Goal: Information Seeking & Learning: Learn about a topic

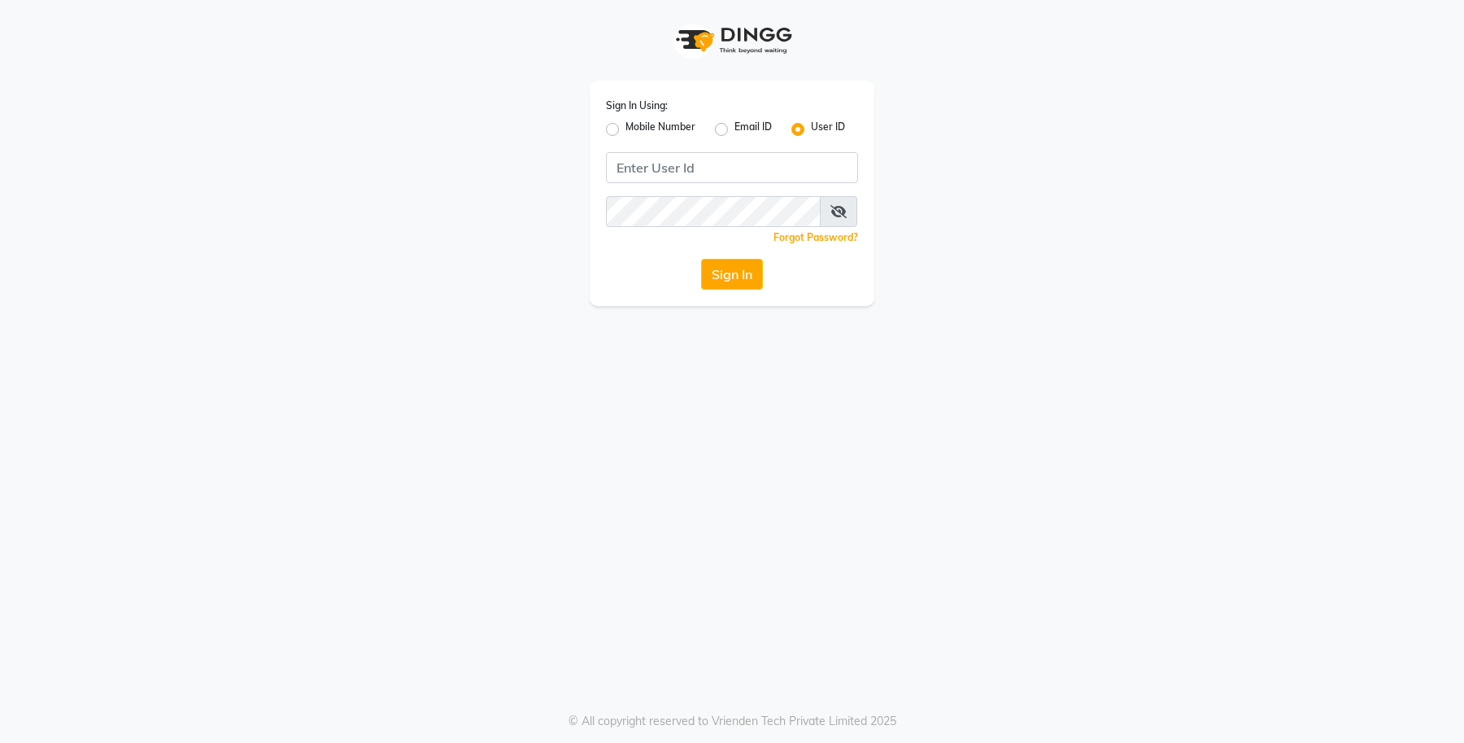
click at [626, 127] on label "Mobile Number" at bounding box center [661, 130] width 70 height 20
click at [626, 127] on input "Mobile Number" at bounding box center [631, 125] width 11 height 11
radio input "true"
radio input "false"
click at [704, 167] on input "Username" at bounding box center [759, 167] width 198 height 31
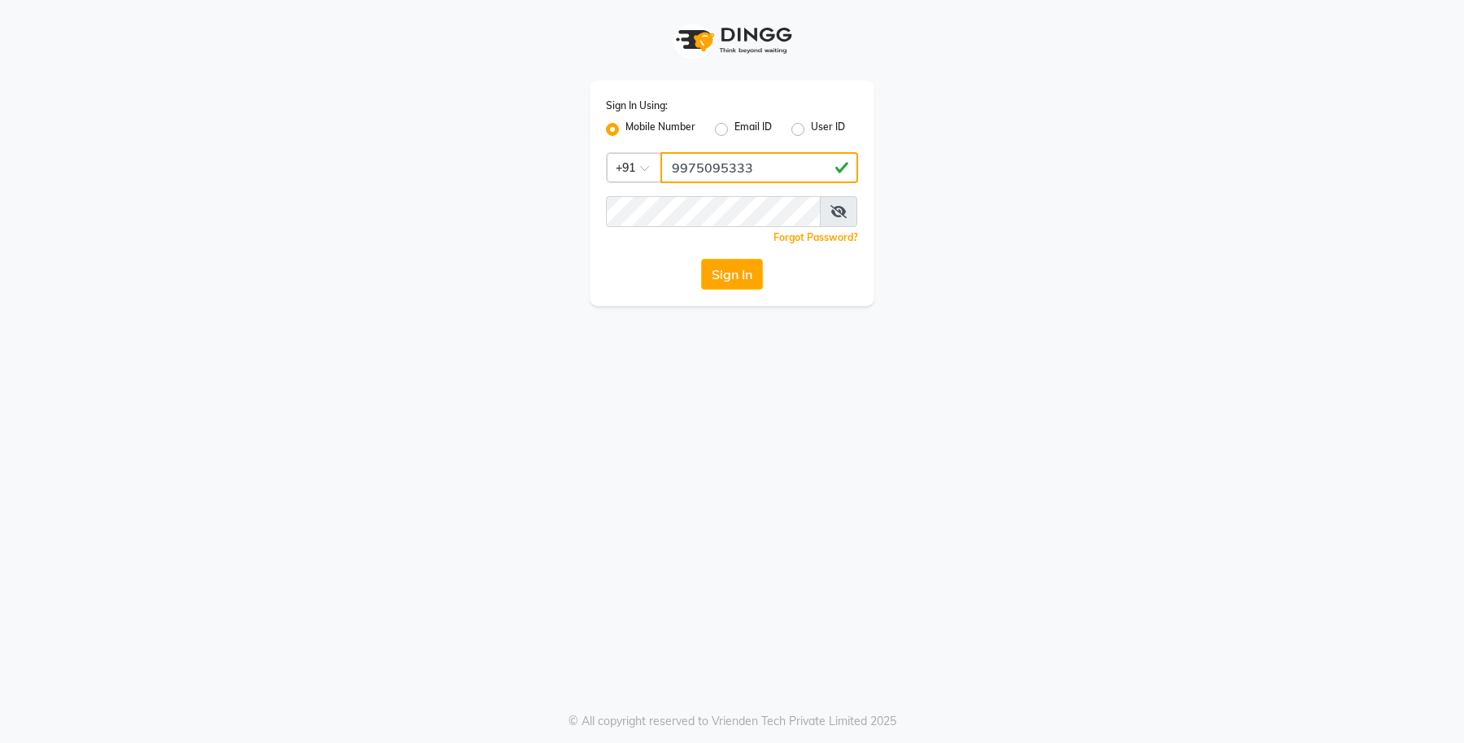
click at [704, 167] on input "9975095333" at bounding box center [759, 167] width 198 height 31
type input "9975095333"
click at [621, 252] on div "Sign In Using: Mobile Number Email ID User ID Country Code × +91 9975095333 Rem…" at bounding box center [732, 193] width 285 height 225
click at [734, 264] on button "Sign In" at bounding box center [732, 274] width 62 height 31
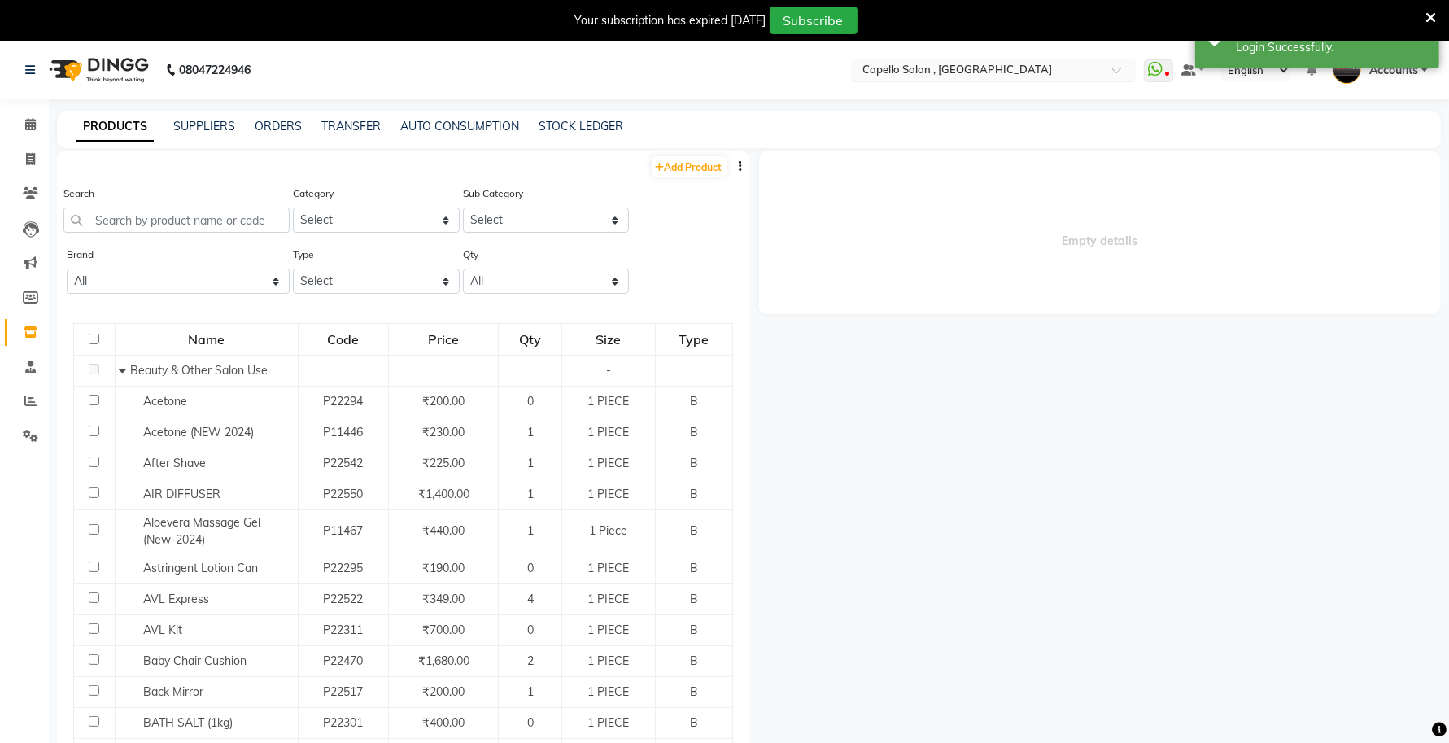
click at [982, 74] on input "text" at bounding box center [977, 71] width 236 height 16
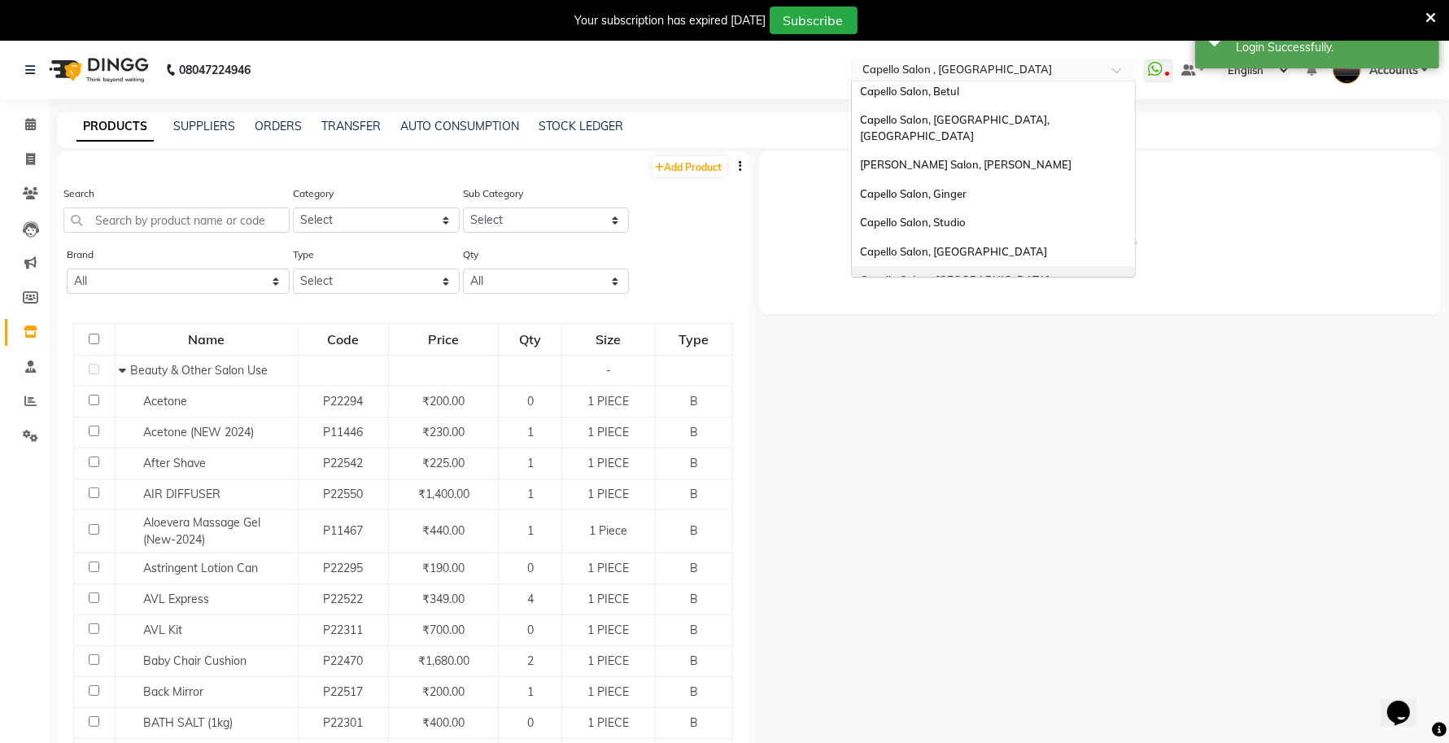
click at [940, 273] on span "Capello Salon , [GEOGRAPHIC_DATA], [GEOGRAPHIC_DATA]" at bounding box center [957, 287] width 194 height 29
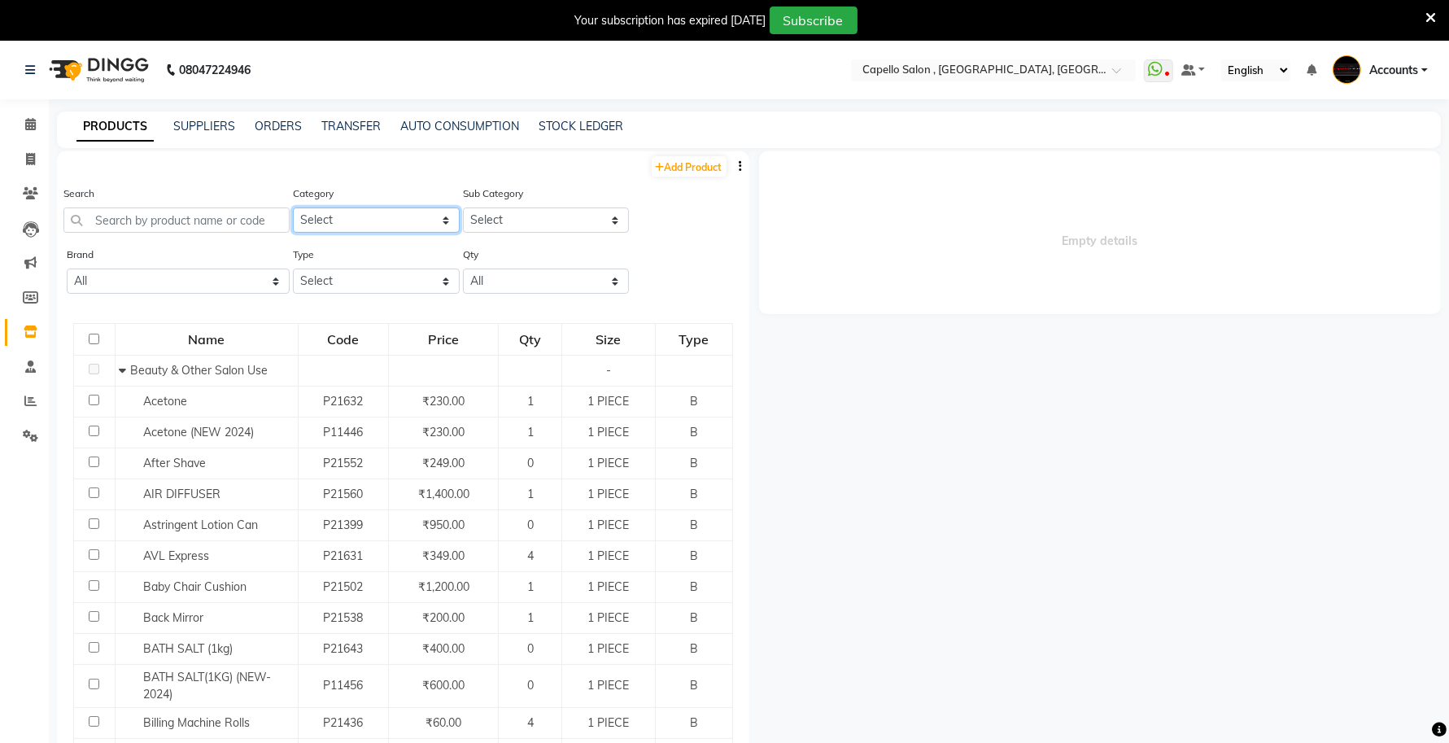
click at [338, 221] on select "Select Keramelon Skin Makeup Personal Care Appliances Beard Beauty Planet Botox…" at bounding box center [376, 219] width 167 height 25
select select "332902150"
click at [293, 207] on select "Select Keramelon Skin Makeup Personal Care Appliances Beard Beauty Planet Botox…" at bounding box center [376, 219] width 167 height 25
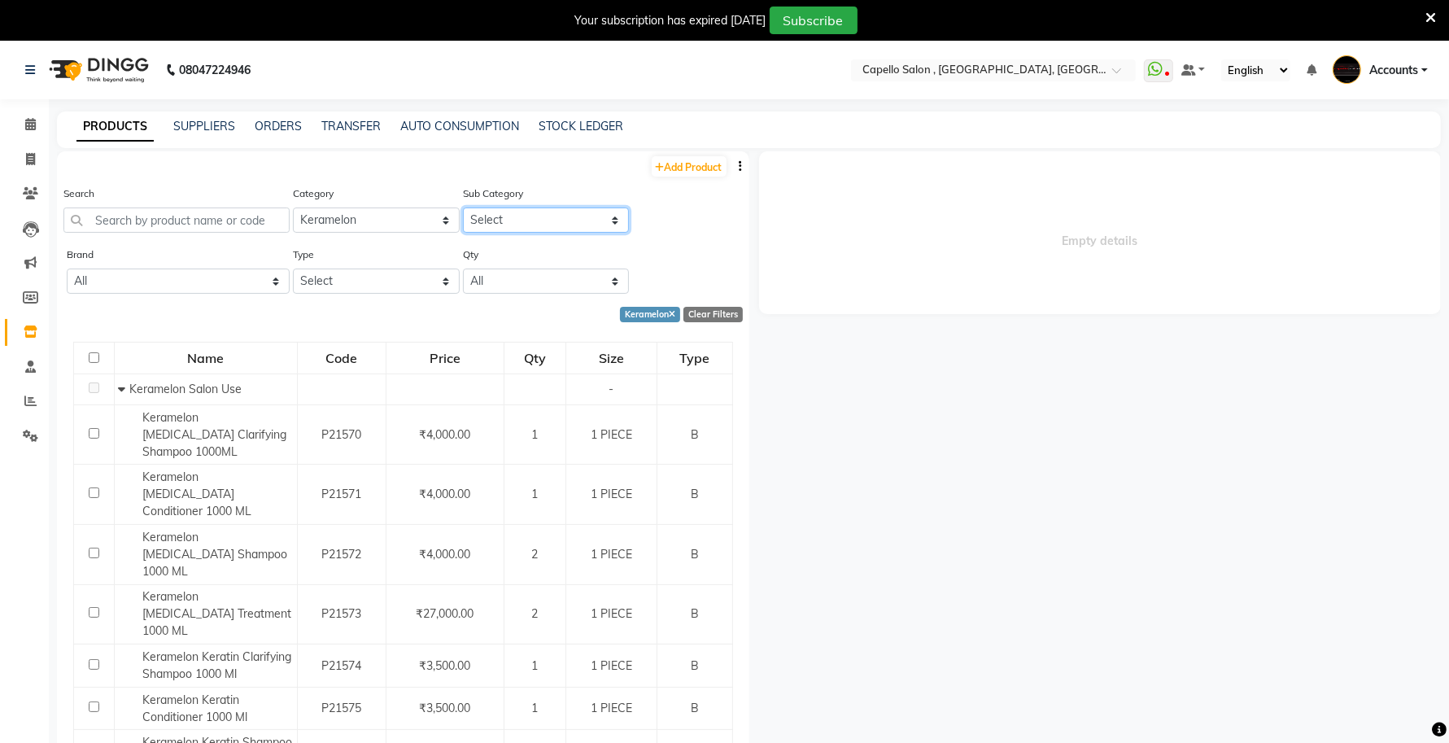
click at [537, 229] on select "Select Keramelon Salon Use Keramelon Retail" at bounding box center [546, 219] width 167 height 25
select select "3329021502"
click at [463, 207] on select "Select Keramelon Salon Use Keramelon Retail" at bounding box center [546, 219] width 167 height 25
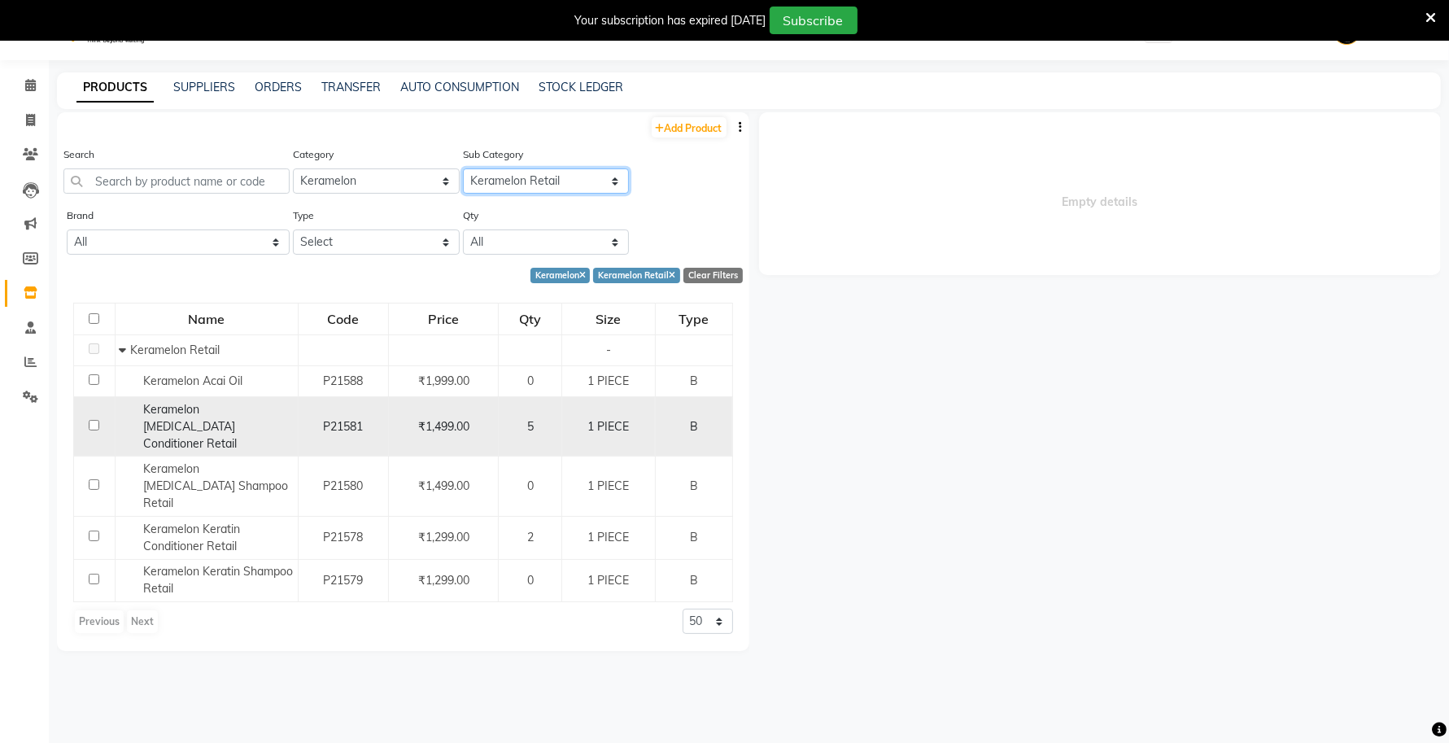
scroll to position [50, 0]
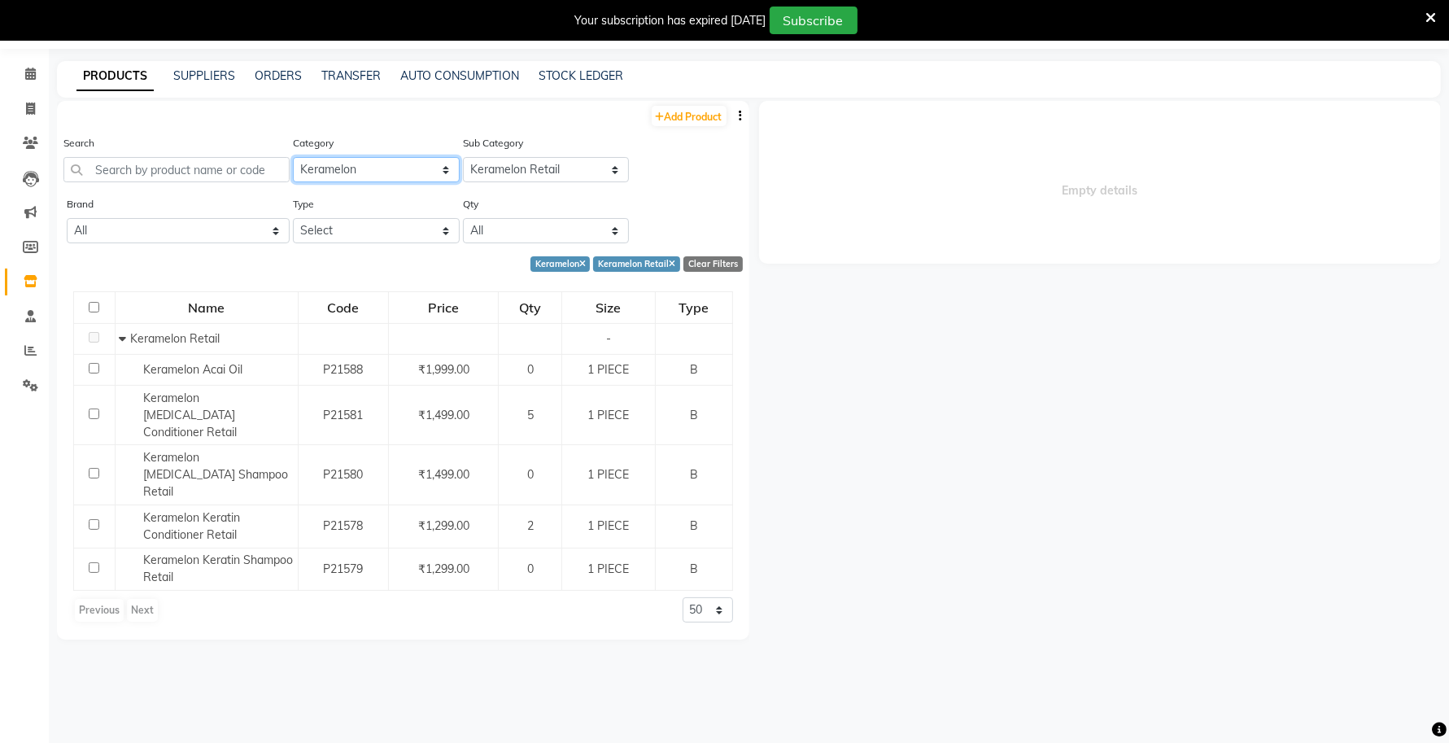
drag, startPoint x: 412, startPoint y: 163, endPoint x: 403, endPoint y: 168, distance: 11.3
click at [412, 163] on select "Select Keramelon Skin Makeup Personal Care Appliances Beard Beauty Planet Botox…" at bounding box center [376, 169] width 167 height 25
click at [745, 112] on button "button" at bounding box center [741, 115] width 16 height 17
click at [138, 168] on input "text" at bounding box center [176, 169] width 226 height 25
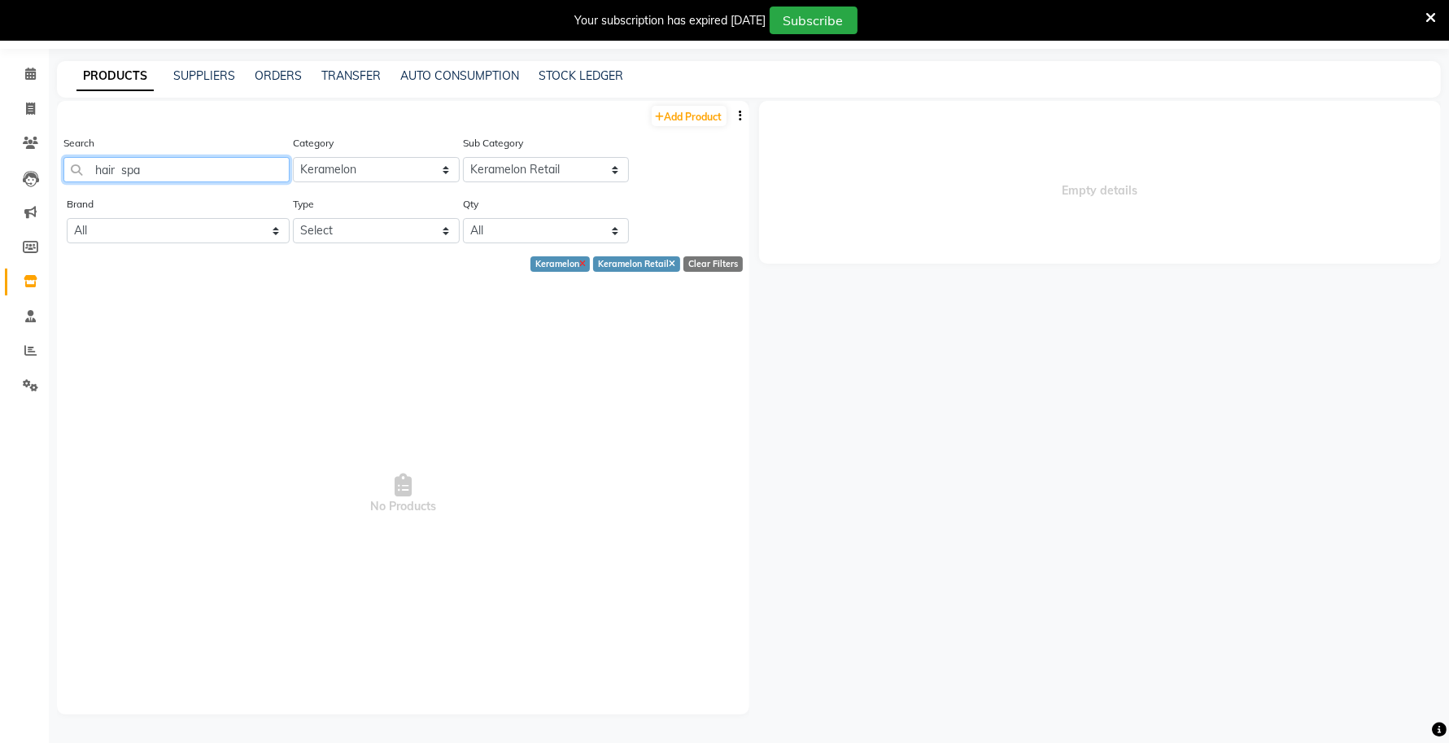
type input "hair spa"
click at [579, 265] on icon at bounding box center [582, 264] width 7 height 9
select select
click at [120, 169] on input "hair spa" at bounding box center [176, 169] width 226 height 25
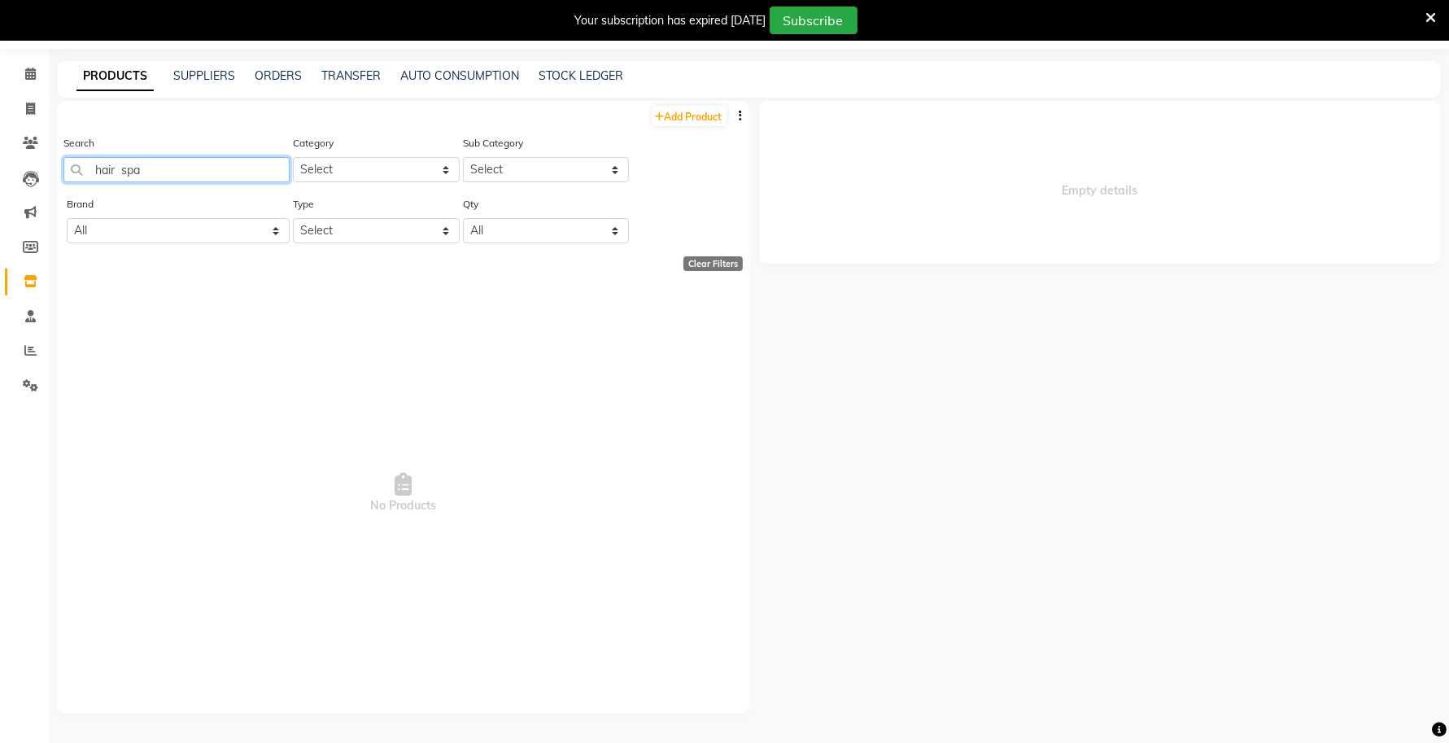
type input "hair spa"
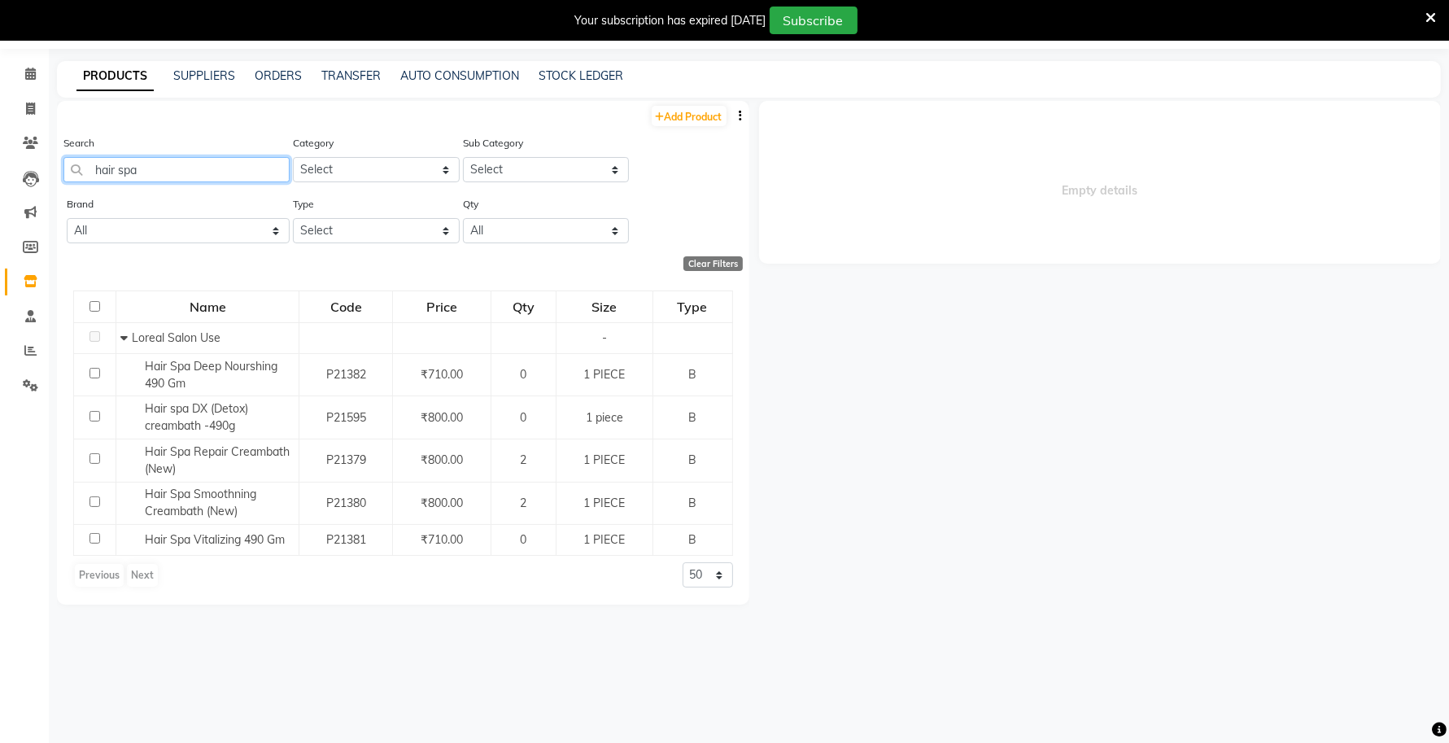
drag, startPoint x: 163, startPoint y: 167, endPoint x: 68, endPoint y: 165, distance: 96.0
click at [68, 165] on input "hair spa" at bounding box center [176, 169] width 226 height 25
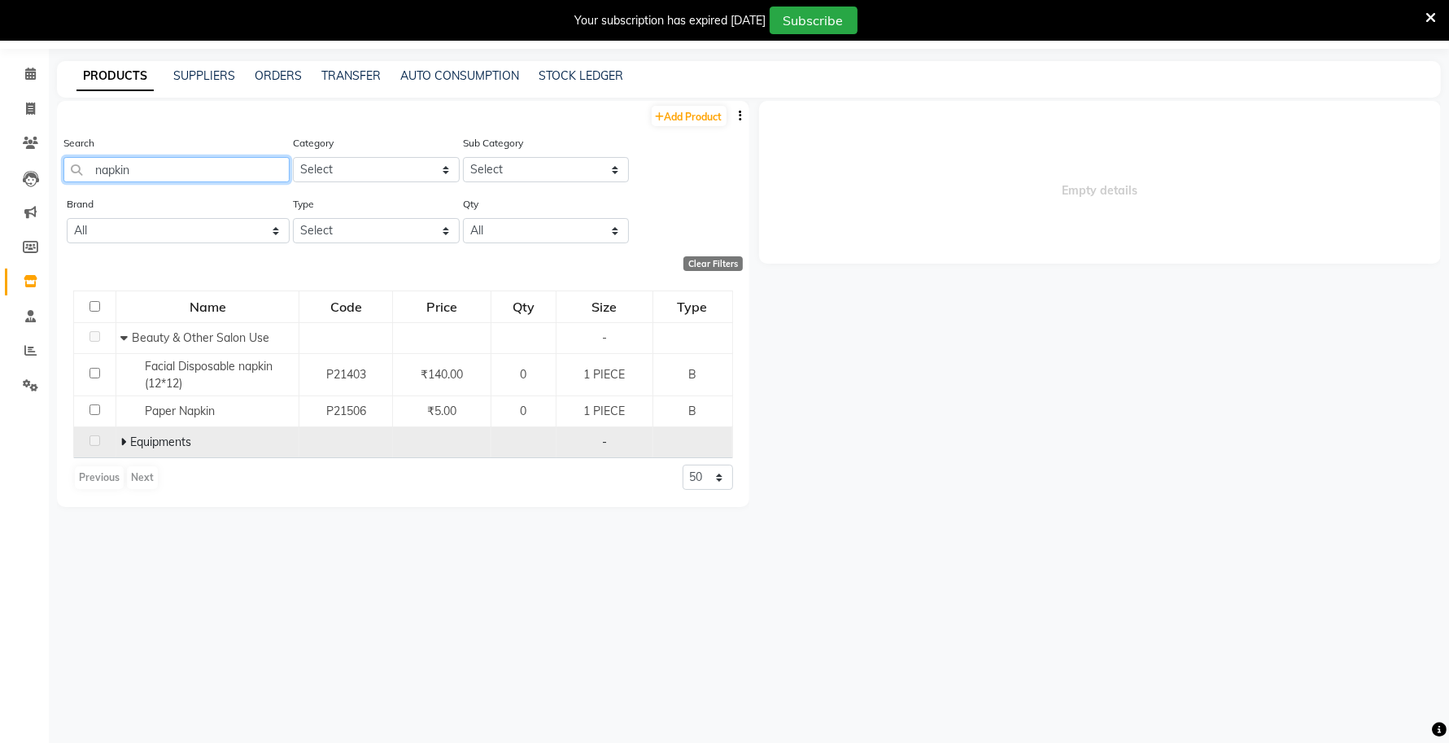
type input "napkin"
click at [126, 443] on icon at bounding box center [123, 441] width 6 height 11
drag, startPoint x: 183, startPoint y: 163, endPoint x: 69, endPoint y: 176, distance: 114.6
click at [70, 175] on input "napkin" at bounding box center [176, 169] width 226 height 25
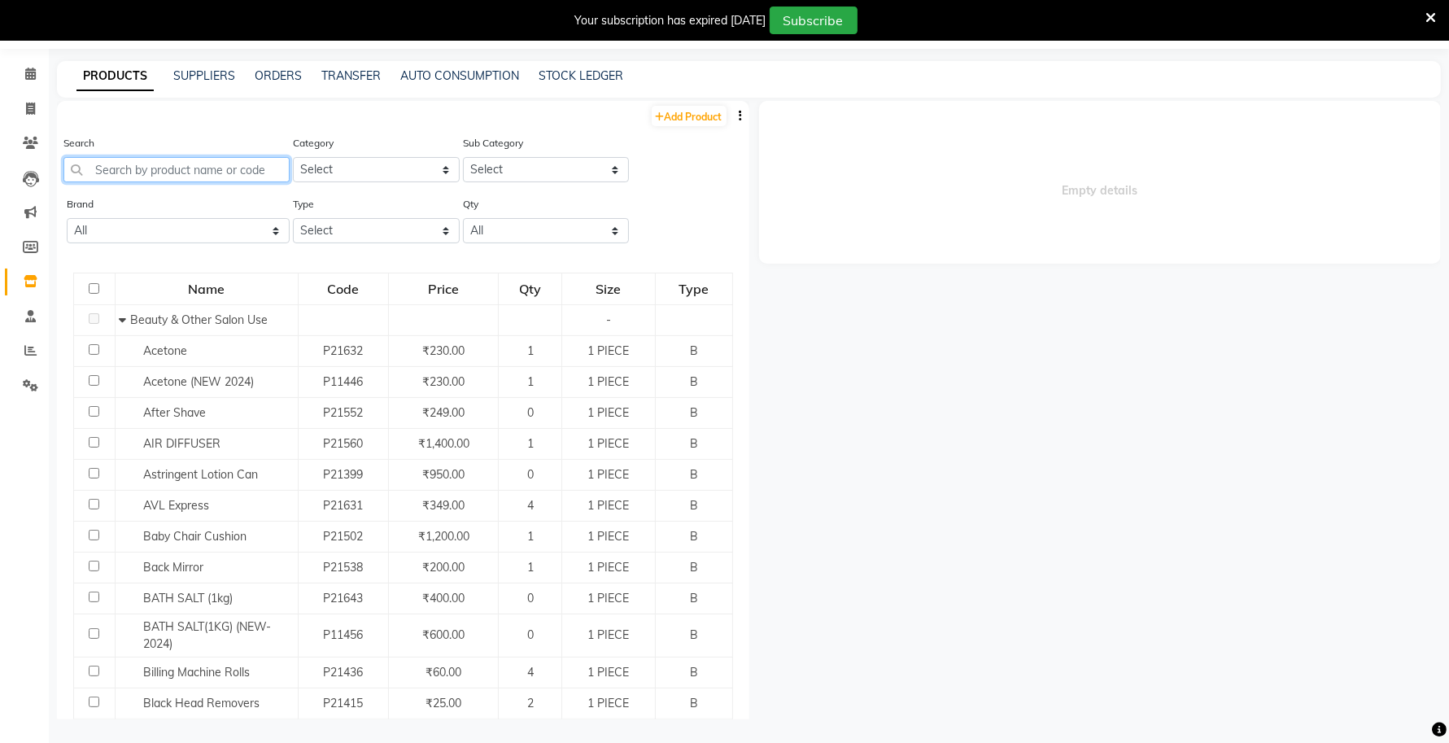
click at [114, 165] on input "text" at bounding box center [176, 169] width 226 height 25
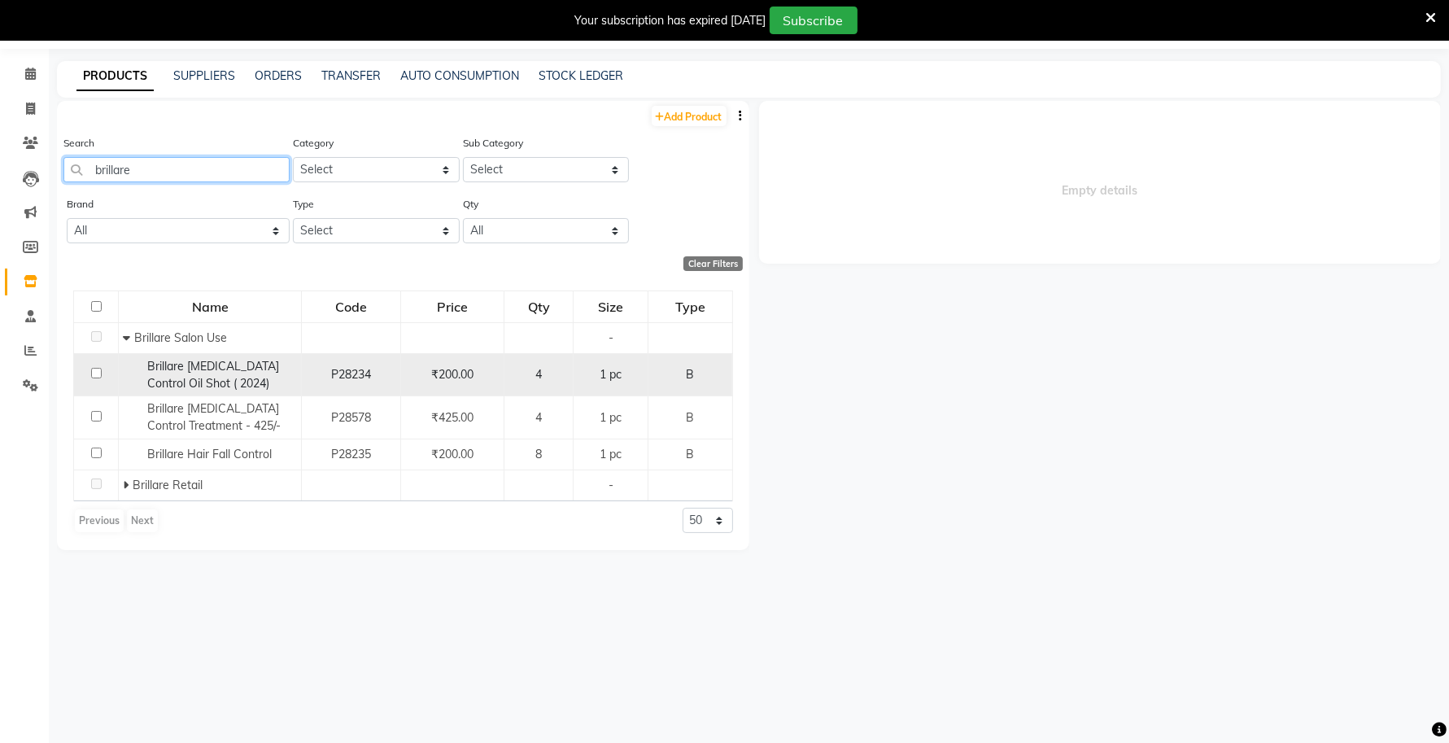
type input "brillare"
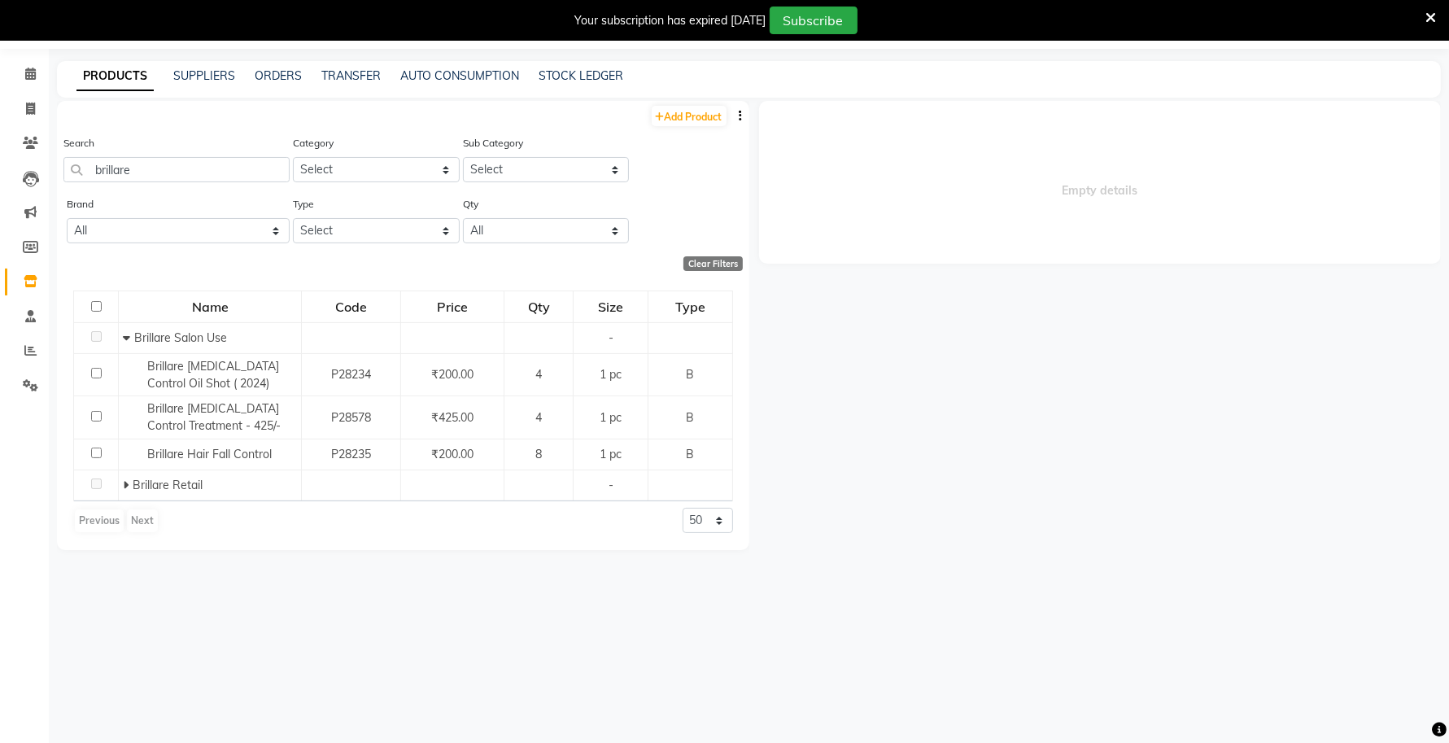
click at [342, 155] on div "Category Select Keramelon Skin Makeup Personal Care Appliances Beard Beauty Pla…" at bounding box center [376, 158] width 167 height 48
click at [338, 177] on select "Select Keramelon Skin Makeup Personal Care Appliances Beard Beauty Planet Botox…" at bounding box center [376, 169] width 167 height 25
select select "332902150"
click at [293, 157] on select "Select Keramelon Skin Makeup Personal Care Appliances Beard Beauty Planet Botox…" at bounding box center [376, 169] width 167 height 25
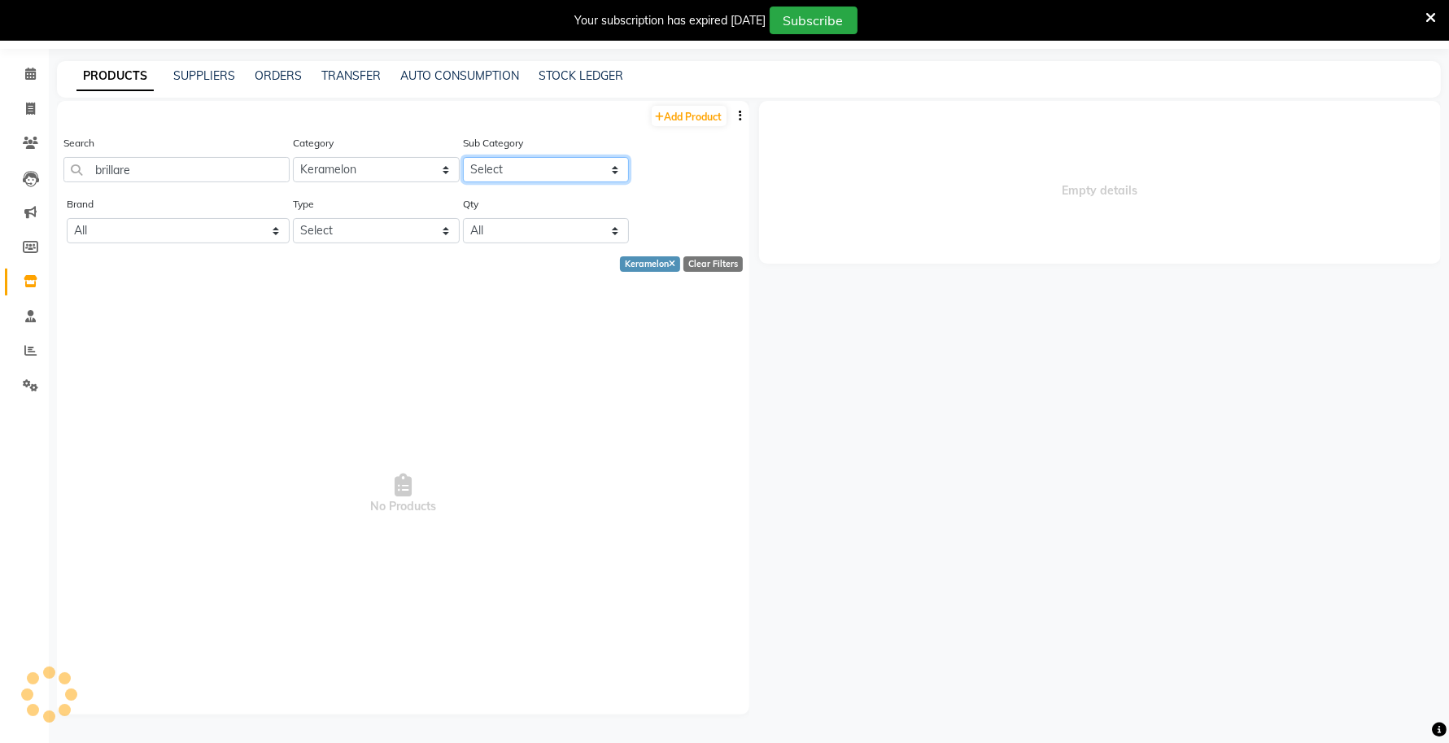
click at [473, 180] on select "Select Keramelon Salon Use Keramelon Retail" at bounding box center [546, 169] width 167 height 25
select select "3329021501"
click at [463, 157] on select "Select Keramelon Salon Use Keramelon Retail" at bounding box center [546, 169] width 167 height 25
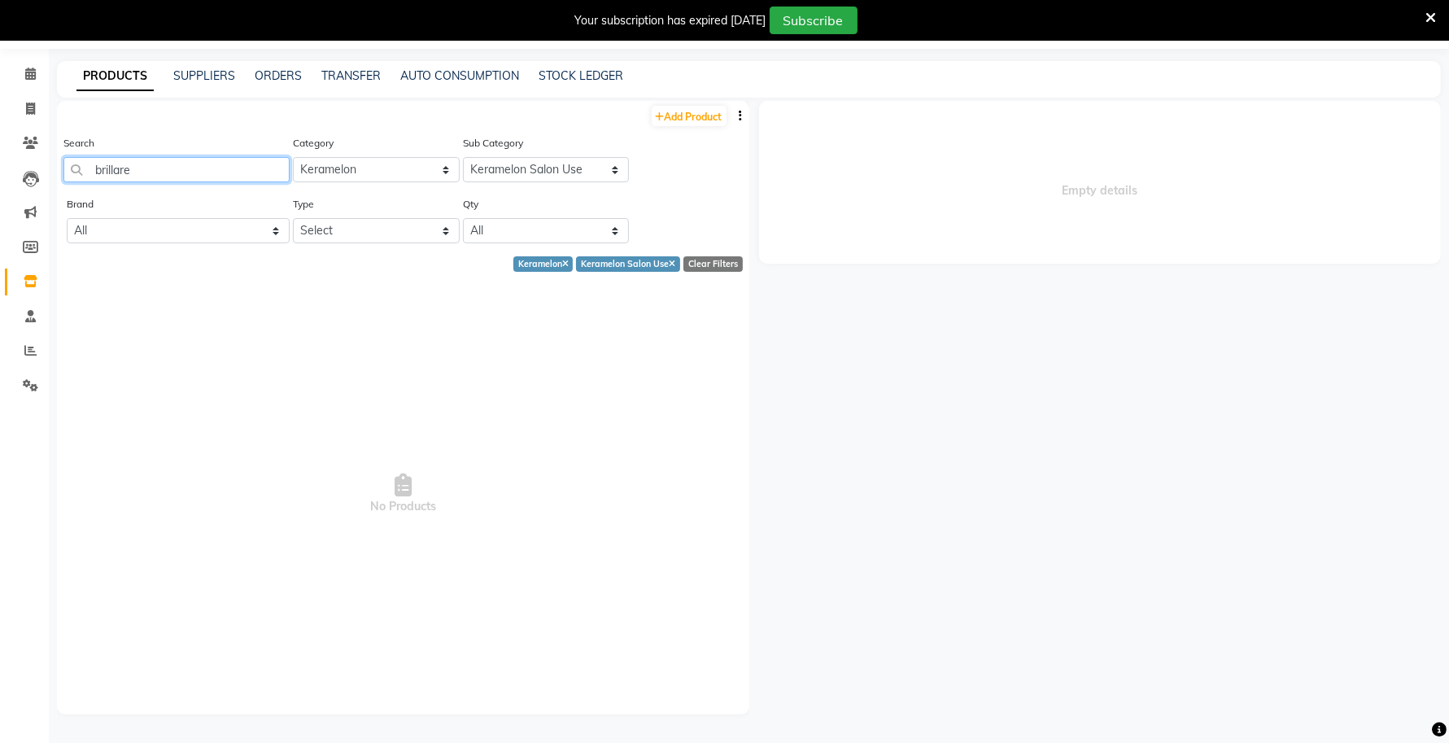
drag, startPoint x: 50, startPoint y: 187, endPoint x: 37, endPoint y: 191, distance: 13.6
click at [37, 191] on app-home "08047224946 Select Location × Capello Salon , Amravati, Camp WhatsApp Status ✕ …" at bounding box center [724, 366] width 1449 height 753
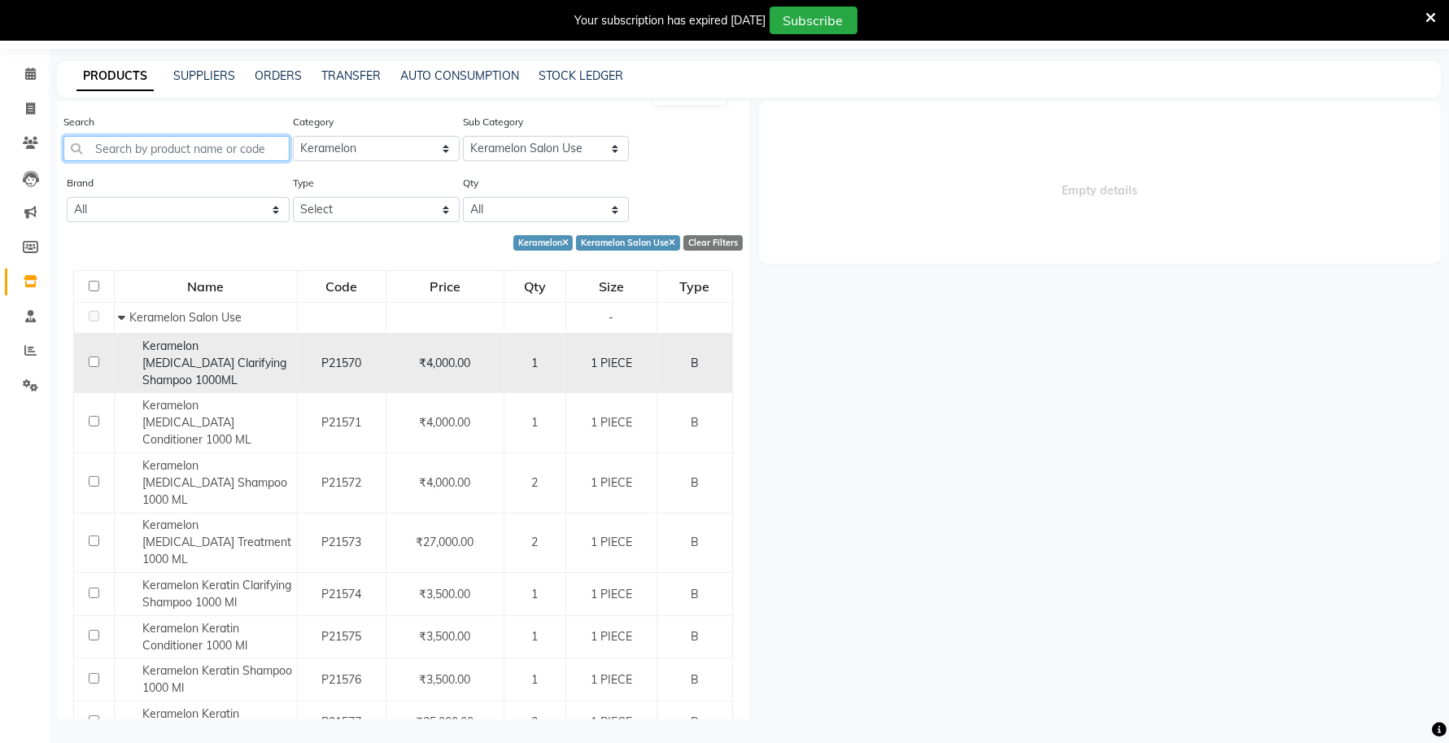
scroll to position [26, 0]
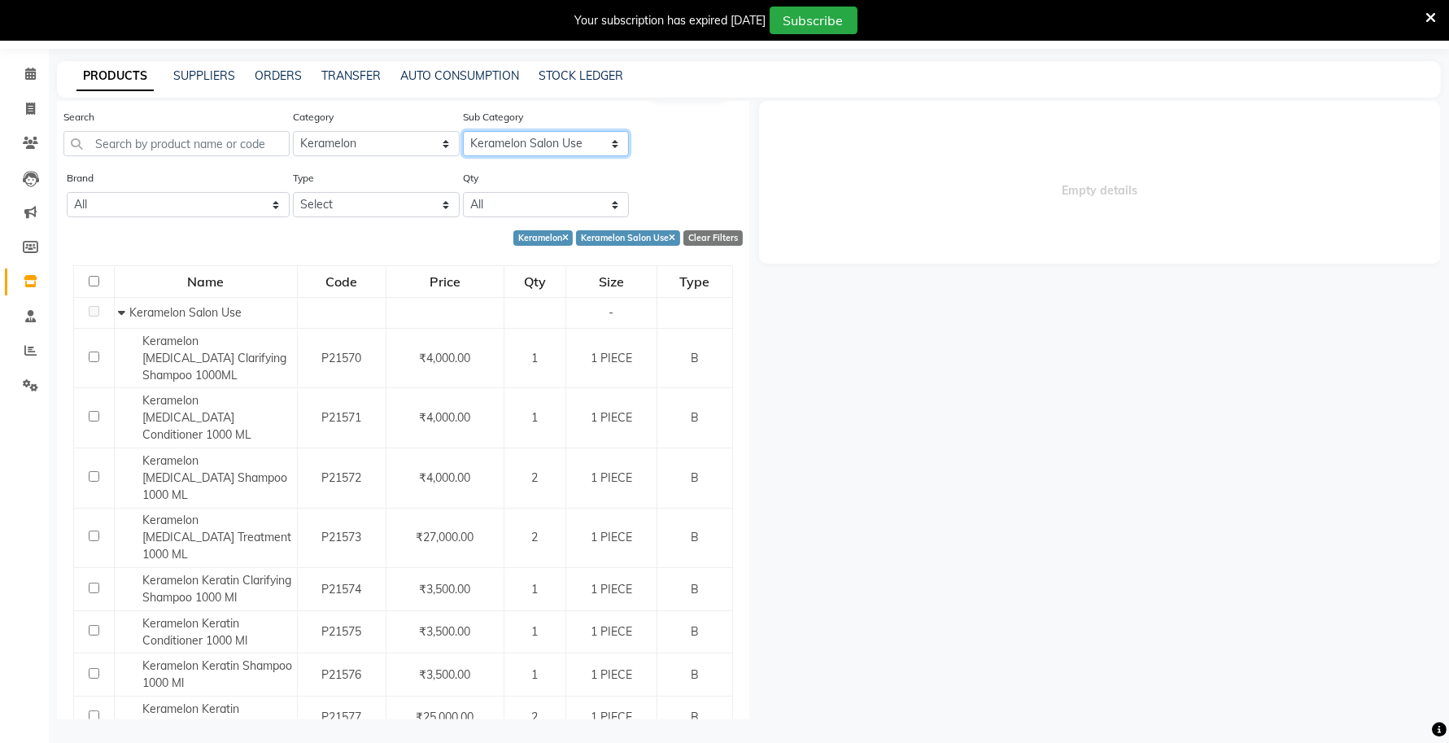
click at [508, 150] on select "Select Keramelon Salon Use Keramelon Retail" at bounding box center [546, 143] width 167 height 25
select select "3329021502"
click at [463, 131] on select "Select Keramelon Salon Use Keramelon Retail" at bounding box center [546, 143] width 167 height 25
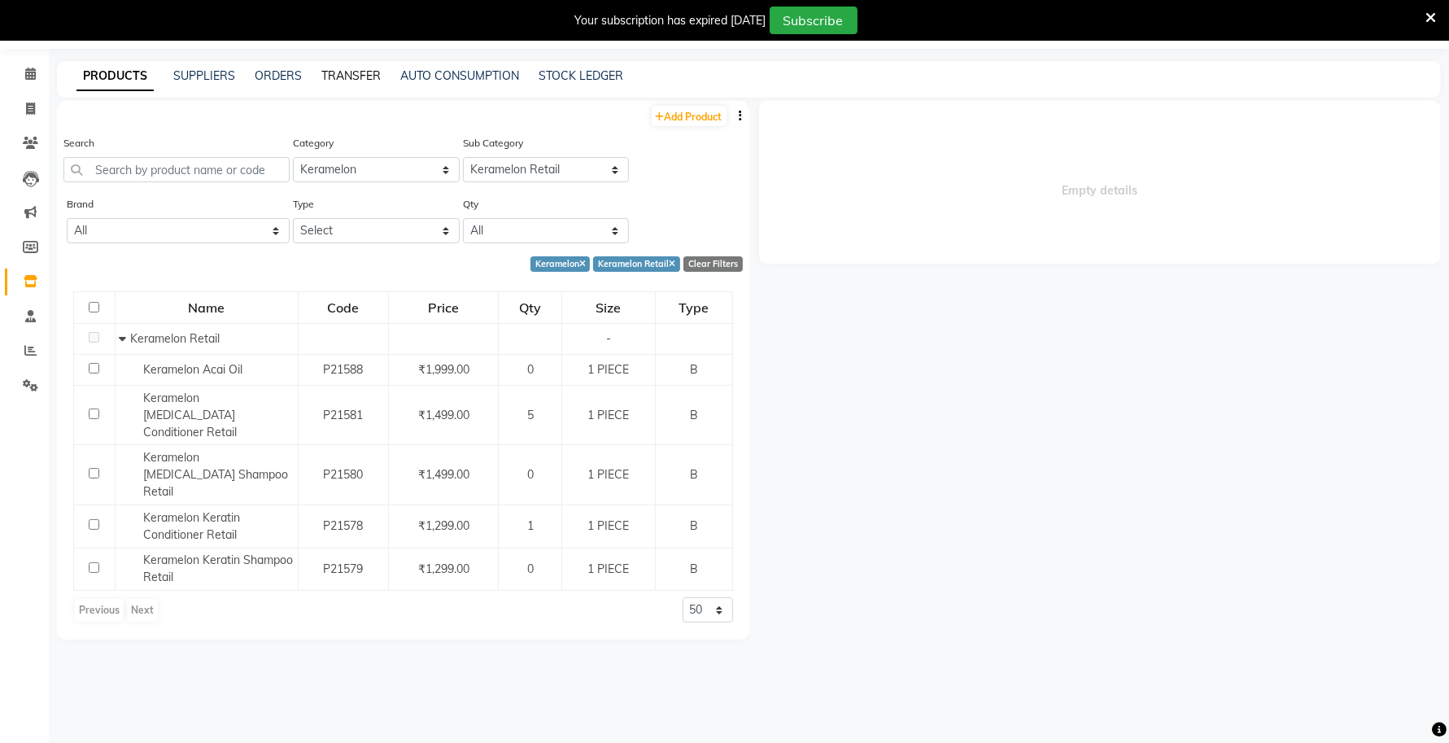
click at [334, 78] on link "TRANSFER" at bounding box center [350, 75] width 59 height 15
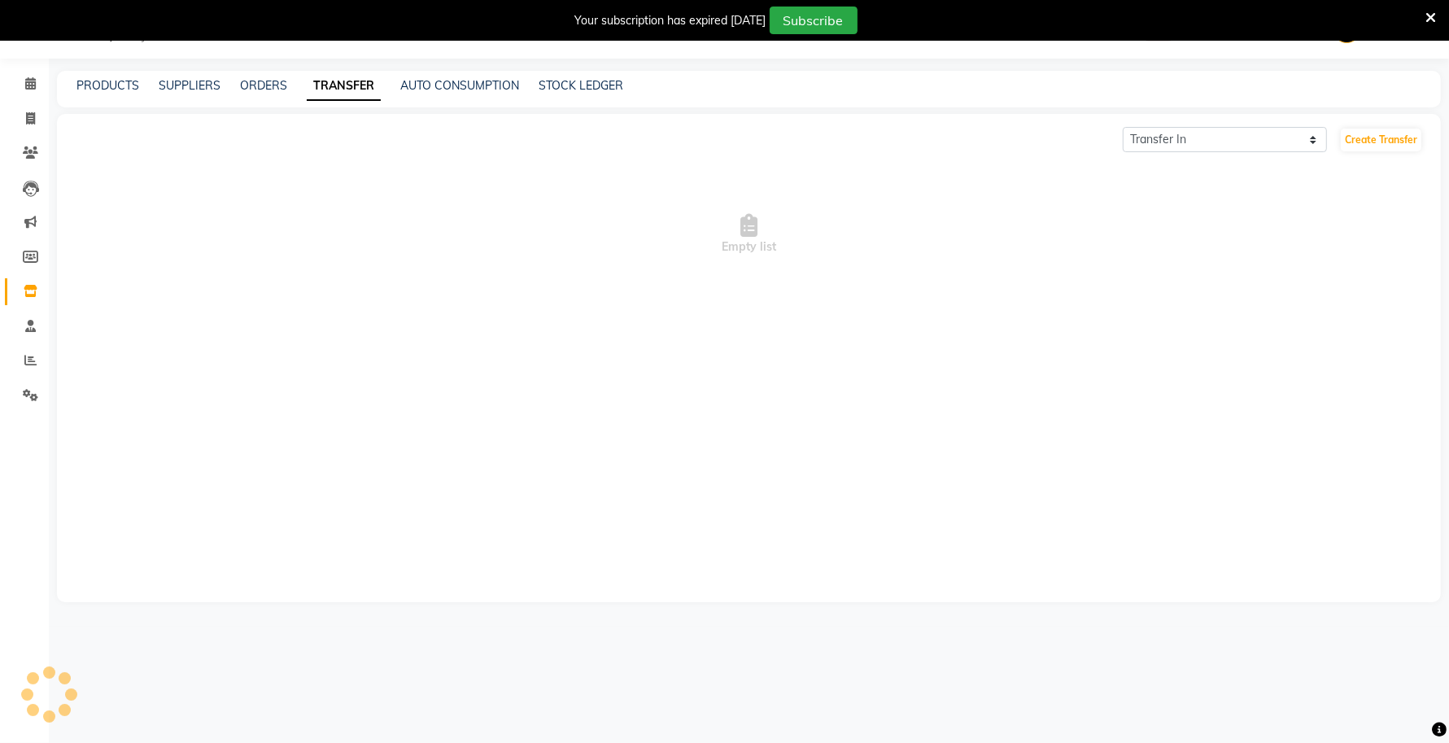
scroll to position [41, 0]
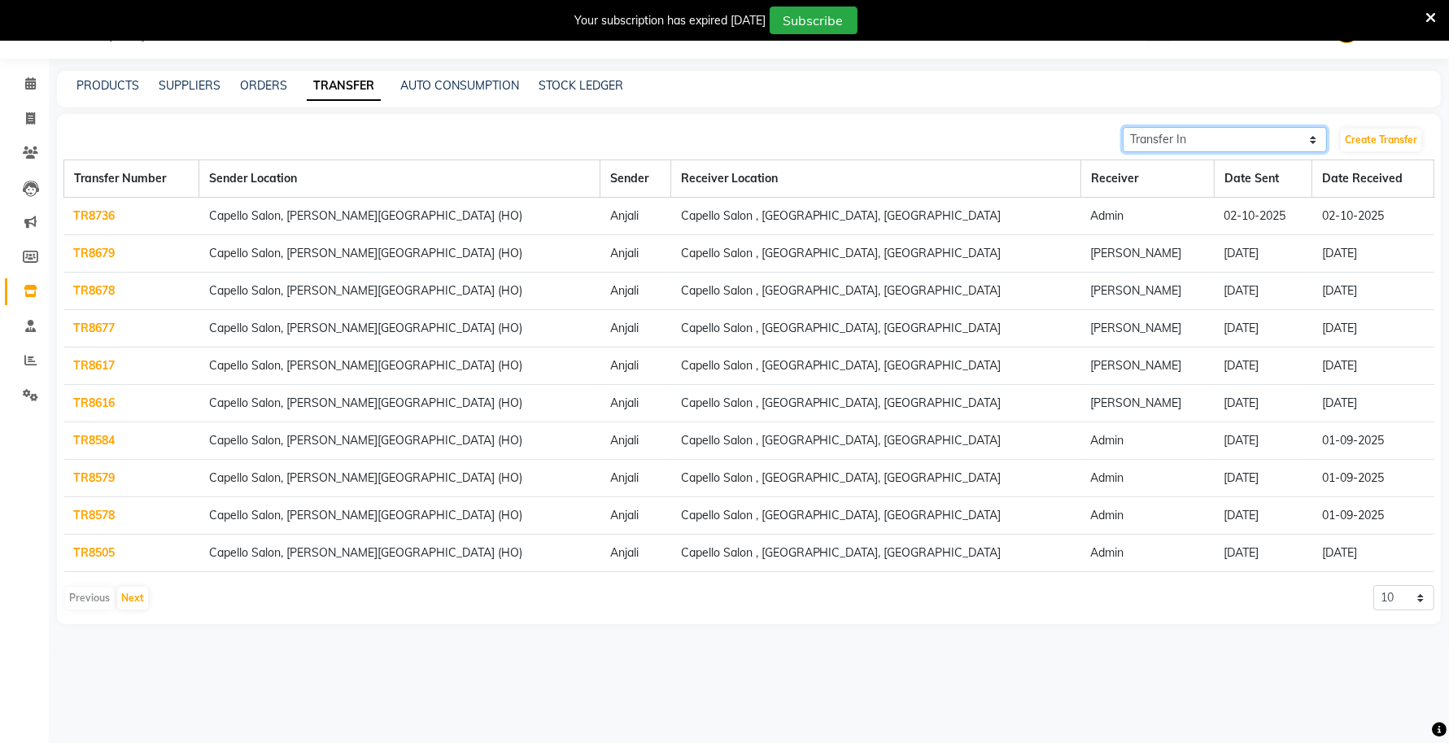
click at [1175, 142] on select "Transfer In Transfer Out" at bounding box center [1225, 139] width 204 height 25
click at [108, 84] on link "PRODUCTS" at bounding box center [107, 85] width 63 height 15
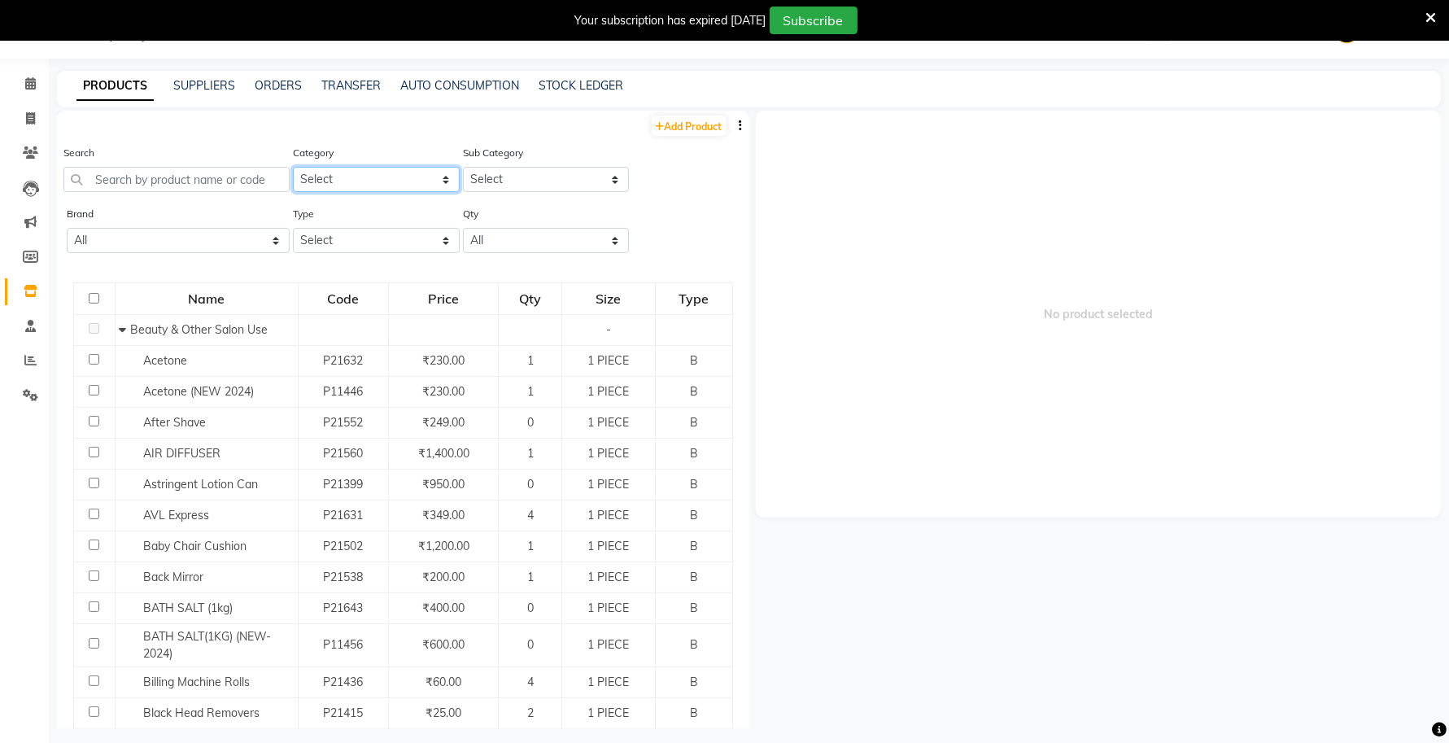
click at [343, 167] on select "Select Keramelon Skin Makeup Personal Care Appliances Beard Beauty Planet Botox…" at bounding box center [376, 179] width 167 height 25
select select "332902450"
click at [293, 167] on select "Select Keramelon Skin Makeup Personal Care Appliances Beard Beauty Planet Botox…" at bounding box center [376, 179] width 167 height 25
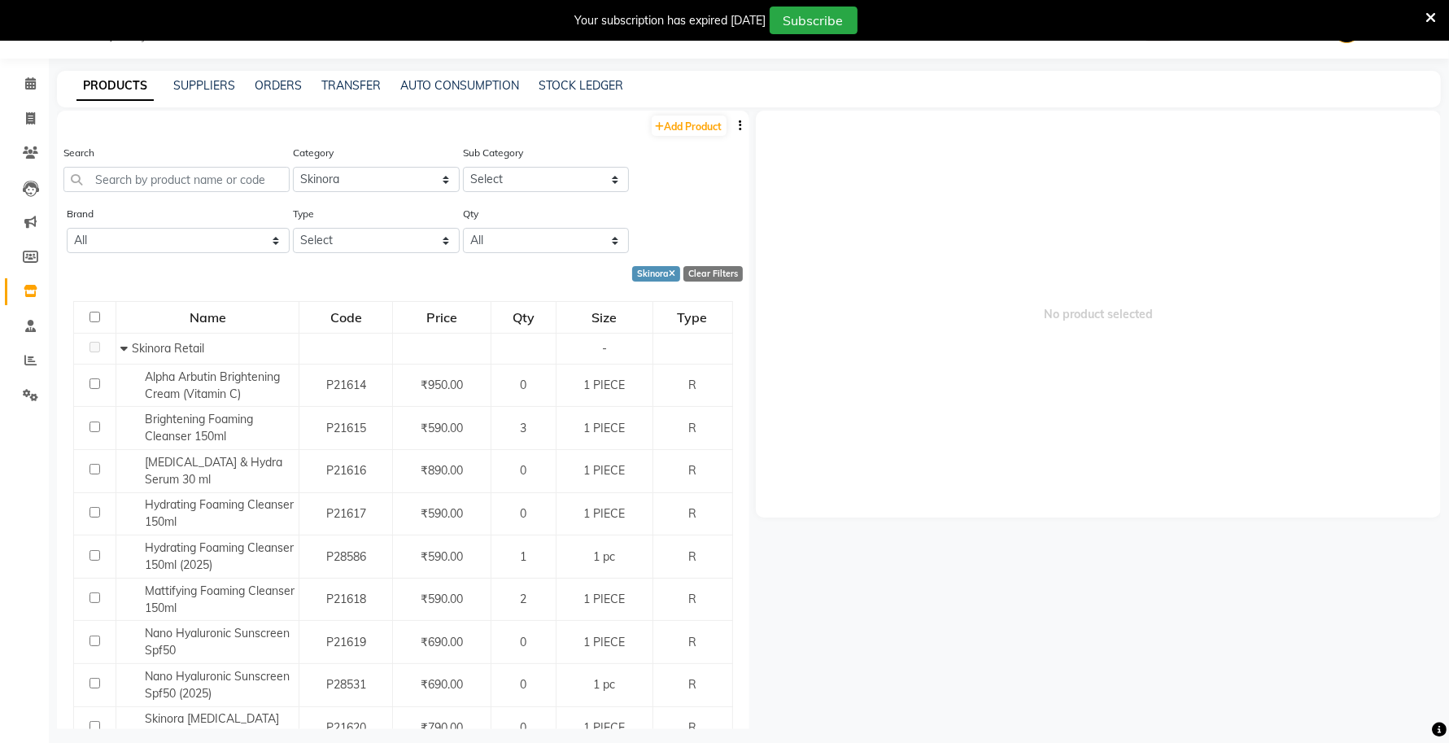
click at [568, 161] on div "Sub Category Select Skinora Retail Skinora Salon Use" at bounding box center [546, 168] width 167 height 48
click at [562, 172] on select "Select Skinora Retail Skinora Salon Use" at bounding box center [546, 179] width 167 height 25
select select "3329024502"
click at [463, 167] on select "Select Skinora Retail Skinora Salon Use" at bounding box center [546, 179] width 167 height 25
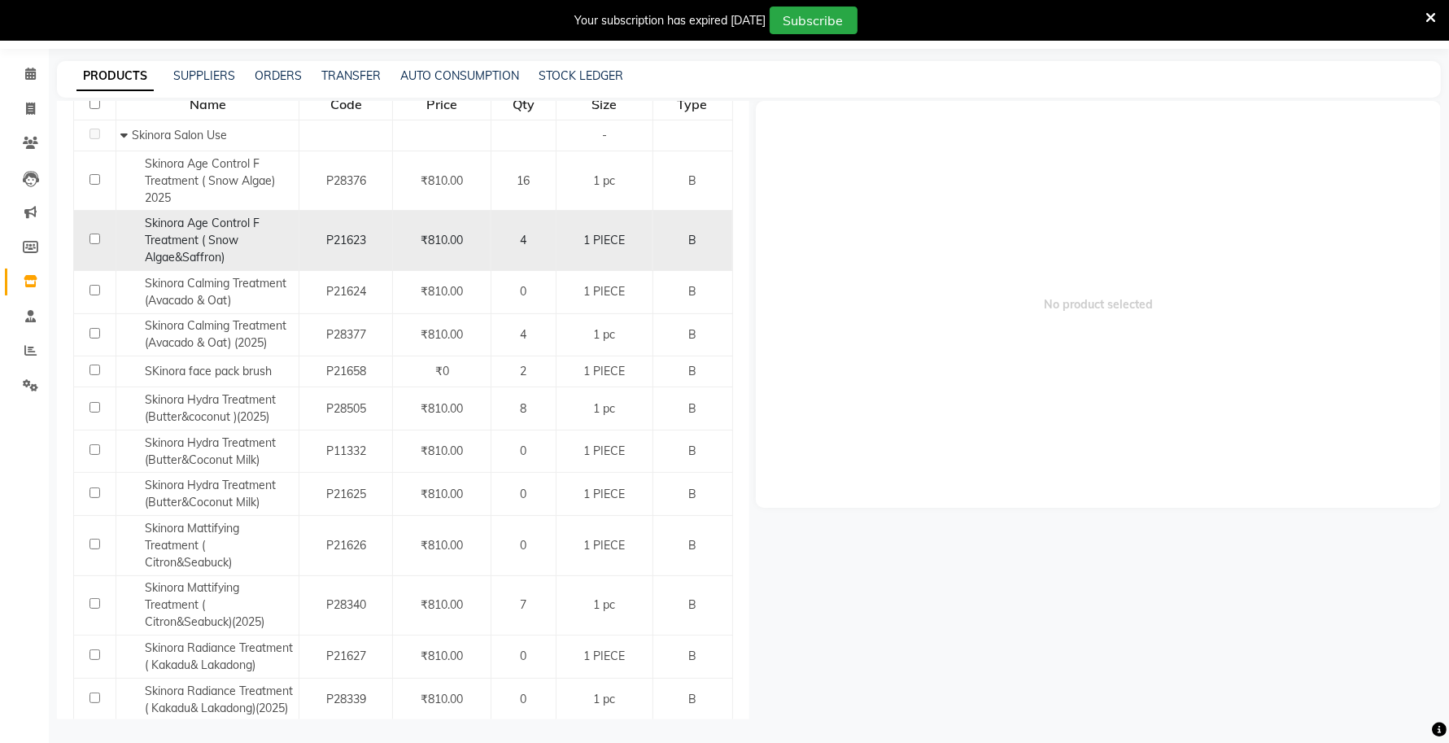
scroll to position [254, 0]
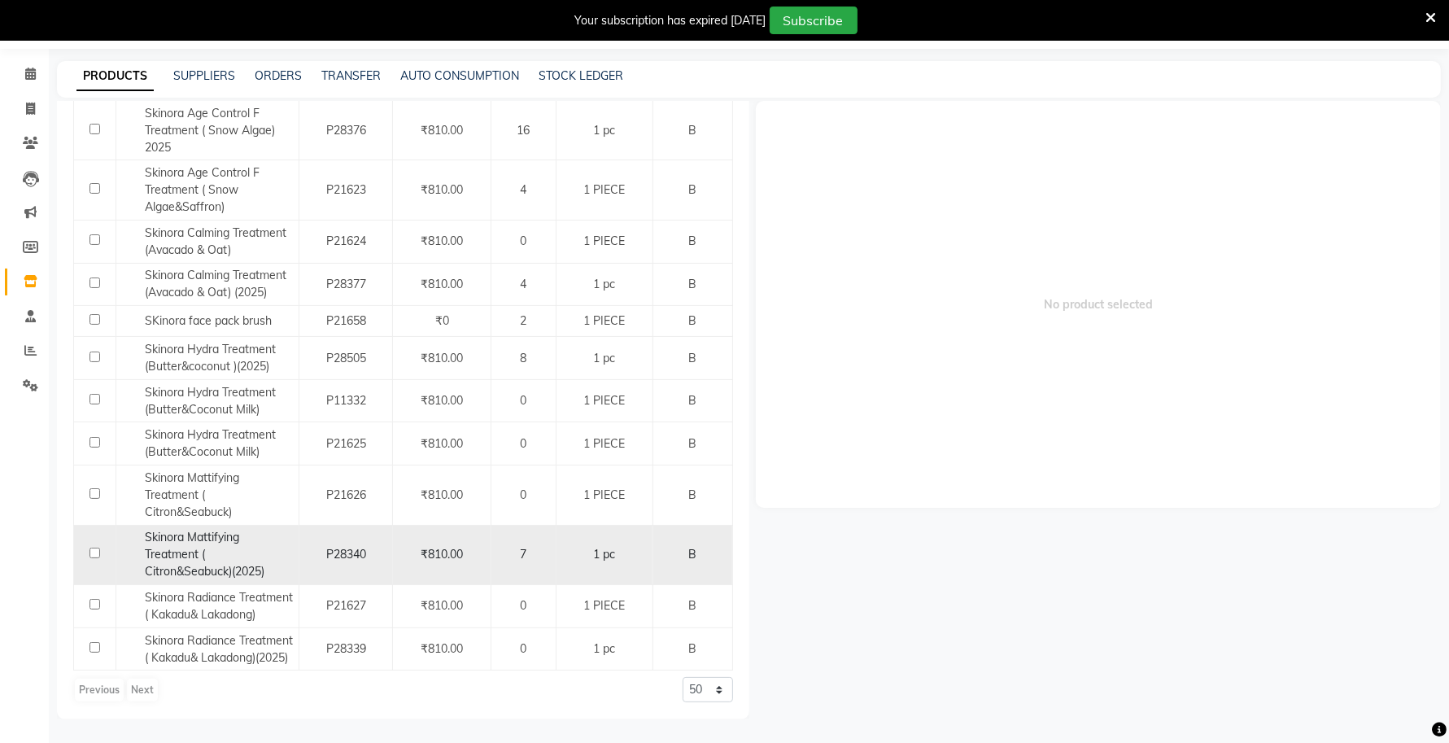
click at [374, 555] on div "P28340" at bounding box center [346, 554] width 80 height 17
select select
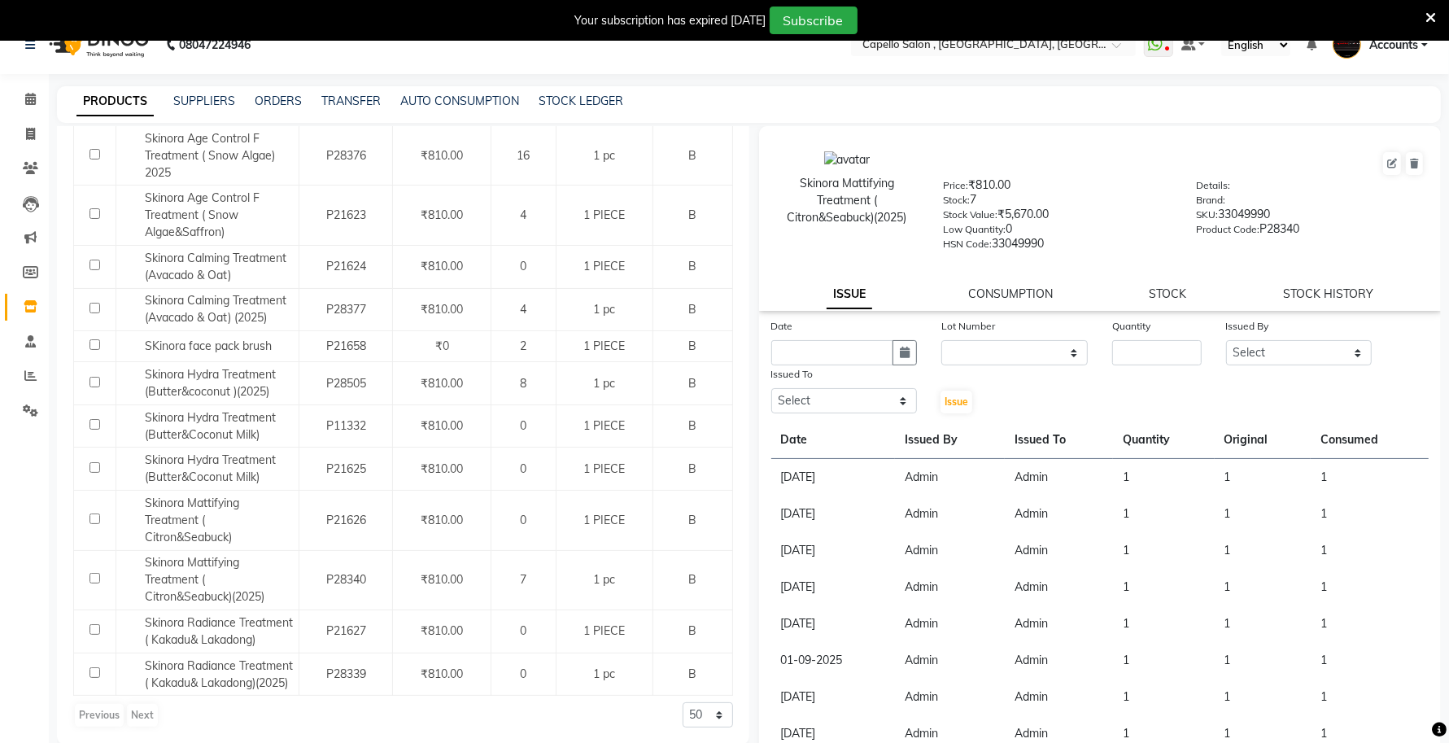
scroll to position [0, 0]
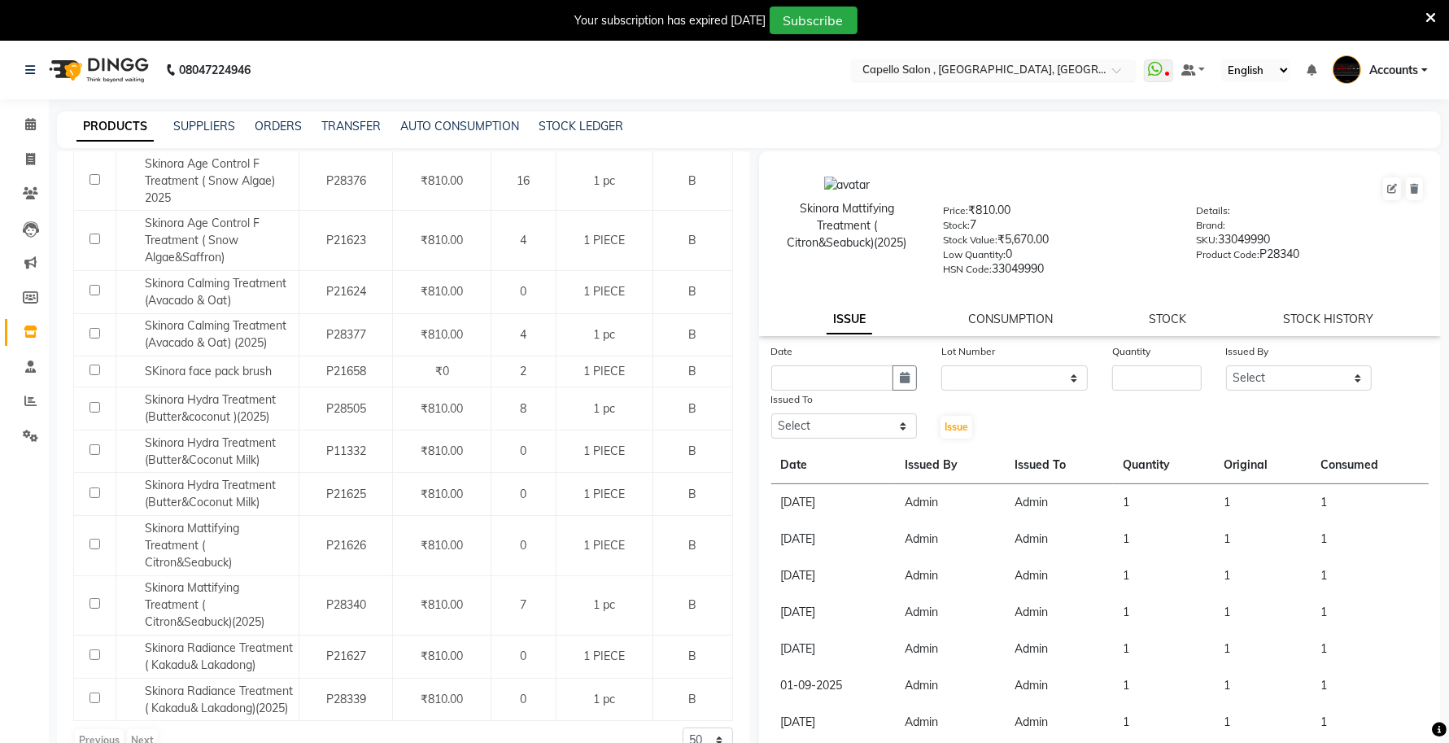
click at [1042, 76] on input "text" at bounding box center [977, 71] width 236 height 16
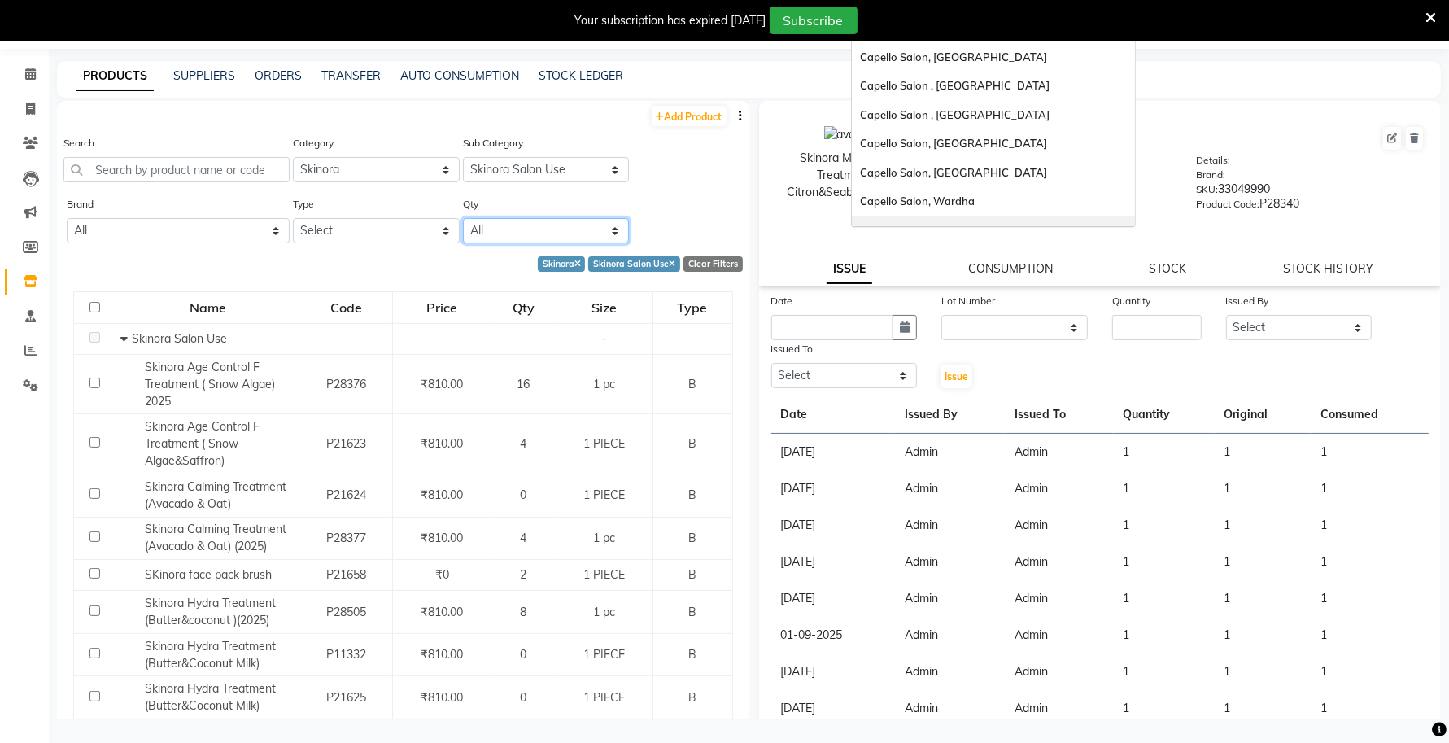
click at [463, 236] on select "All Low Out Of Stock" at bounding box center [546, 230] width 167 height 25
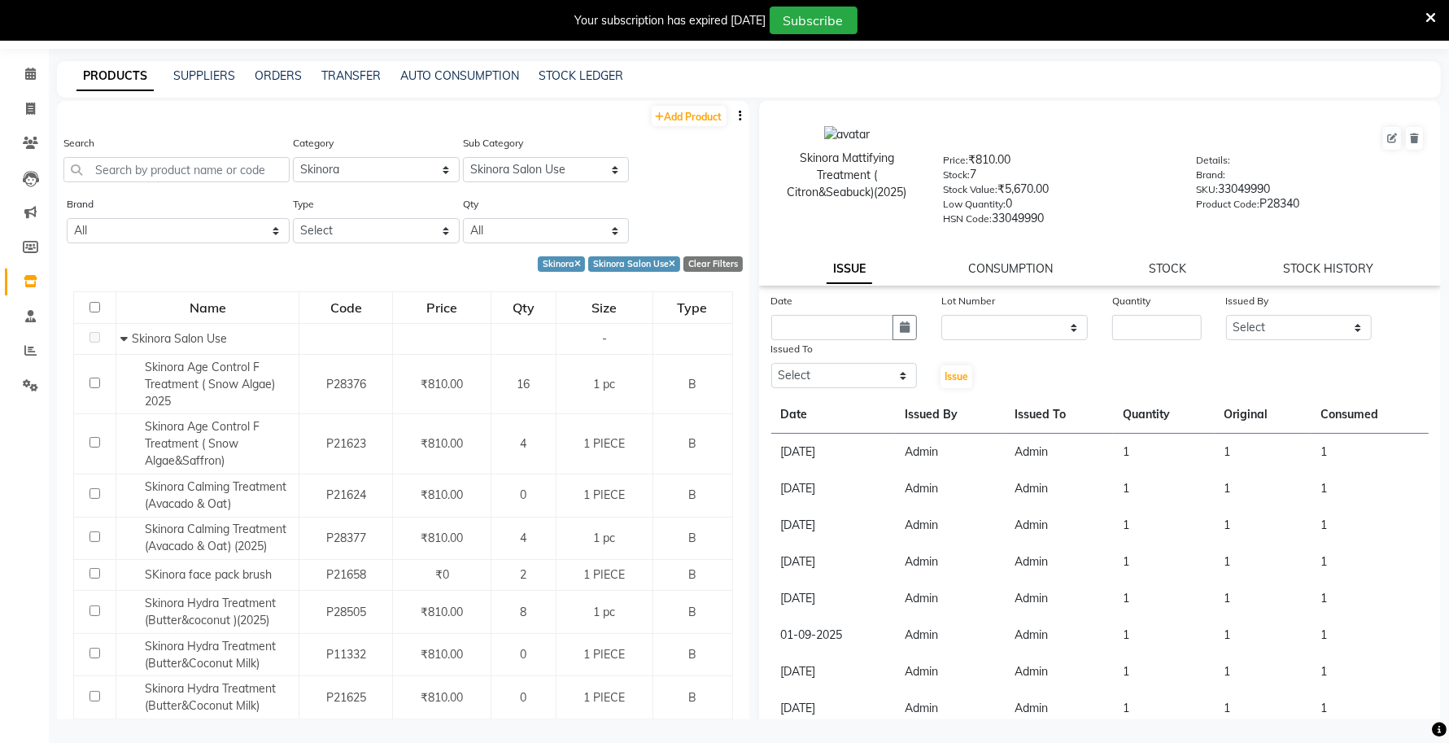
drag, startPoint x: 561, startPoint y: 262, endPoint x: 421, endPoint y: 222, distance: 146.3
click at [574, 262] on icon at bounding box center [577, 264] width 7 height 9
select select
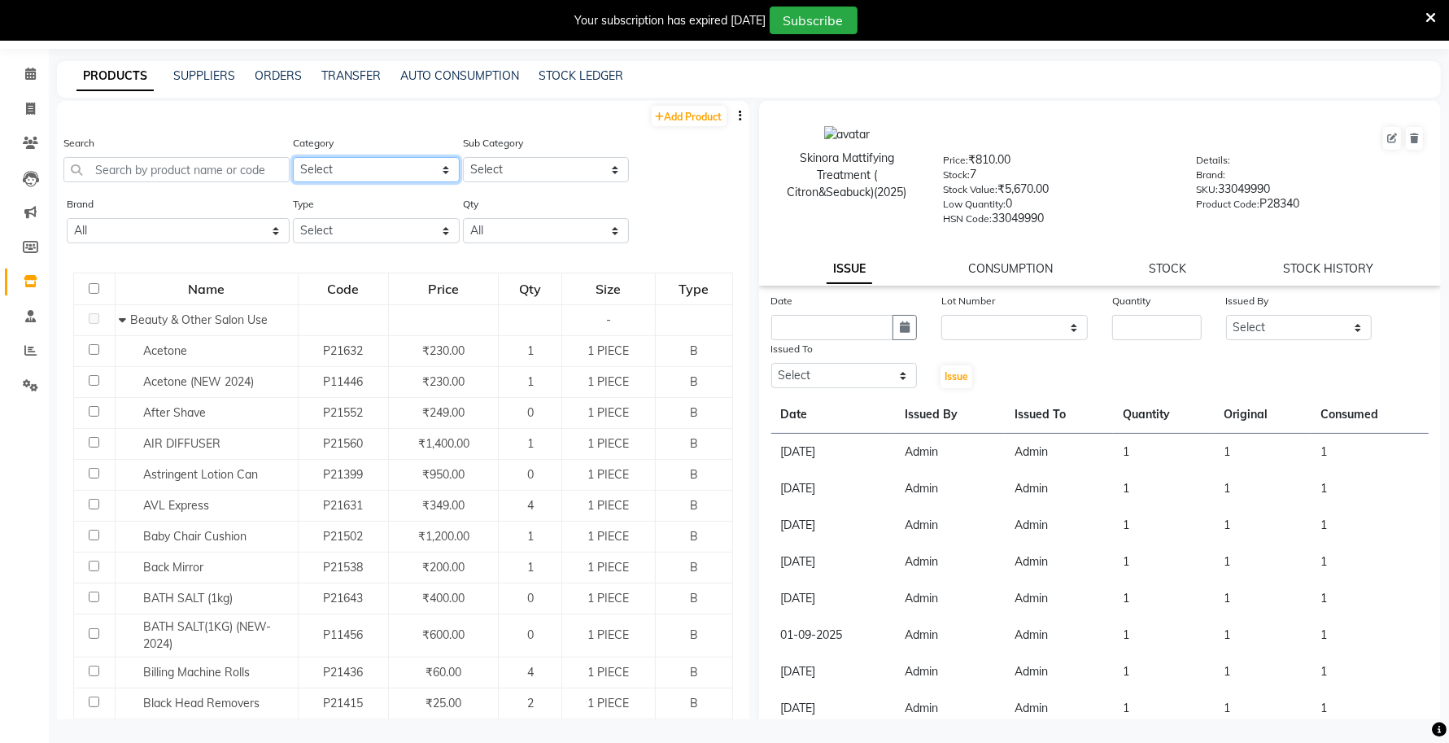
click at [379, 172] on select "Select Keramelon Skin Makeup Personal Care Appliances Beard Beauty Planet Botox…" at bounding box center [376, 169] width 167 height 25
select select "332901650"
click at [293, 157] on select "Select Keramelon Skin Makeup Personal Care Appliances Beard Beauty Planet Botox…" at bounding box center [376, 169] width 167 height 25
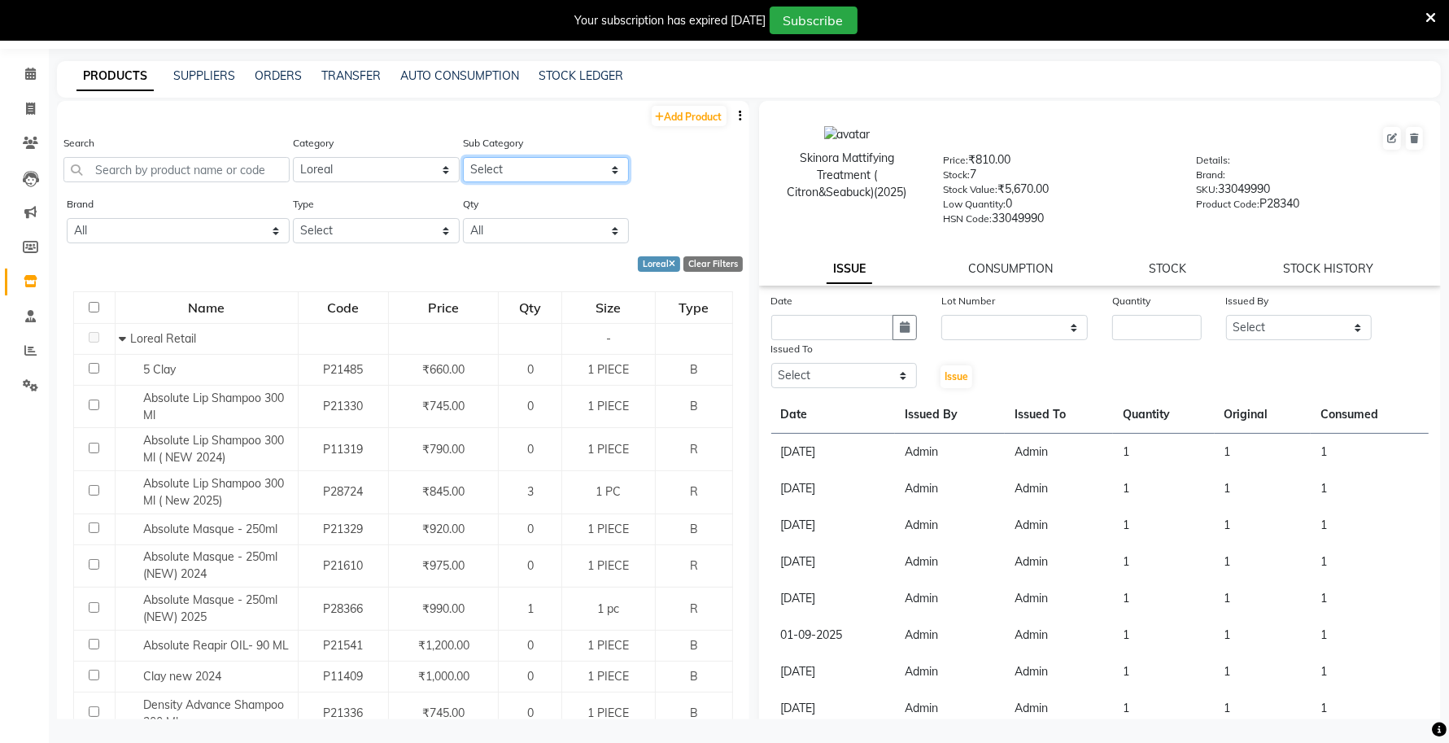
click at [490, 168] on select "Select Loreal Retail Loreal Salon Use Hair Colour Salon Use Matrix Salon Use Ma…" at bounding box center [546, 169] width 167 height 25
select select "332901652"
click at [463, 157] on select "Select Loreal Retail Loreal Salon Use Hair Colour Salon Use Matrix Salon Use Ma…" at bounding box center [546, 169] width 167 height 25
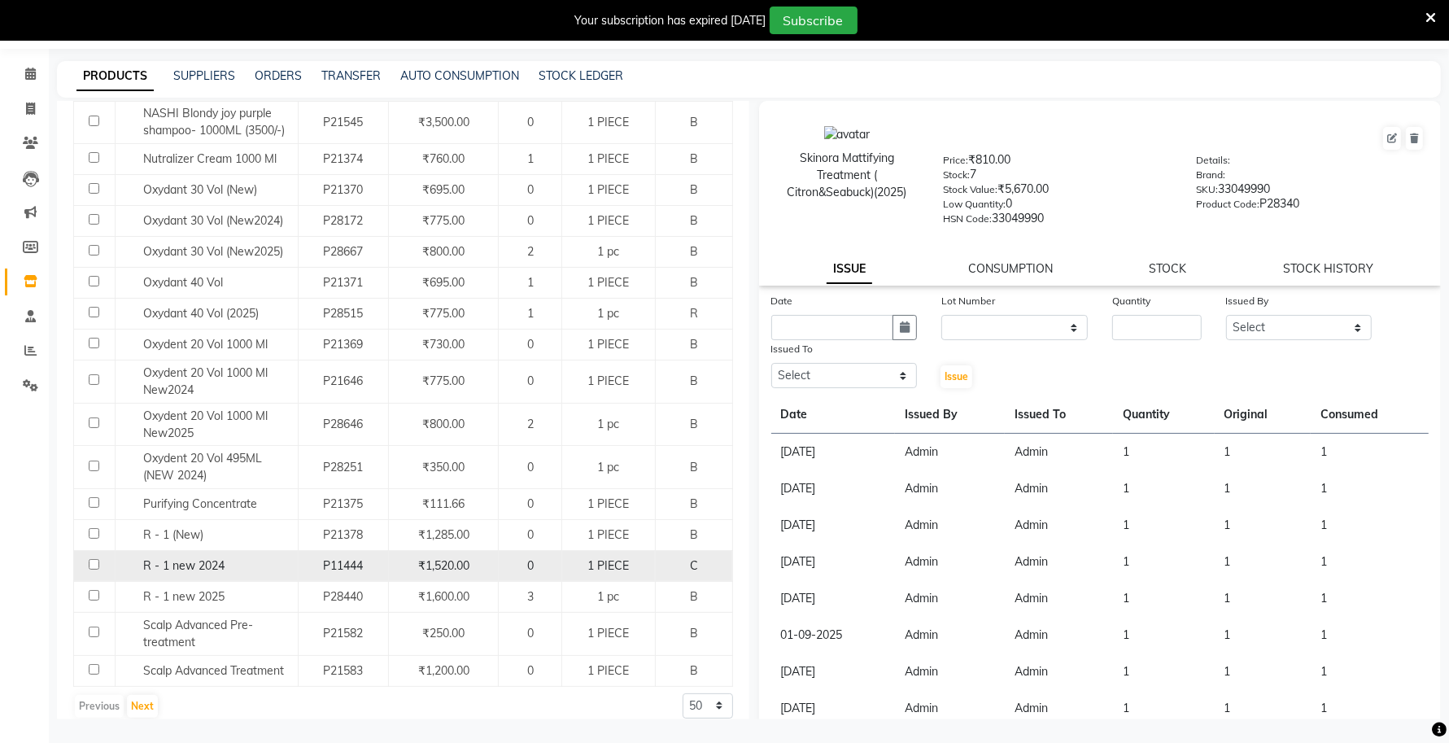
scroll to position [1478, 0]
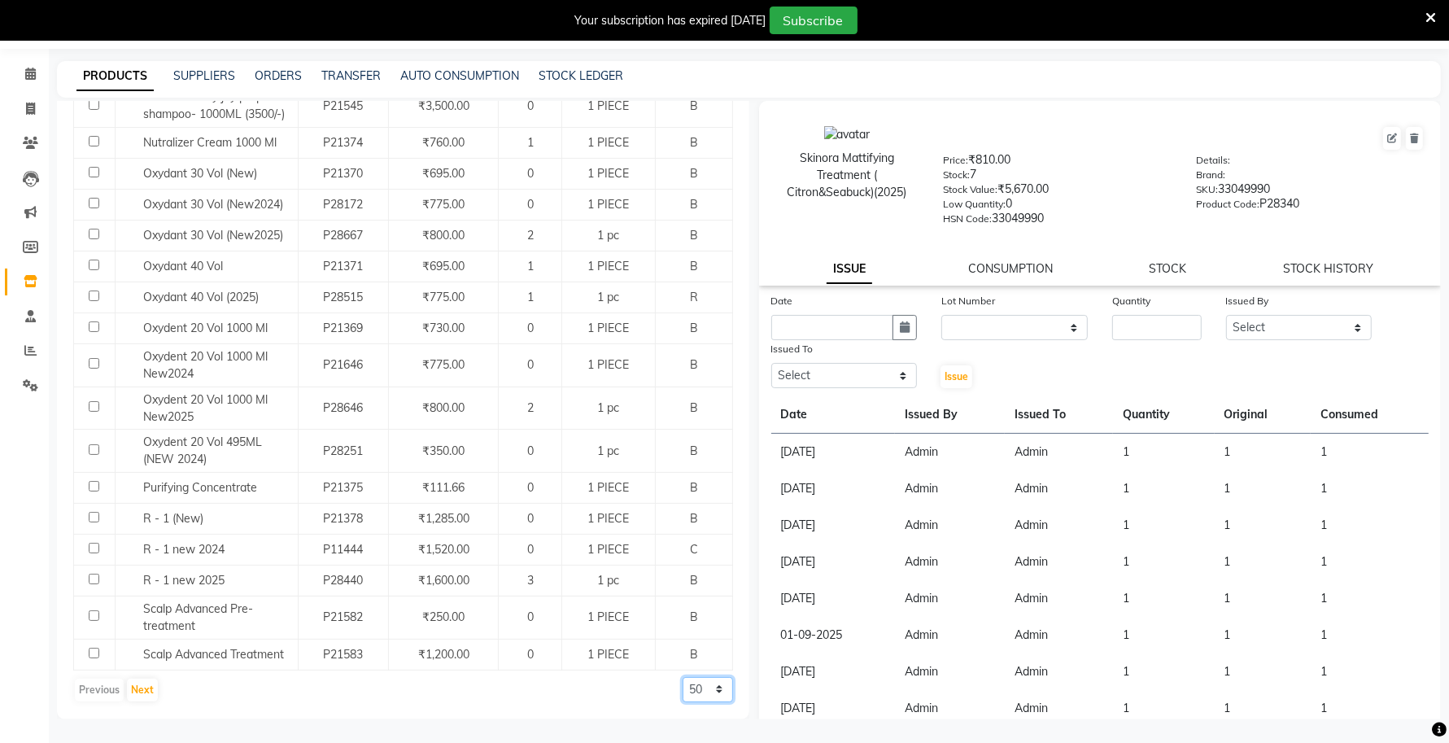
click at [688, 693] on select "50 100 500" at bounding box center [707, 689] width 50 height 25
select select "500"
click at [682, 677] on select "50 100 500" at bounding box center [707, 689] width 50 height 25
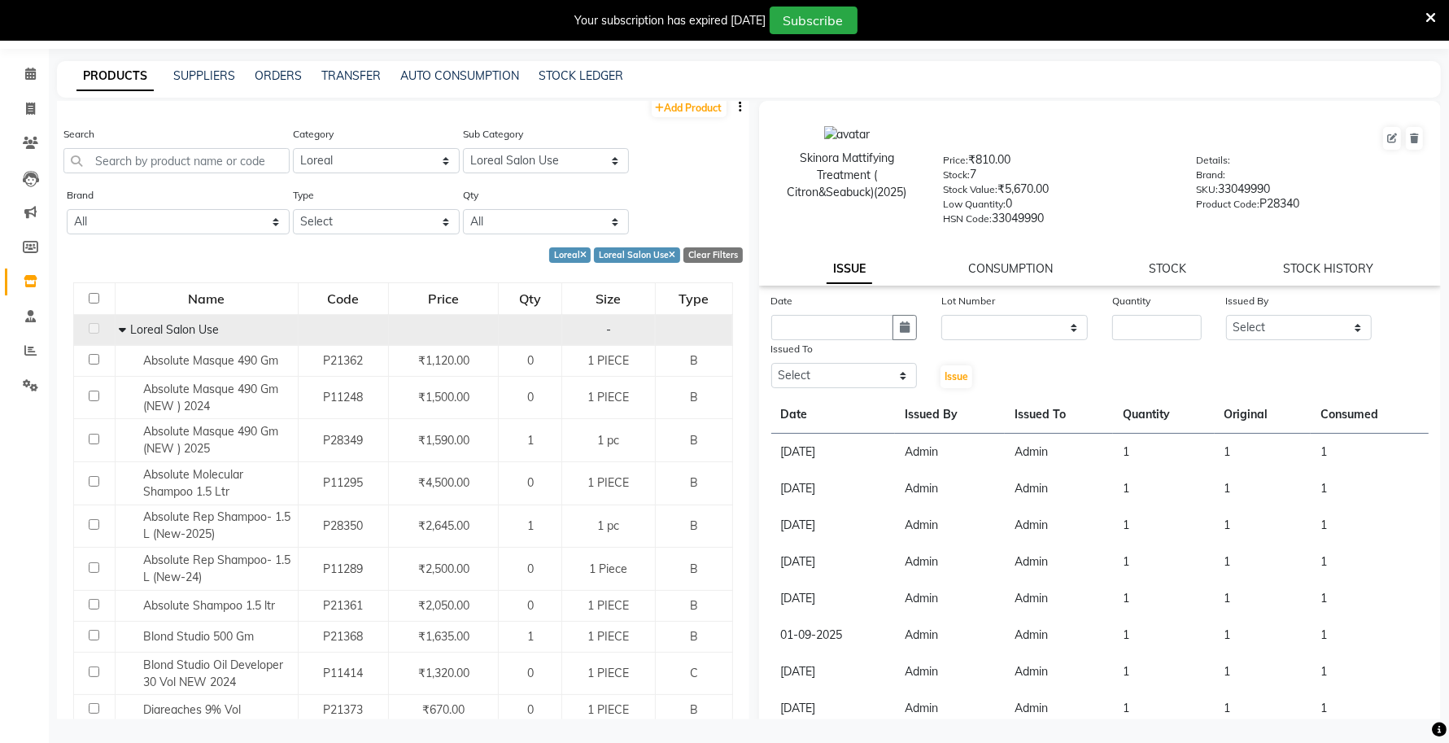
scroll to position [0, 0]
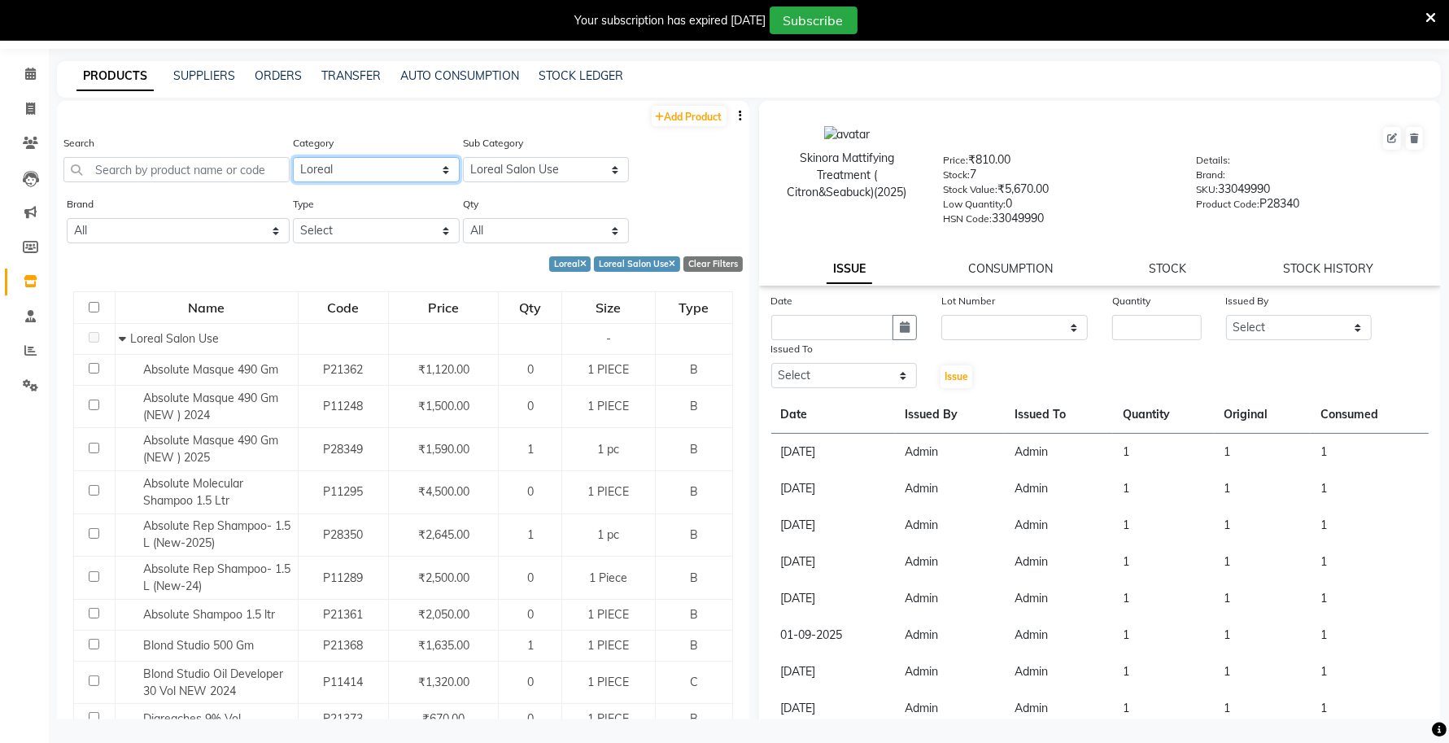
click at [376, 168] on select "Select Keramelon Skin Makeup Personal Care Appliances Beard Beauty Planet Botox…" at bounding box center [376, 169] width 167 height 25
click at [293, 157] on select "Select Keramelon Skin Makeup Personal Care Appliances Beard Beauty Planet Botox…" at bounding box center [376, 169] width 167 height 25
click at [490, 151] on div "Sub Category Select Loreal Retail Loreal Salon Use Hair Colour Salon Use Matrix…" at bounding box center [546, 158] width 167 height 48
click at [496, 163] on select "Select Loreal Retail Loreal Salon Use Hair Colour Salon Use Matrix Salon Use Ma…" at bounding box center [546, 169] width 167 height 25
click at [463, 157] on select "Select Loreal Retail Loreal Salon Use Hair Colour Salon Use Matrix Salon Use Ma…" at bounding box center [546, 169] width 167 height 25
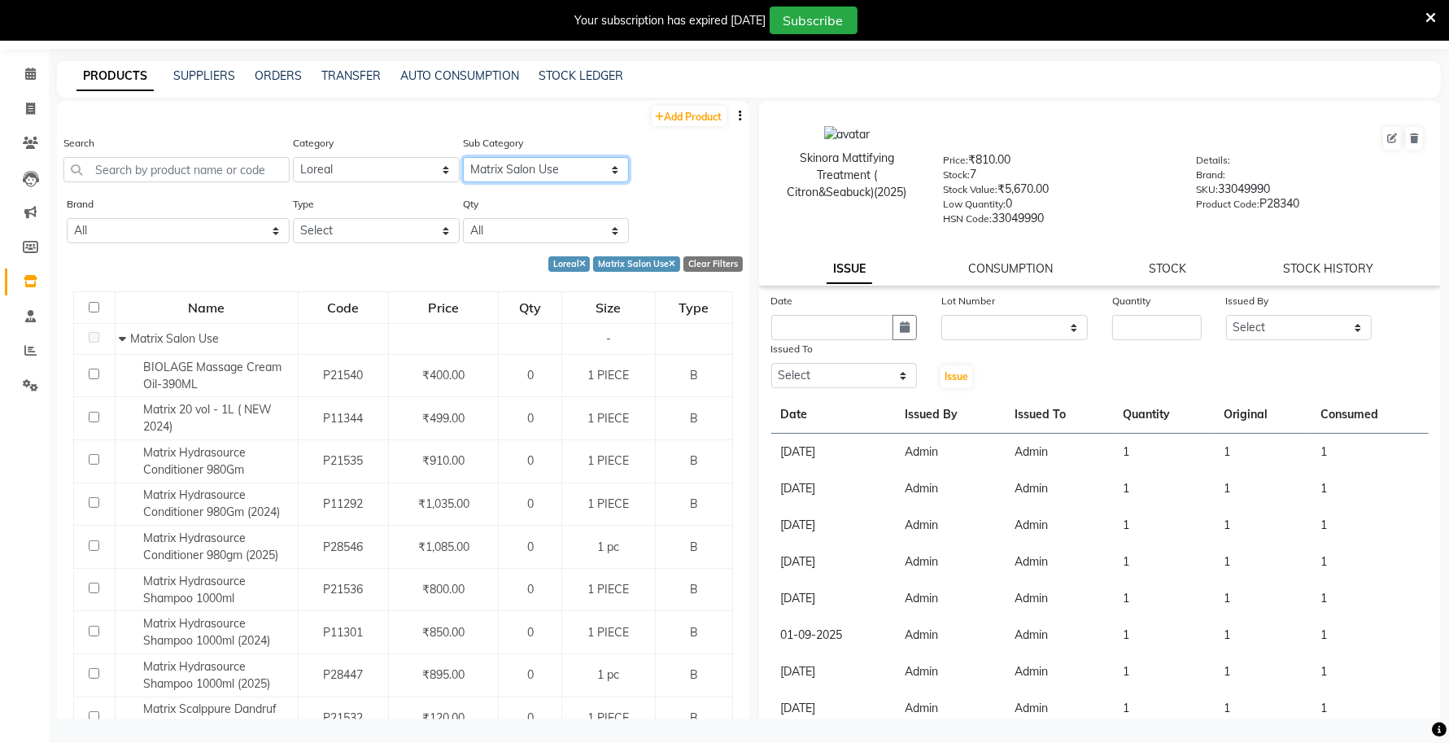
click at [495, 168] on select "Select Loreal Retail Loreal Salon Use Hair Colour Salon Use Matrix Salon Use Ma…" at bounding box center [546, 169] width 167 height 25
select select "332901653"
click at [463, 157] on select "Select Loreal Retail Loreal Salon Use Hair Colour Salon Use Matrix Salon Use Ma…" at bounding box center [546, 169] width 167 height 25
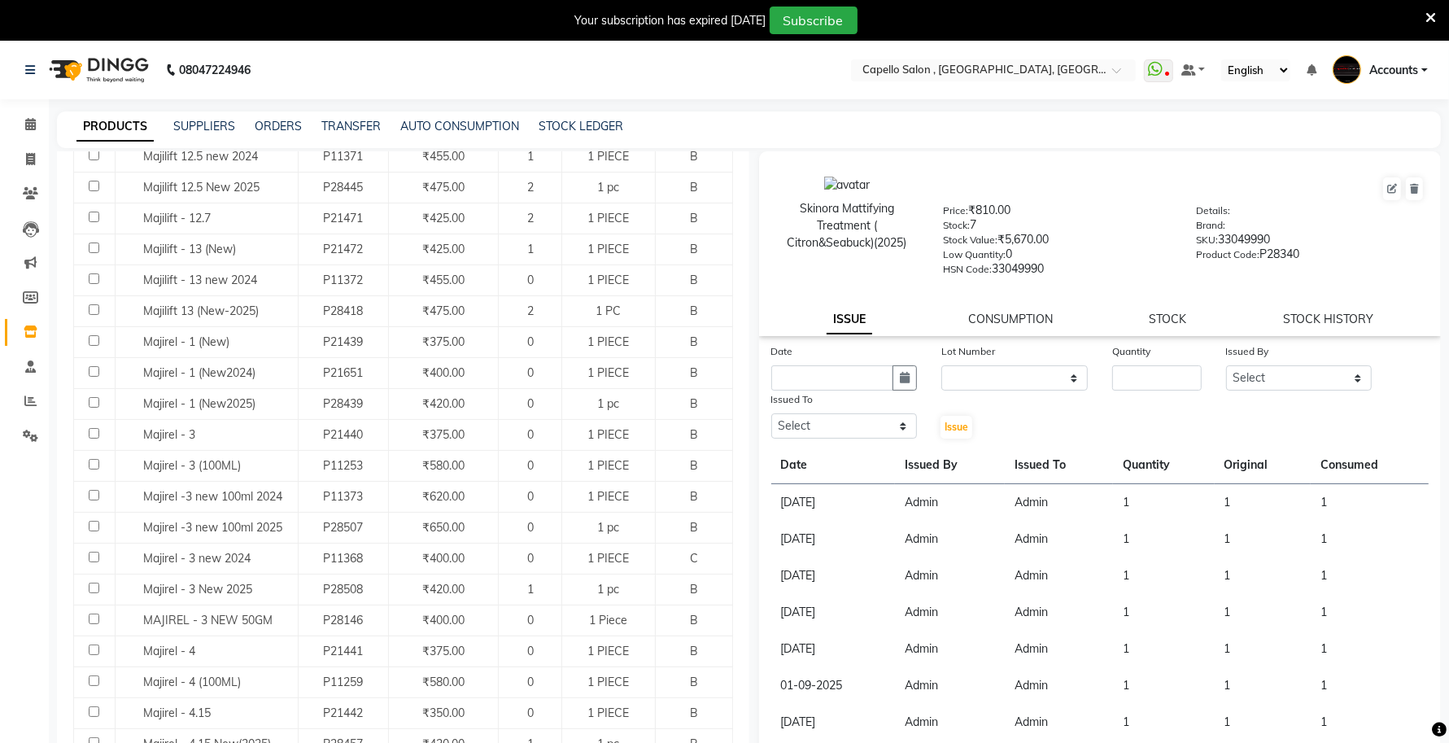
click at [986, 54] on nav "08047224946 Select Location × Capello Salon , Amravati, Camp WhatsApp Status ✕ …" at bounding box center [724, 70] width 1449 height 59
click at [984, 67] on input "text" at bounding box center [977, 71] width 236 height 16
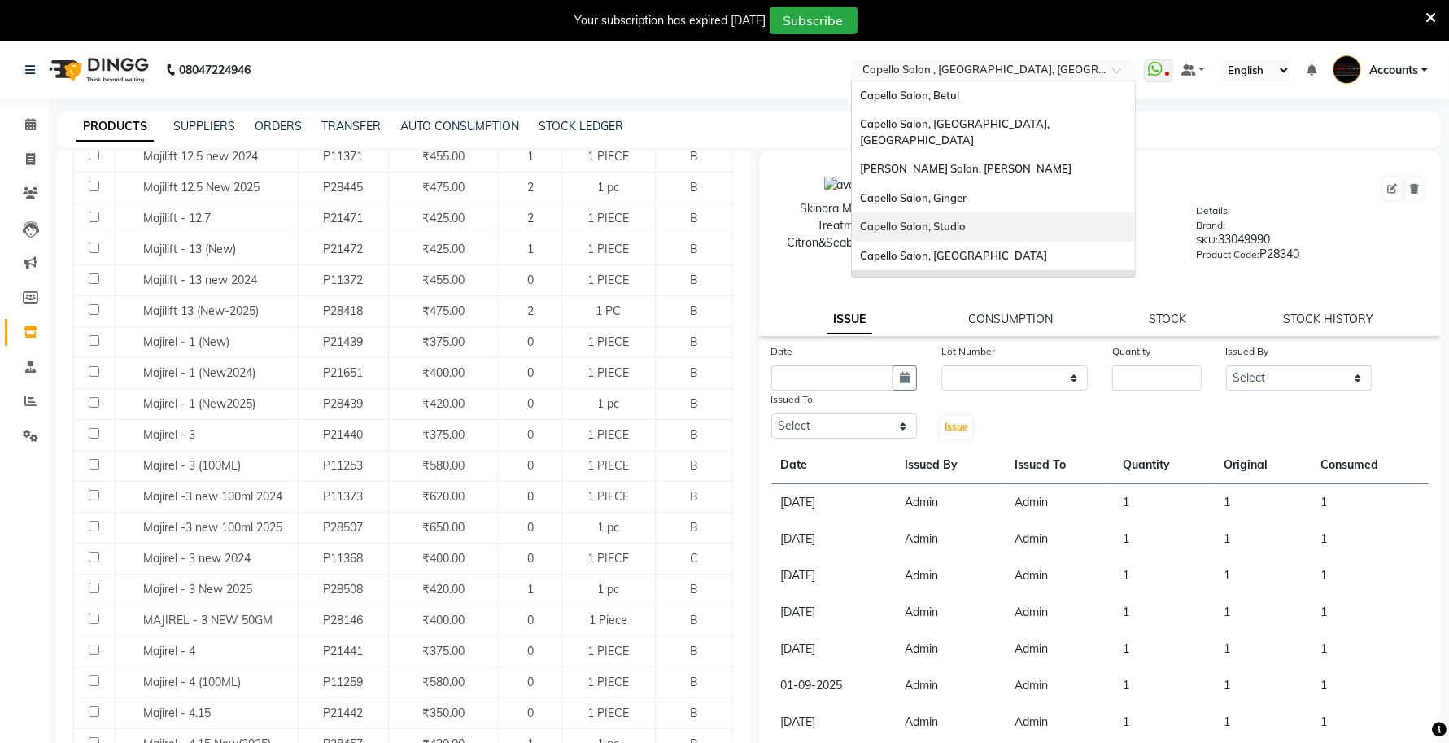
click at [932, 220] on span "Capello Salon, Studio" at bounding box center [913, 226] width 106 height 13
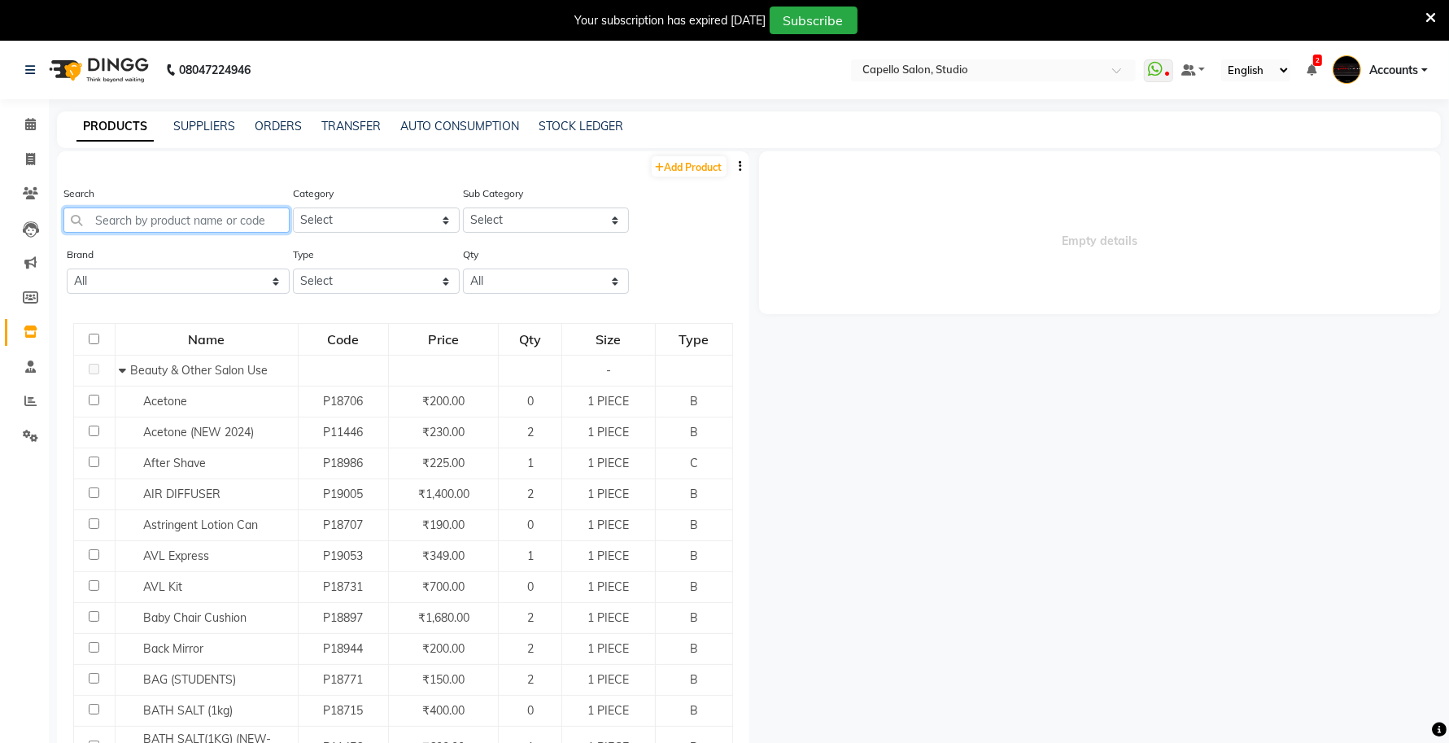
click at [189, 216] on input "text" at bounding box center [176, 219] width 226 height 25
click at [363, 216] on select "Select Keramelon Skin Makeup Personal Care Appliances [PERSON_NAME] Beauty Plan…" at bounding box center [376, 219] width 167 height 25
click at [180, 210] on input "text" at bounding box center [176, 219] width 226 height 25
click at [386, 220] on select "Select Keramelon Skin Makeup Personal Care Appliances [PERSON_NAME] Beauty Plan…" at bounding box center [376, 219] width 167 height 25
select select "332902450"
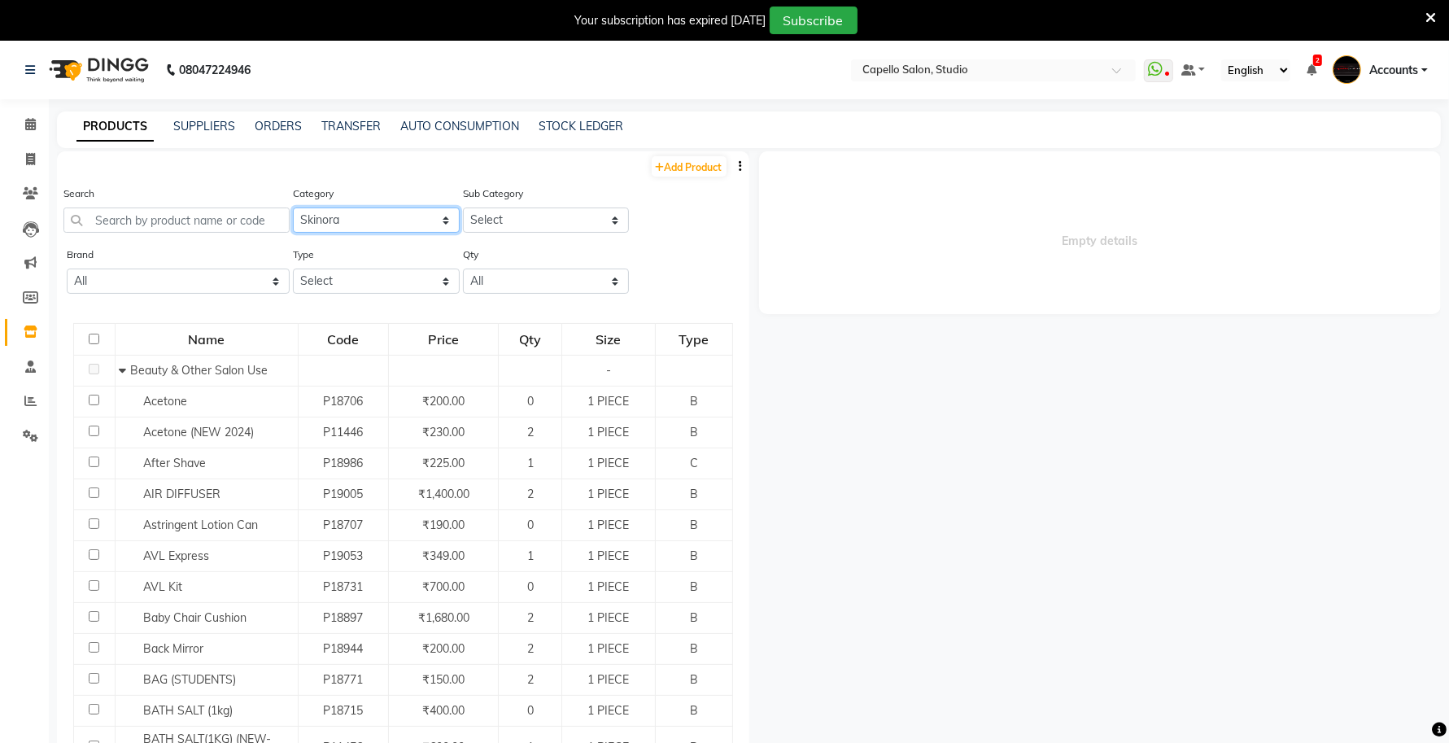
click at [293, 207] on select "Select Keramelon Skin Makeup Personal Care Appliances Beard Beauty Planet Botox…" at bounding box center [376, 219] width 167 height 25
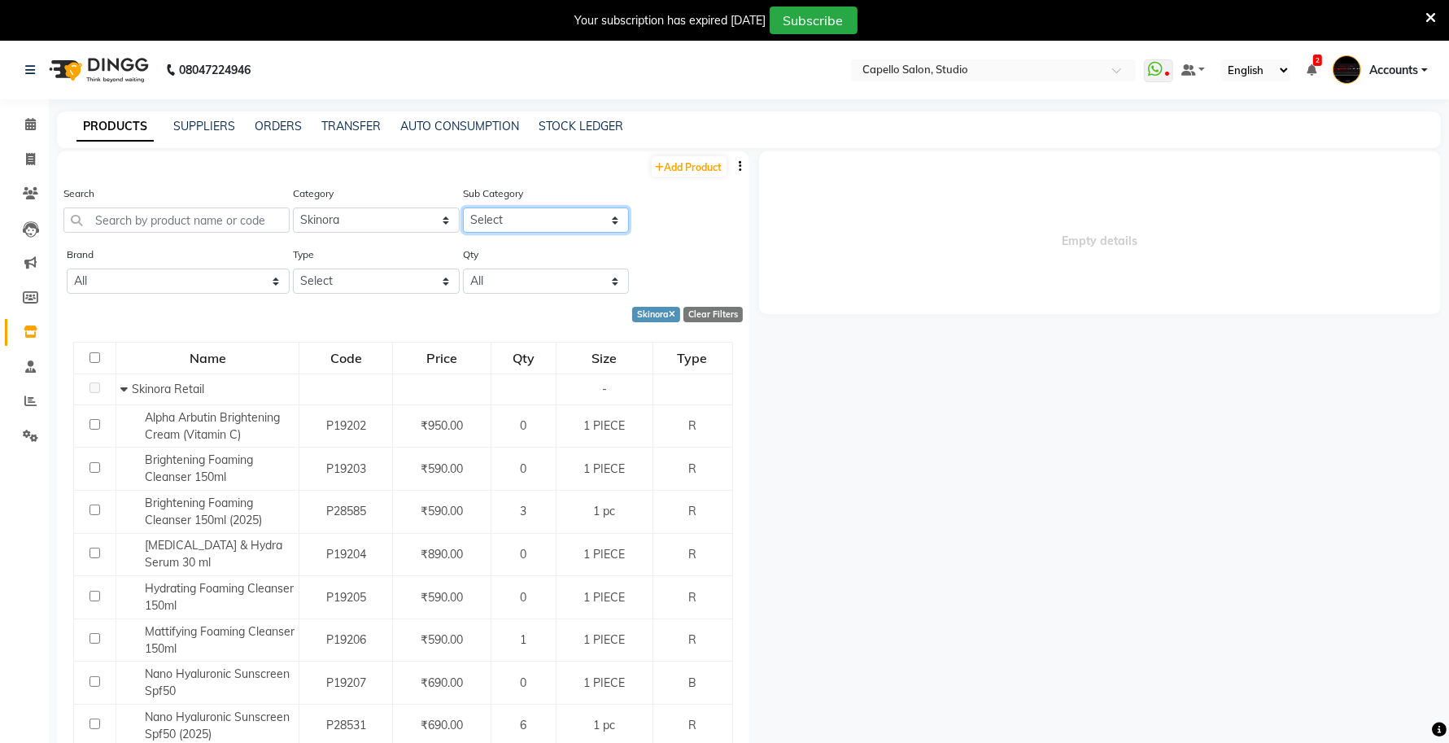
click at [507, 216] on select "Select Skinora Retail Skinora Salon Use" at bounding box center [546, 219] width 167 height 25
select select "3329024501"
click at [463, 207] on select "Select Skinora Retail Skinora Salon Use" at bounding box center [546, 219] width 167 height 25
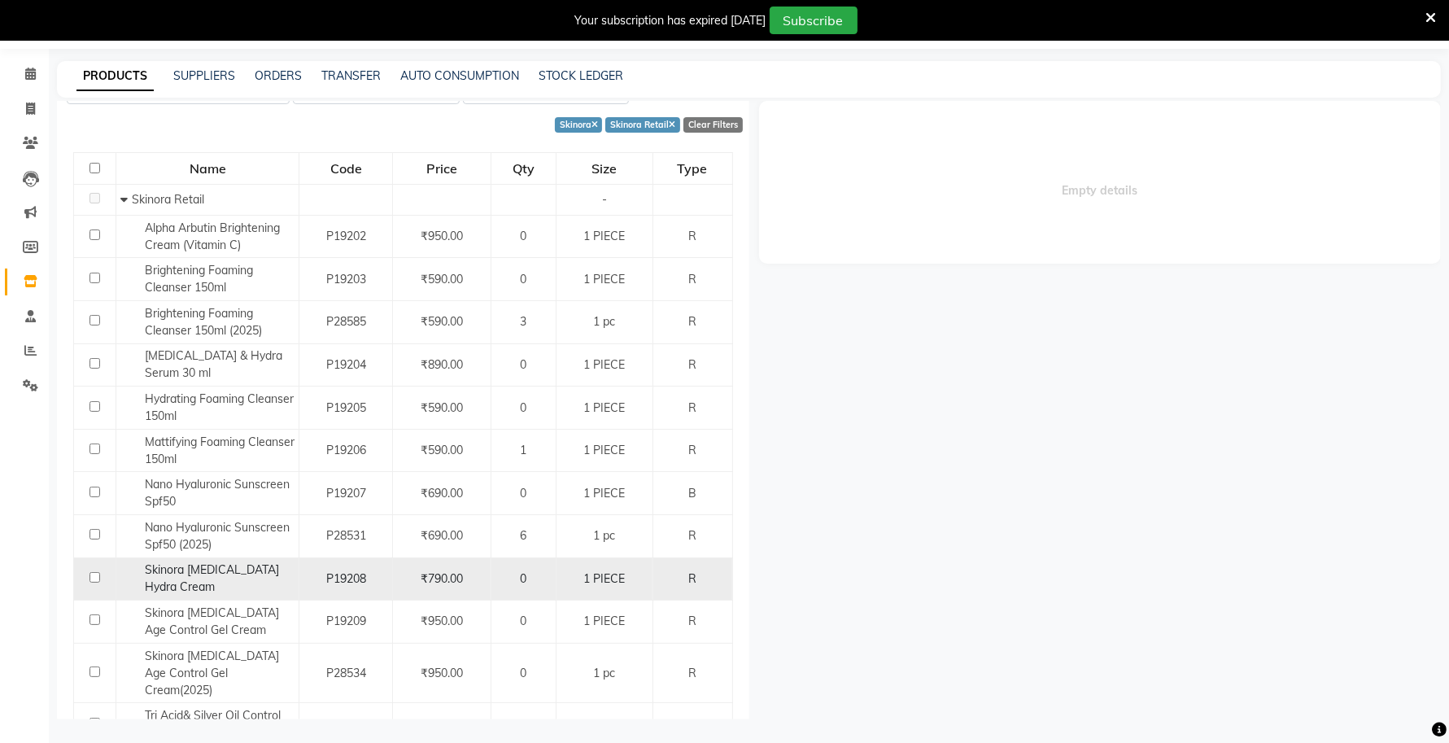
scroll to position [241, 0]
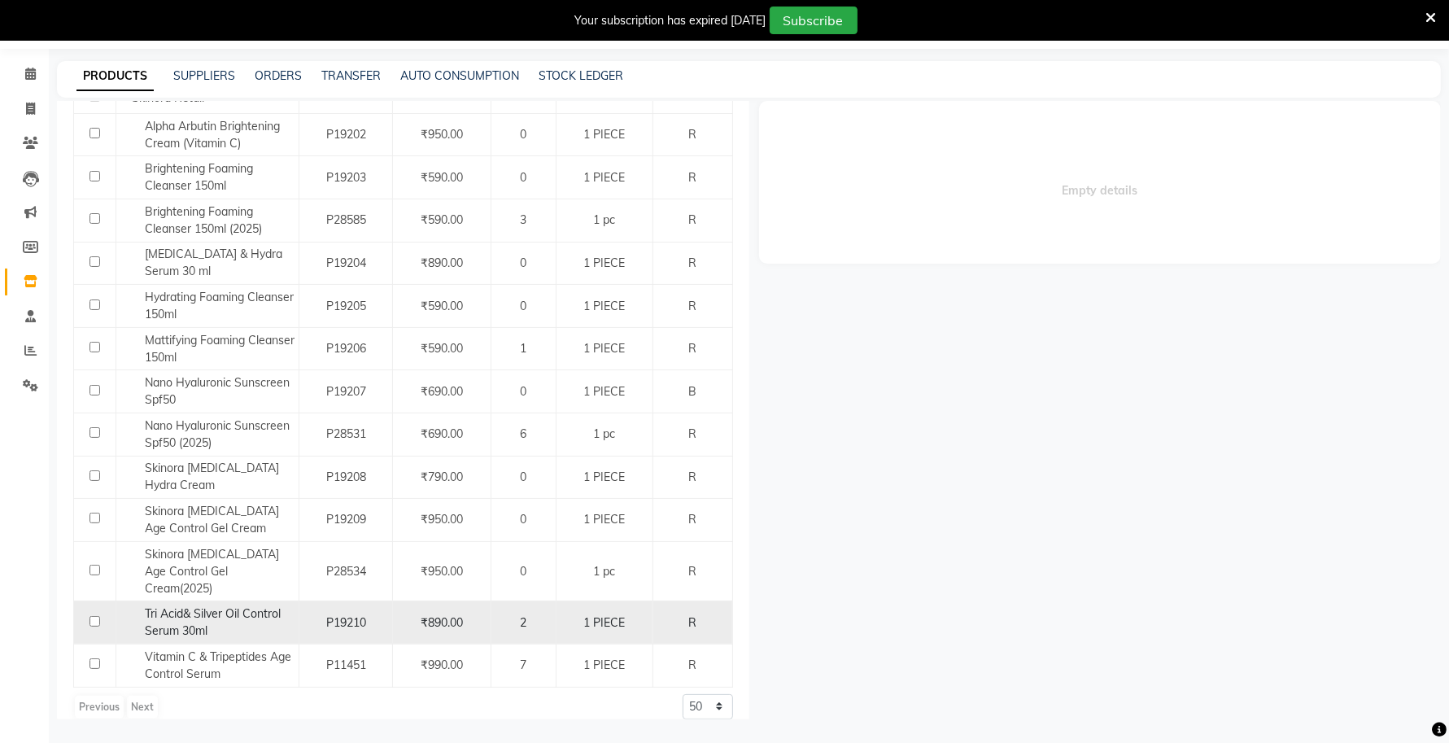
click at [177, 606] on span "Tri Acid& Silver Oil Control Serum 30ml" at bounding box center [213, 622] width 136 height 32
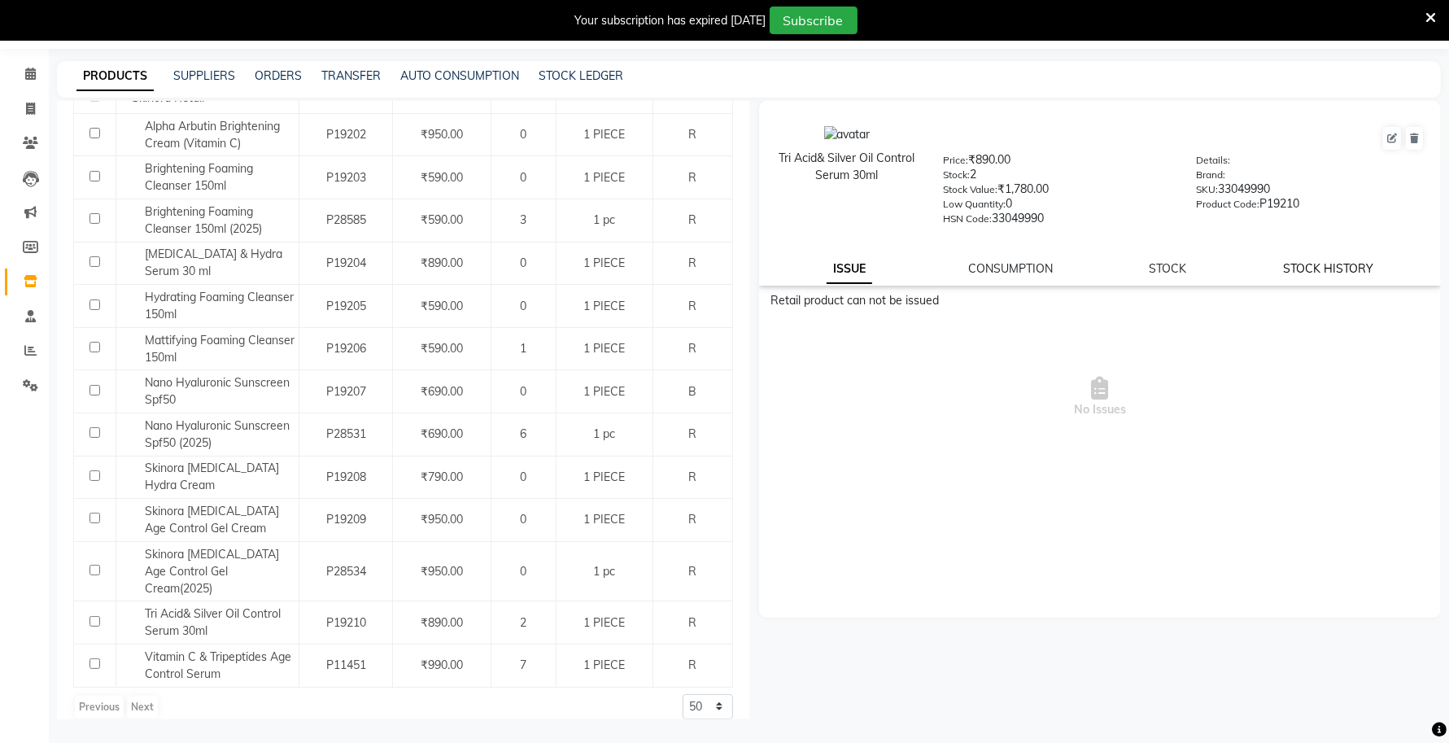
click at [1322, 264] on link "STOCK HISTORY" at bounding box center [1328, 268] width 90 height 15
select select "all"
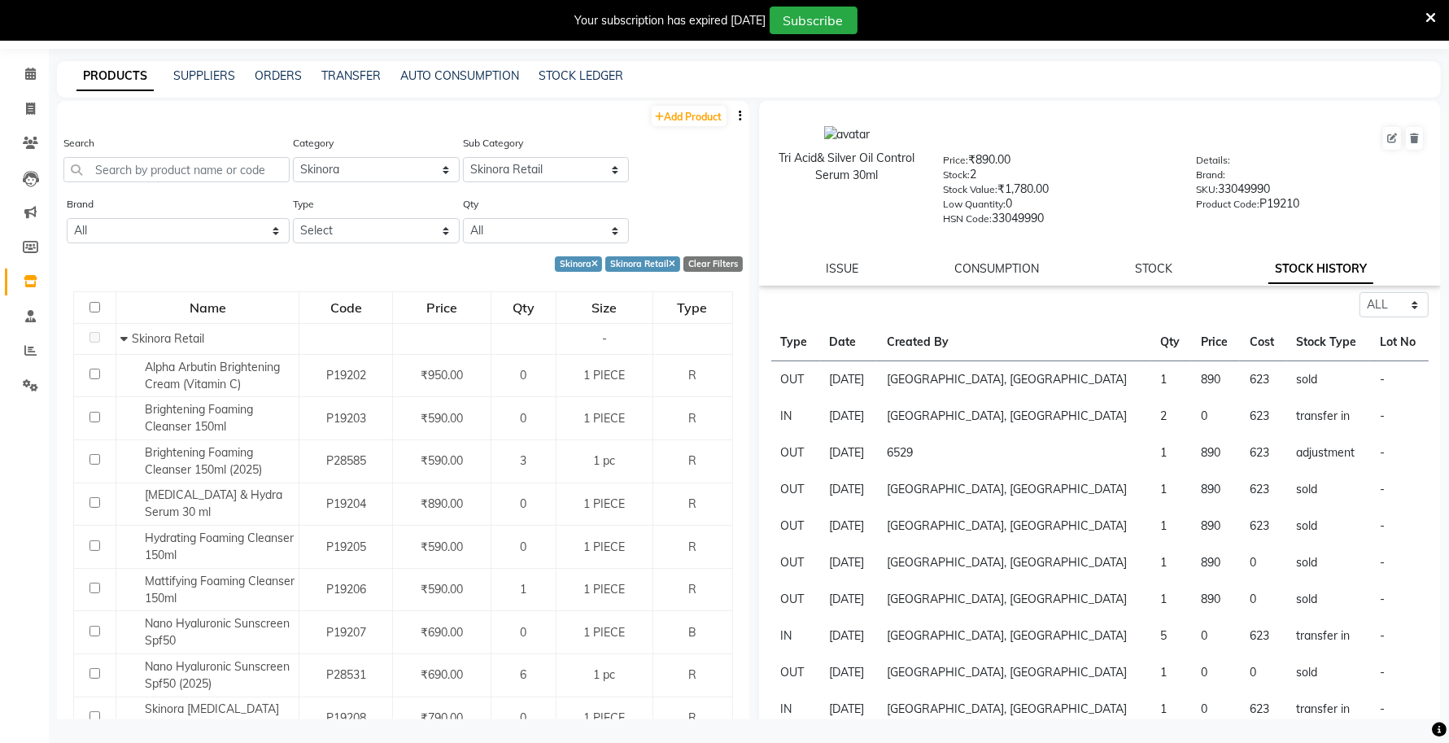
scroll to position [0, 0]
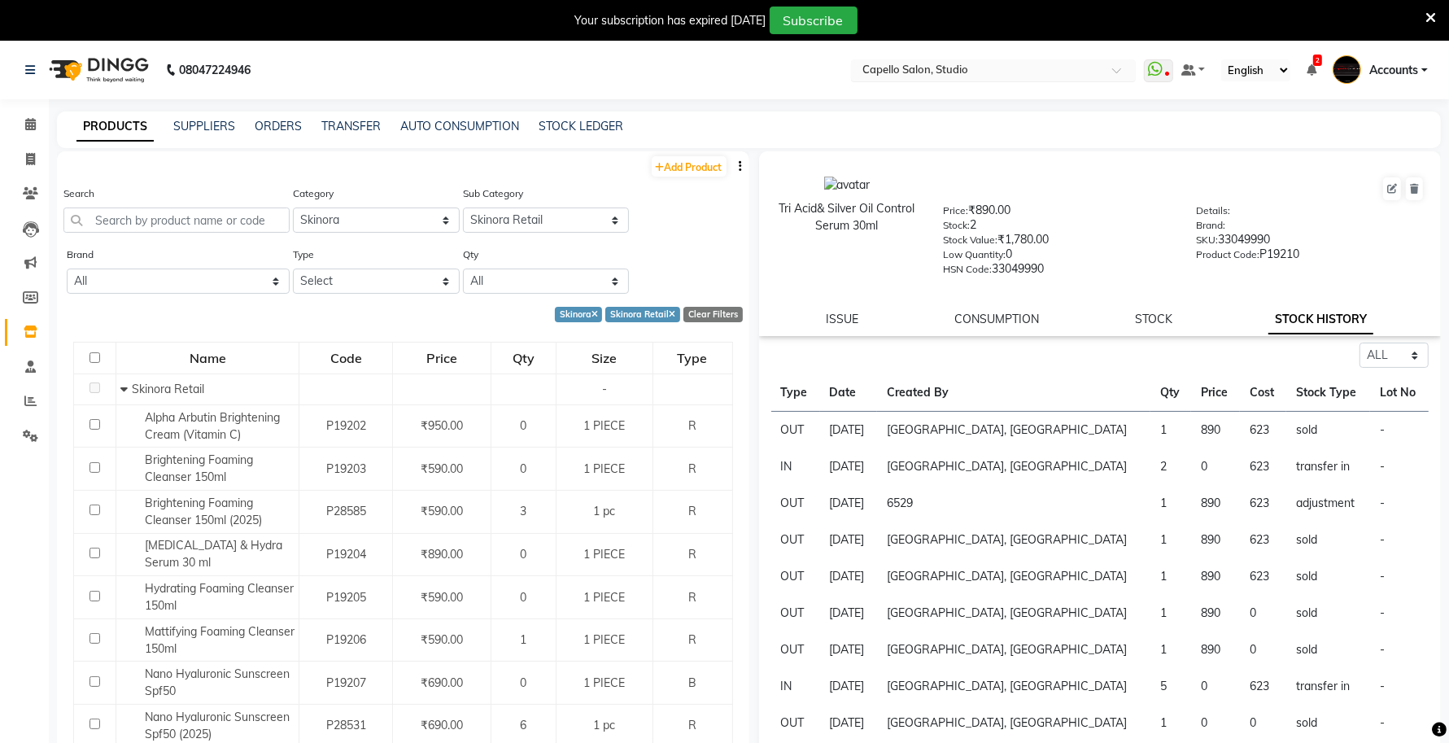
click at [983, 74] on input "text" at bounding box center [977, 71] width 236 height 16
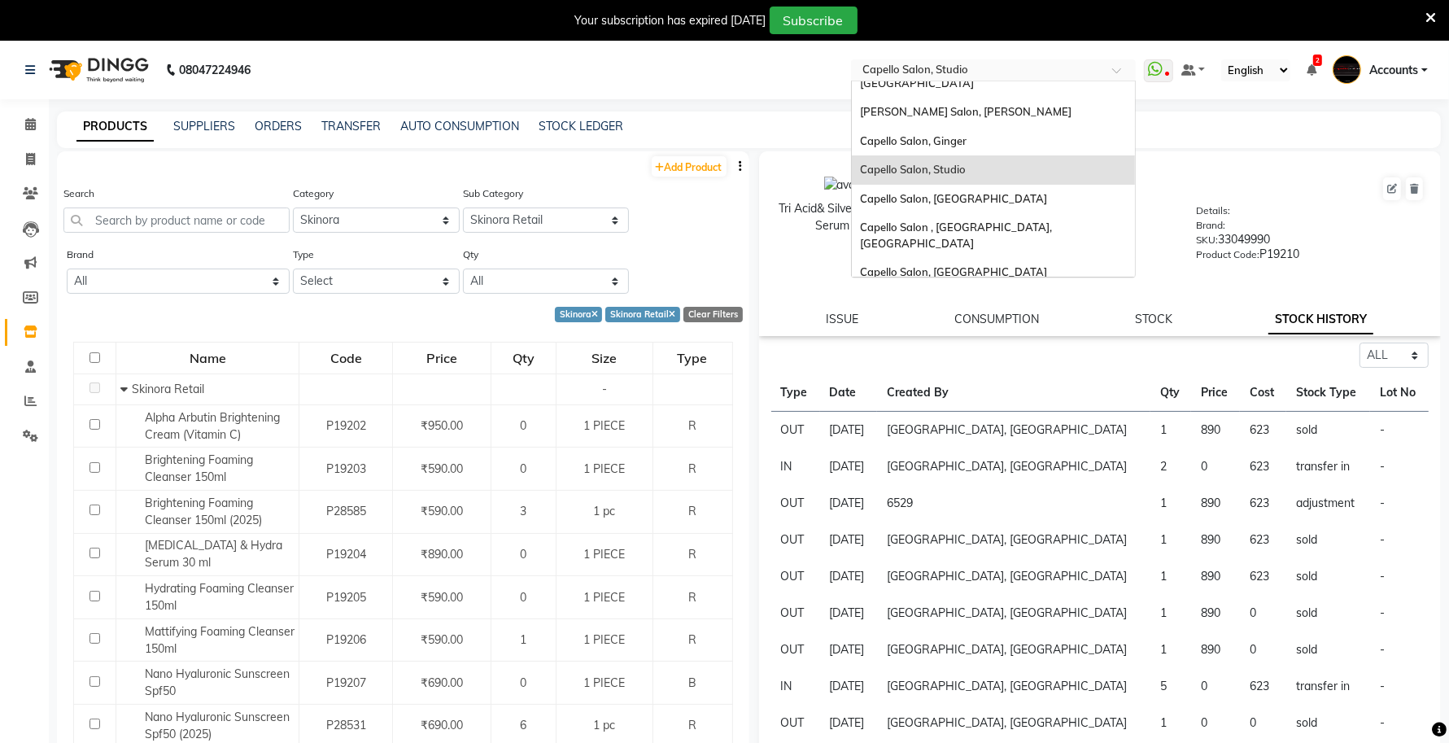
scroll to position [102, 0]
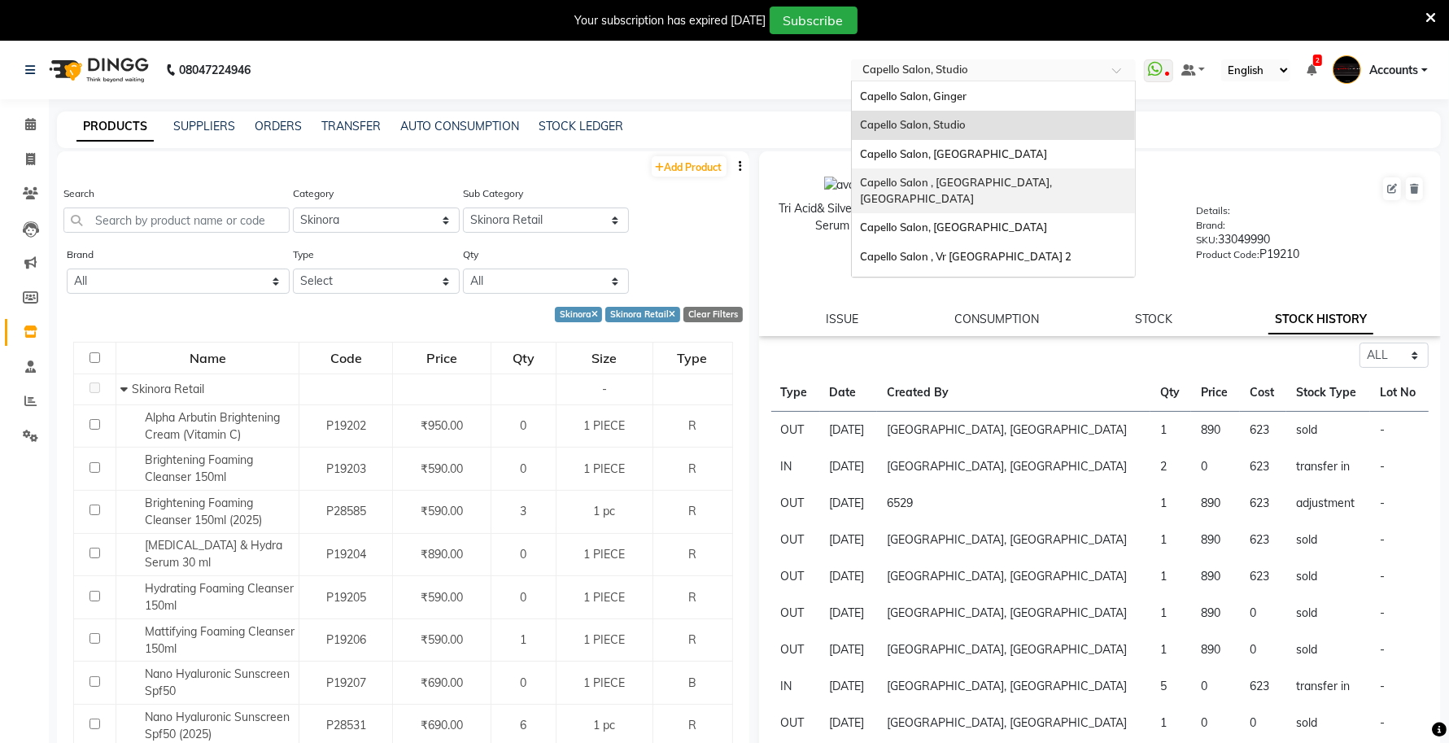
click at [921, 176] on span "Capello Salon , Amravati, Camp" at bounding box center [957, 190] width 194 height 29
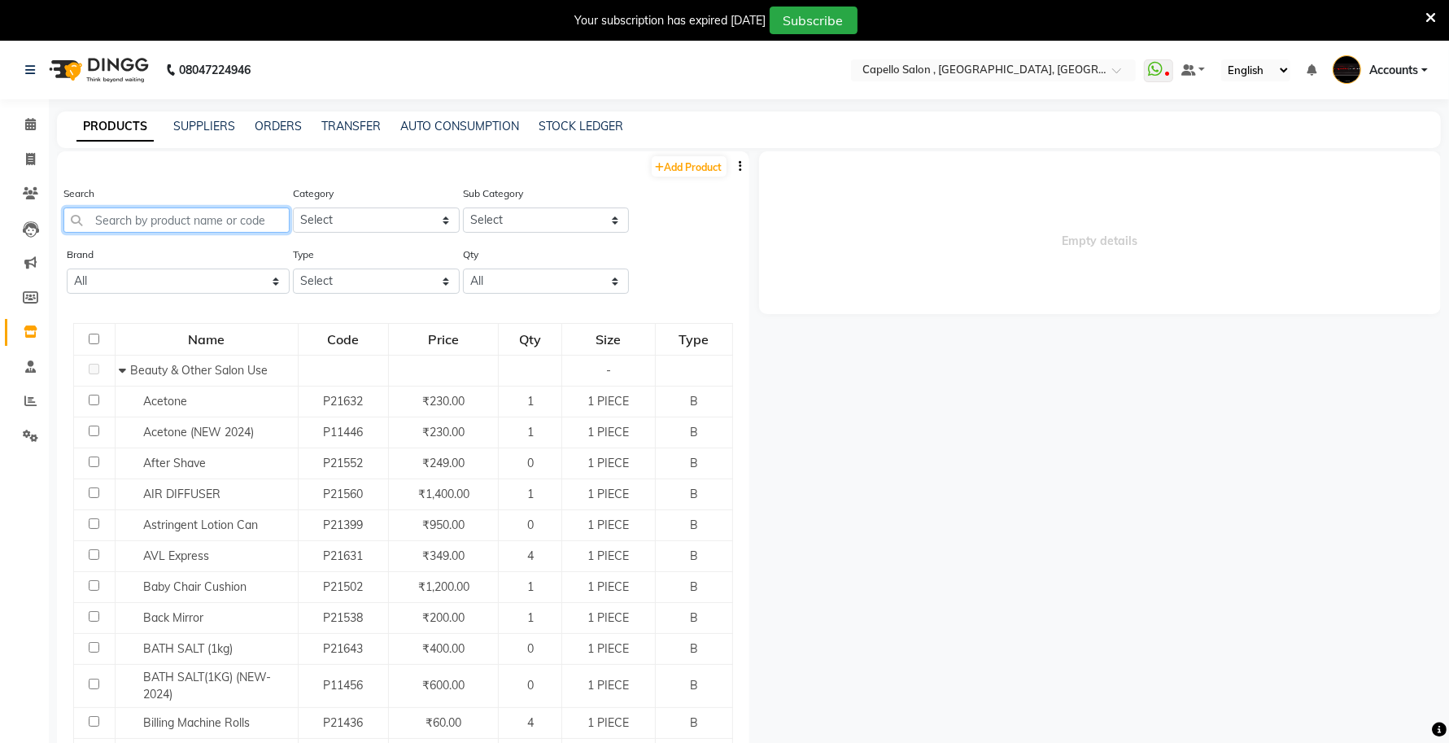
click at [198, 217] on input "text" at bounding box center [176, 219] width 226 height 25
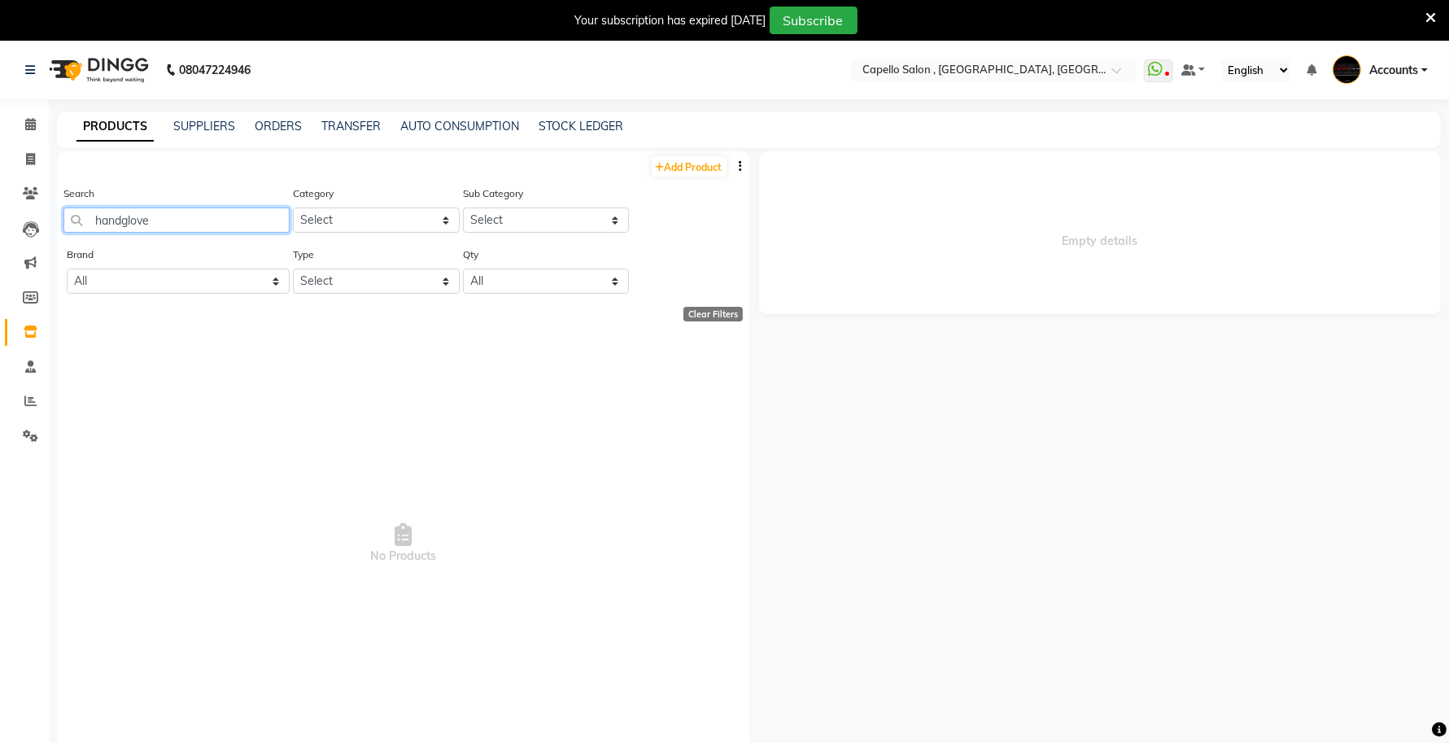
click at [120, 218] on input "handglove" at bounding box center [176, 219] width 226 height 25
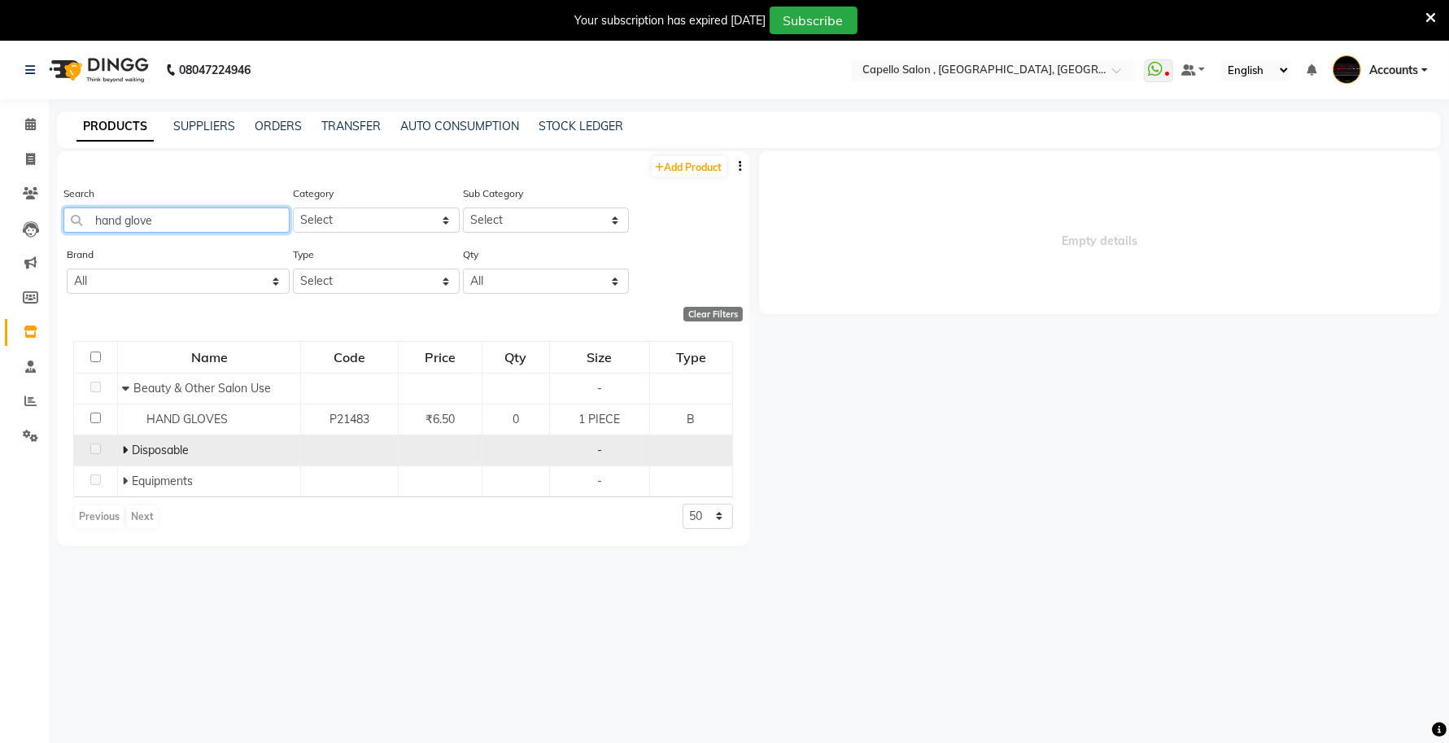
type input "hand glove"
click at [126, 444] on icon at bounding box center [125, 449] width 6 height 11
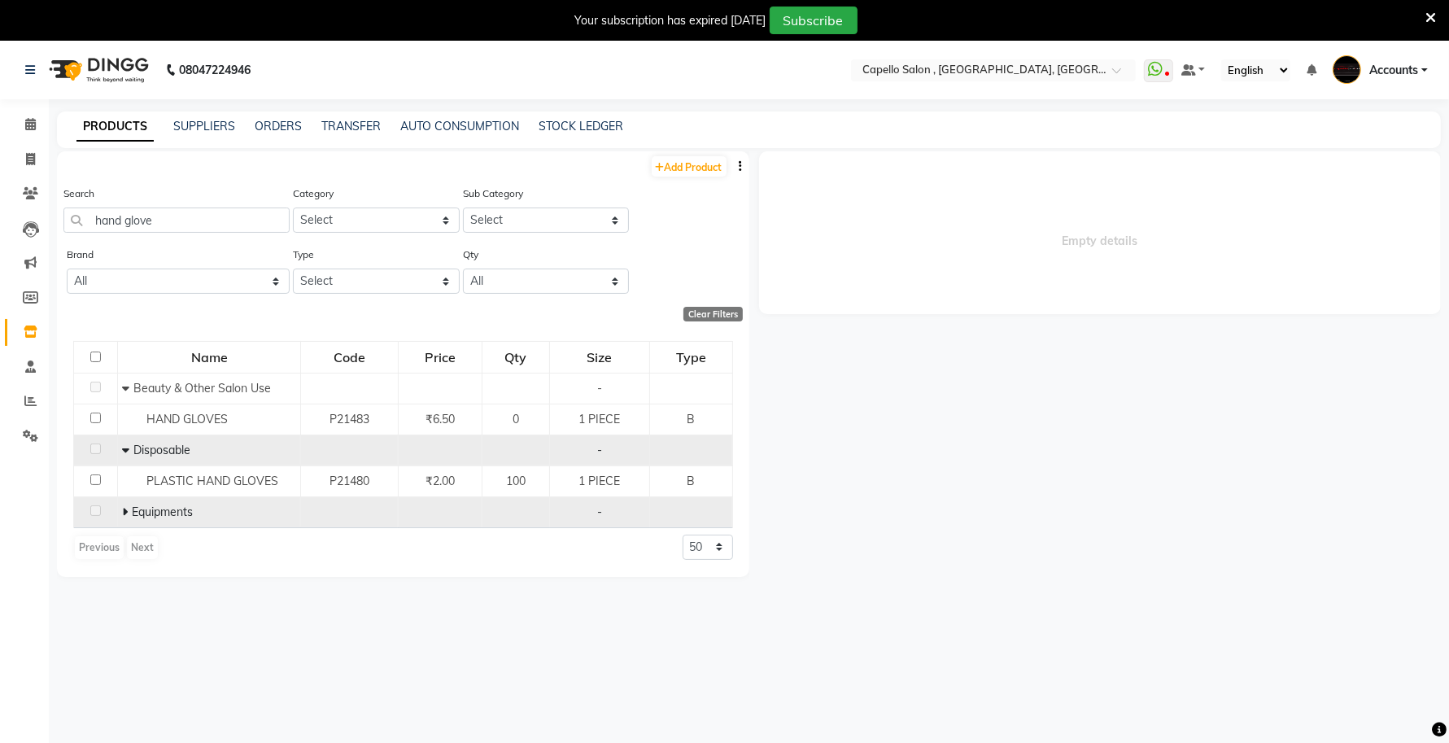
click at [127, 506] on icon at bounding box center [125, 511] width 6 height 11
click at [188, 523] on td "Equipments" at bounding box center [209, 511] width 183 height 31
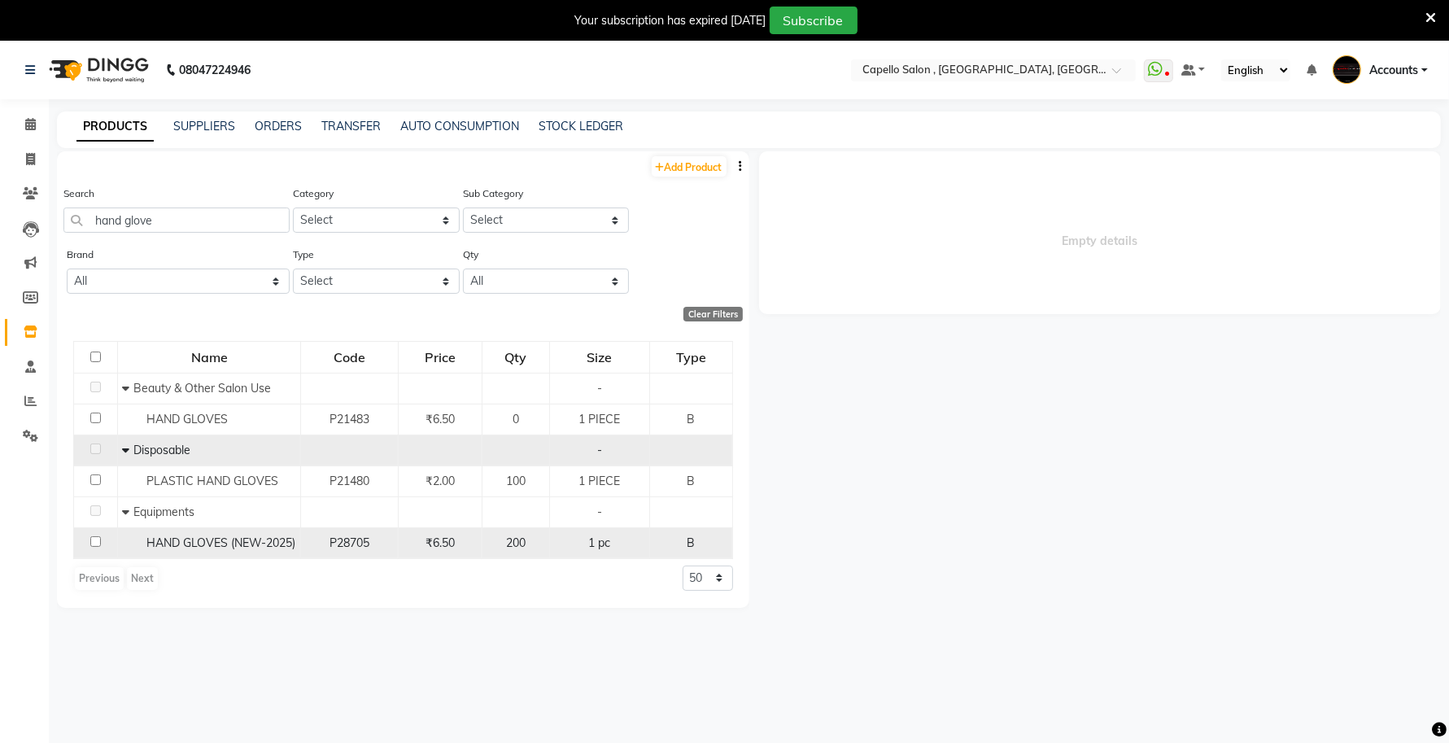
click at [189, 535] on span "HAND GLOVES (NEW-2025)" at bounding box center [220, 542] width 149 height 15
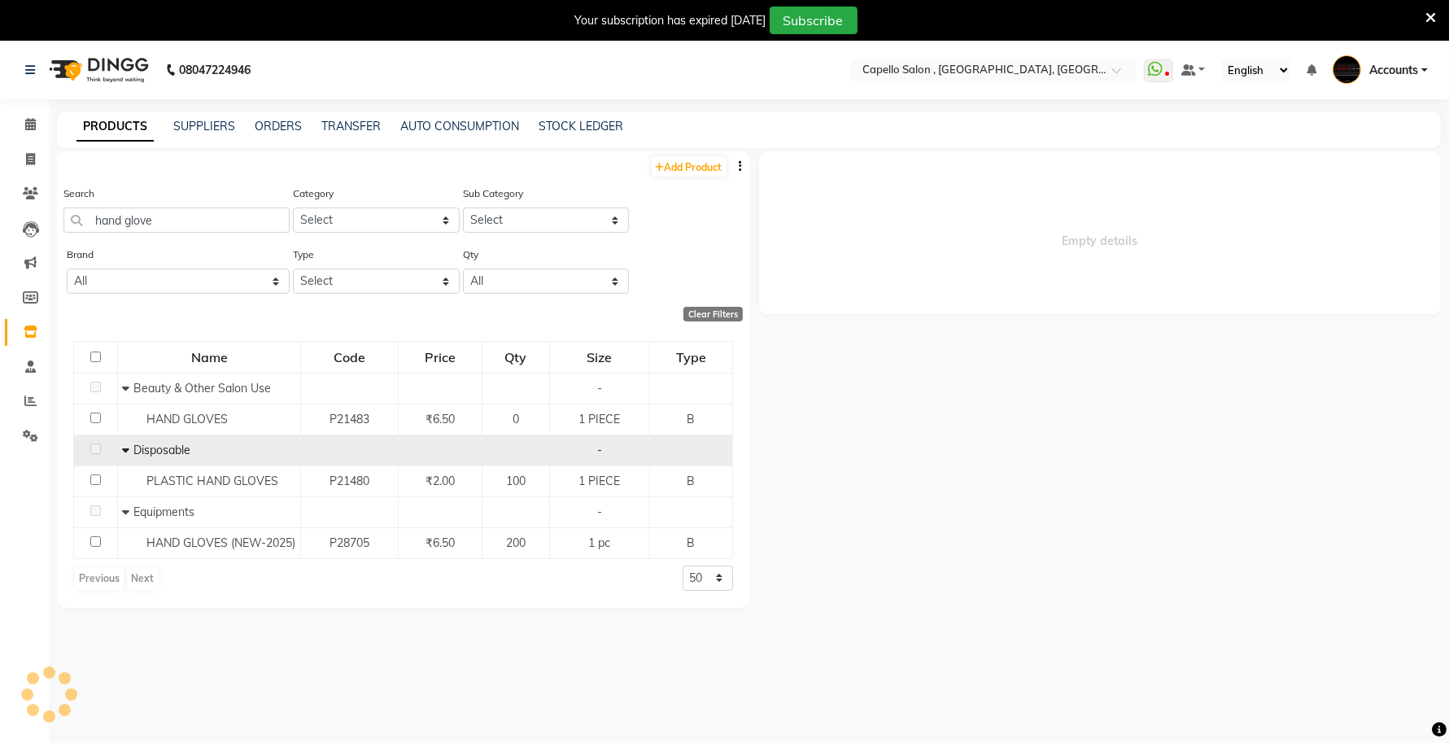
select select
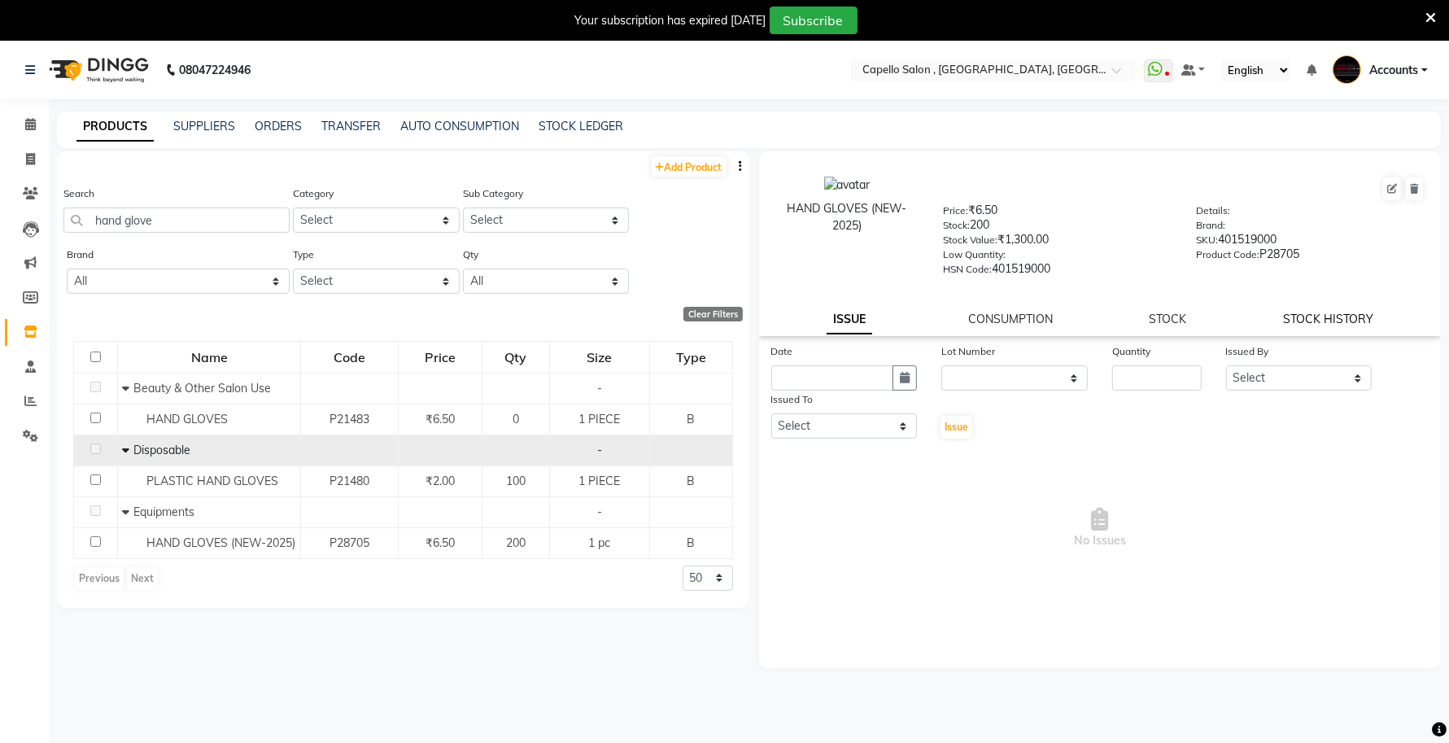
click at [1312, 312] on link "STOCK HISTORY" at bounding box center [1328, 319] width 90 height 15
select select "all"
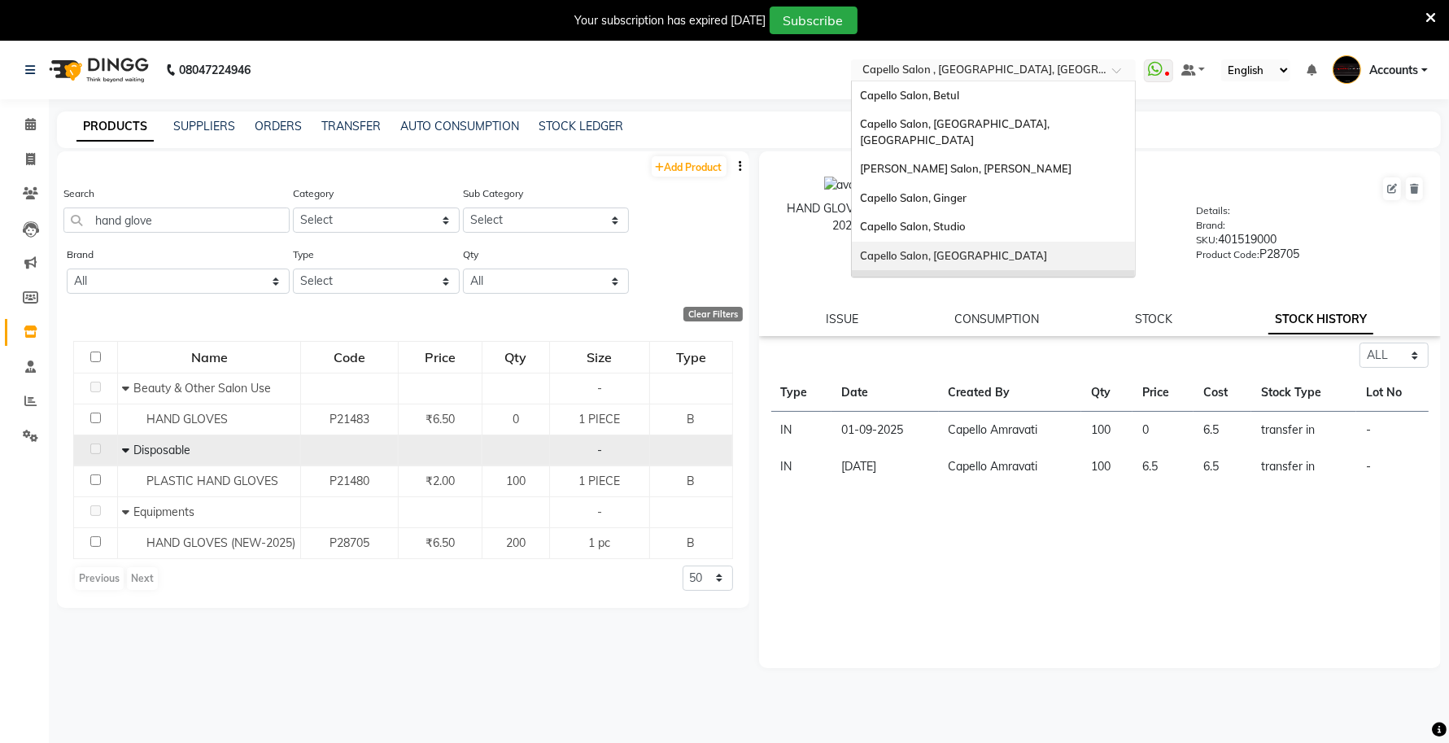
click at [992, 80] on ng-select "Select Location × Capello Salon , Amravati, Camp Capello Salon, Betul Capello S…" at bounding box center [993, 70] width 285 height 22
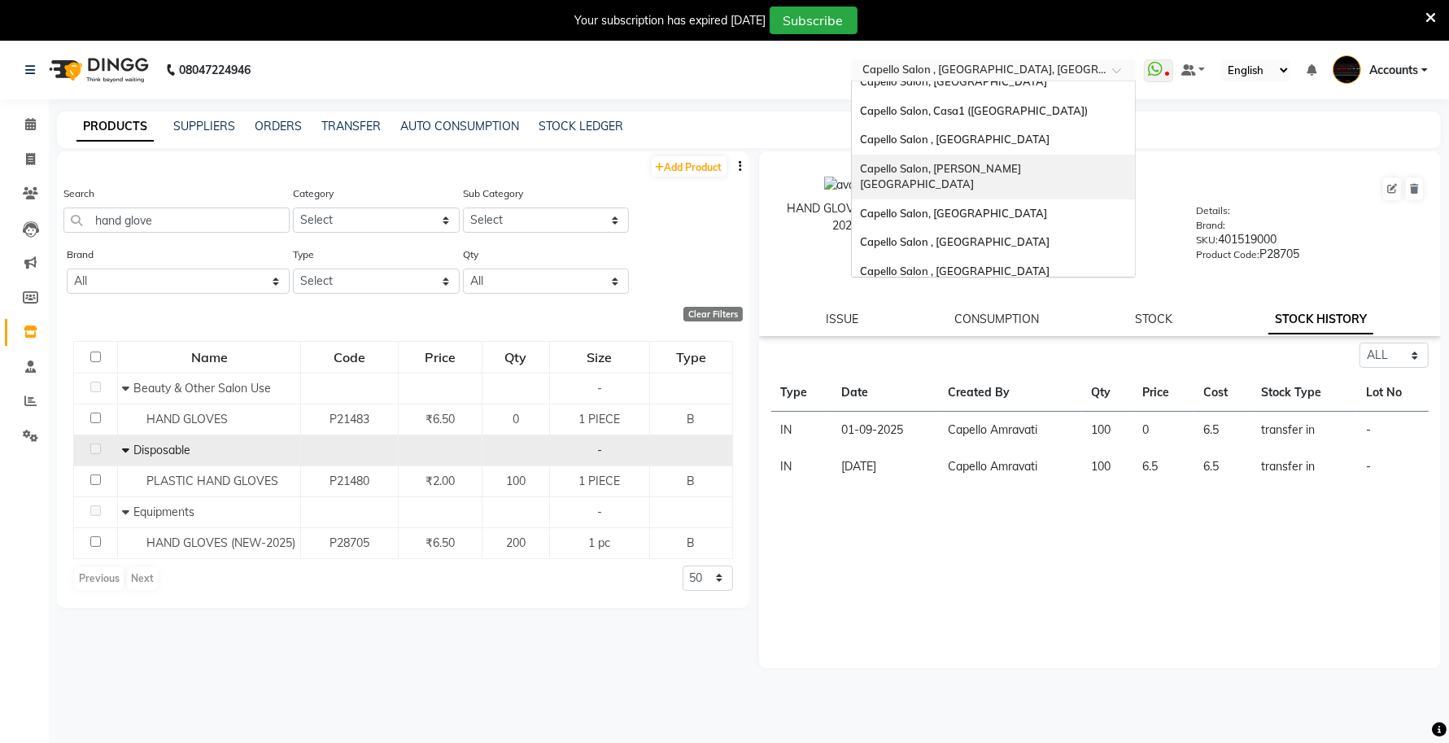
scroll to position [203, 0]
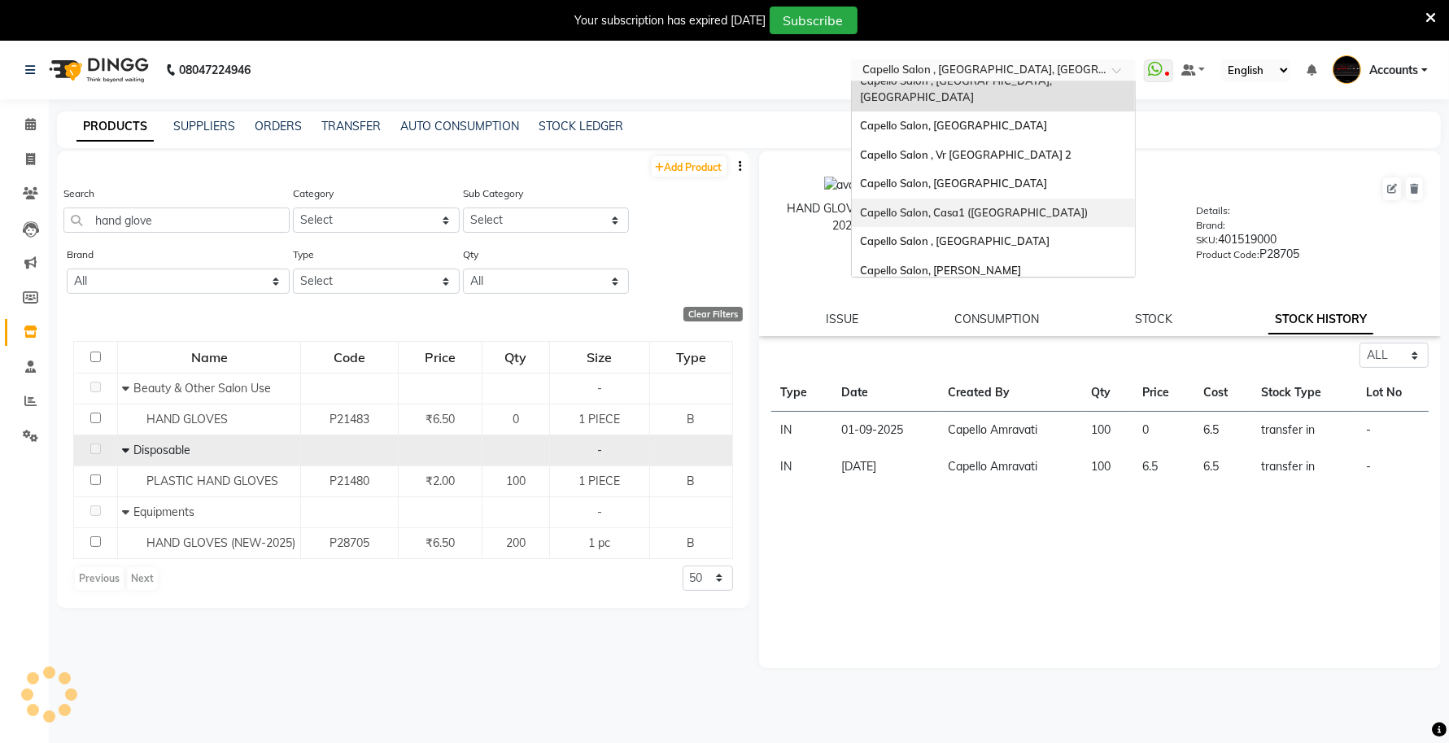
click at [961, 206] on span "Capello Salon, Casa1 ([GEOGRAPHIC_DATA])" at bounding box center [974, 212] width 228 height 13
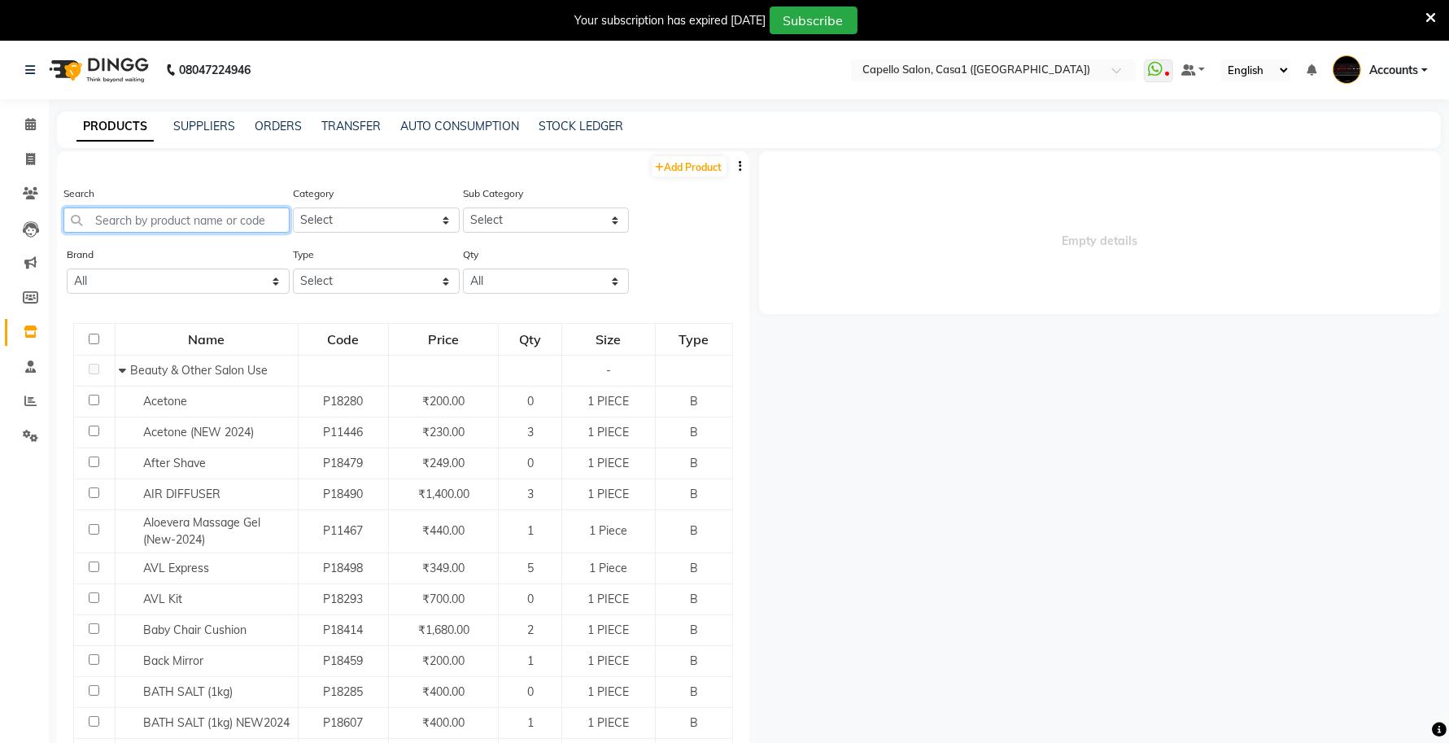
click at [229, 216] on input "text" at bounding box center [176, 219] width 226 height 25
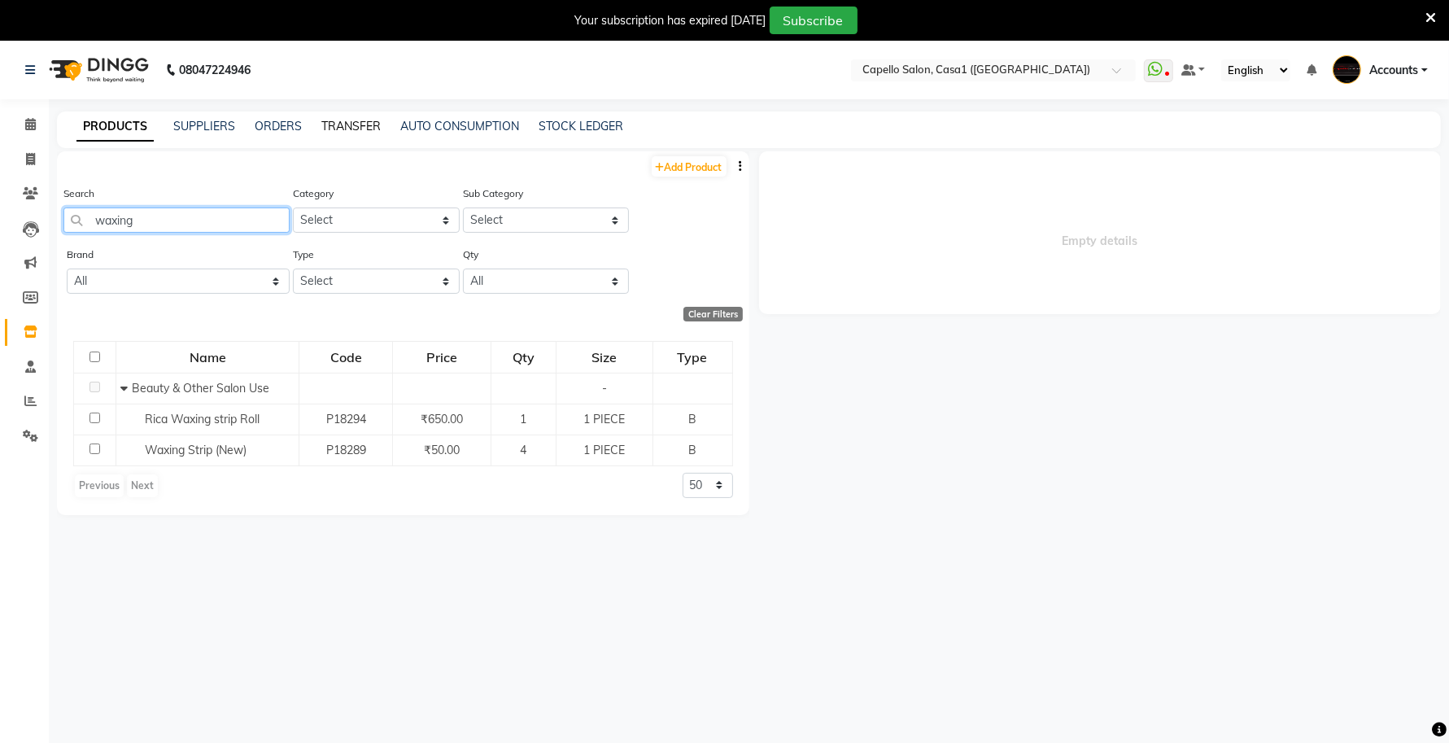
type input "waxing"
click at [359, 130] on link "TRANSFER" at bounding box center [350, 126] width 59 height 15
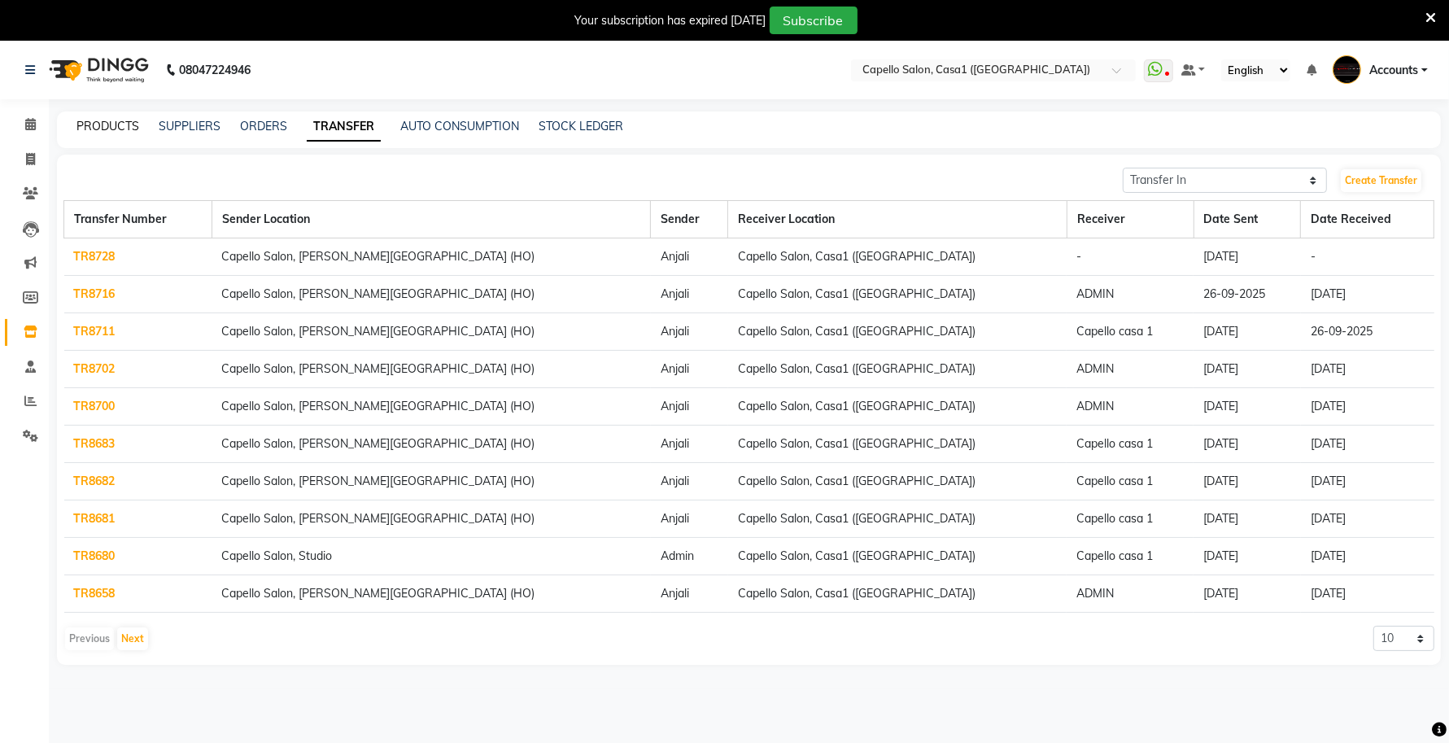
click at [114, 124] on link "PRODUCTS" at bounding box center [107, 126] width 63 height 15
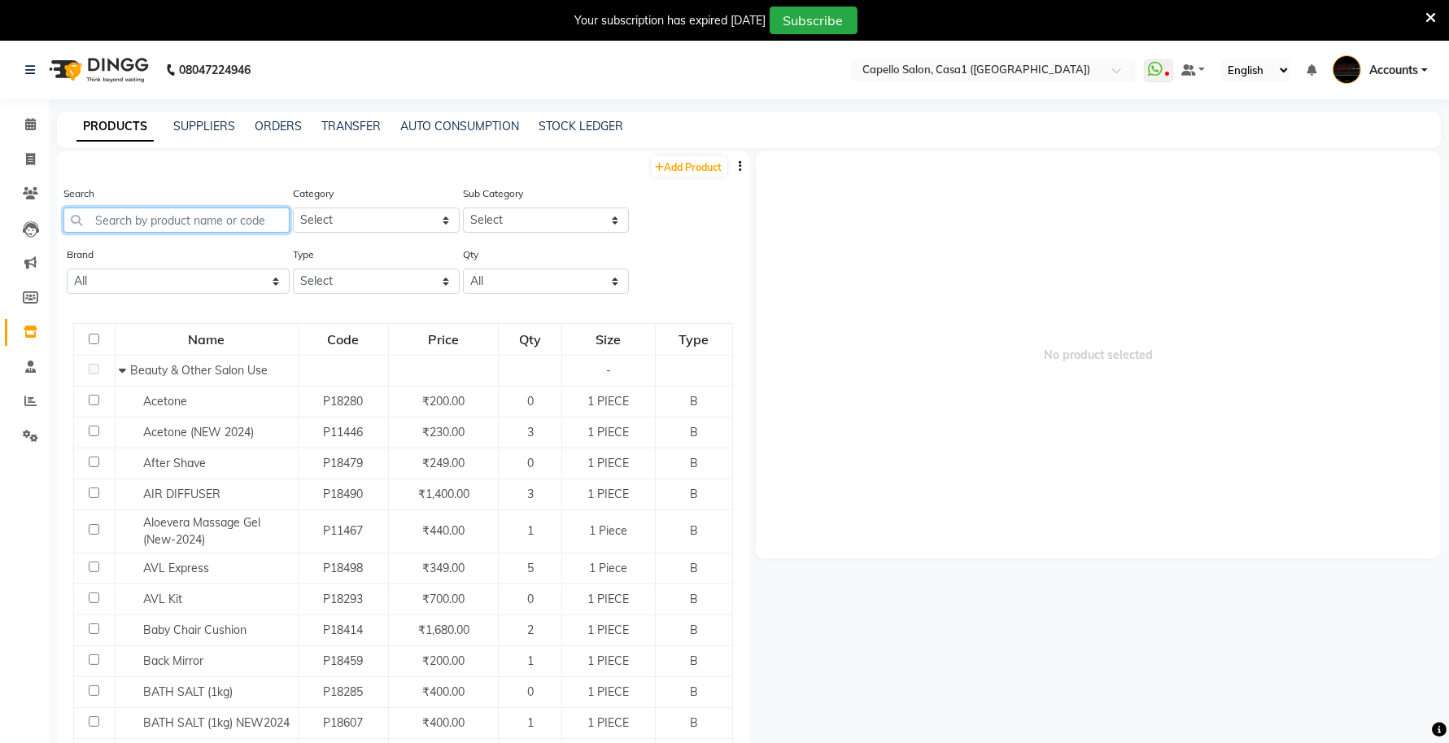
click at [199, 229] on input "text" at bounding box center [176, 219] width 226 height 25
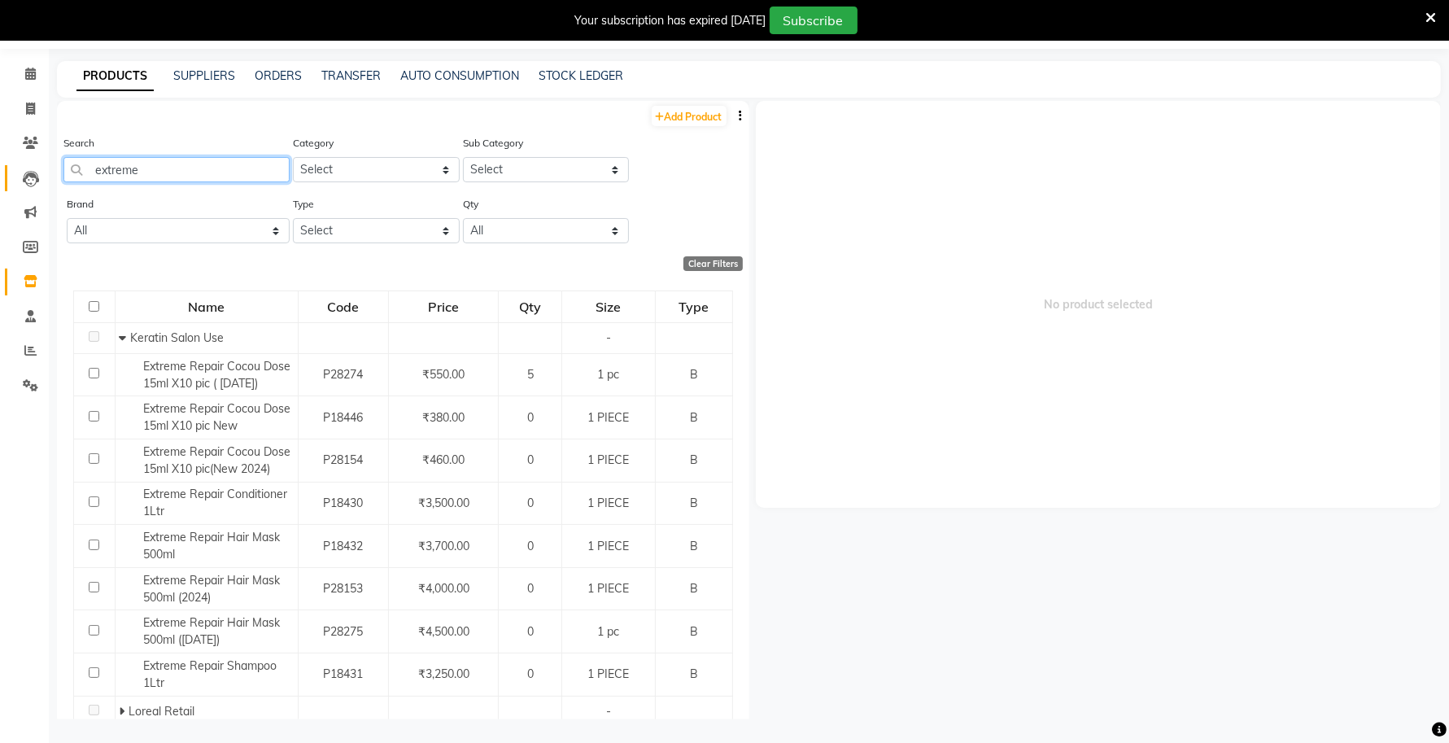
drag, startPoint x: 152, startPoint y: 165, endPoint x: 9, endPoint y: 189, distance: 145.1
click at [9, 189] on app-home "08047224946 Select Location × [GEOGRAPHIC_DATA], Casa1 (Eternity Mall) WhatsApp…" at bounding box center [724, 366] width 1449 height 753
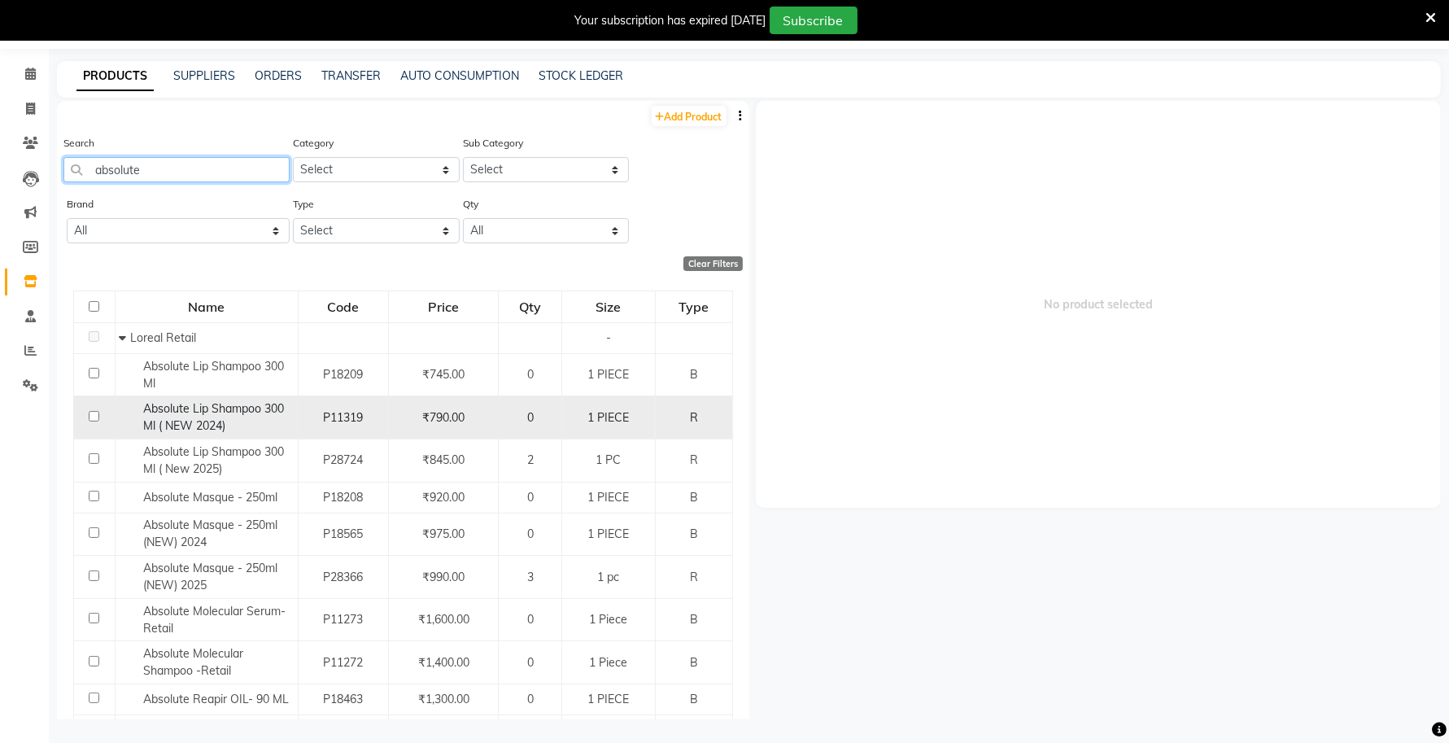
scroll to position [76, 0]
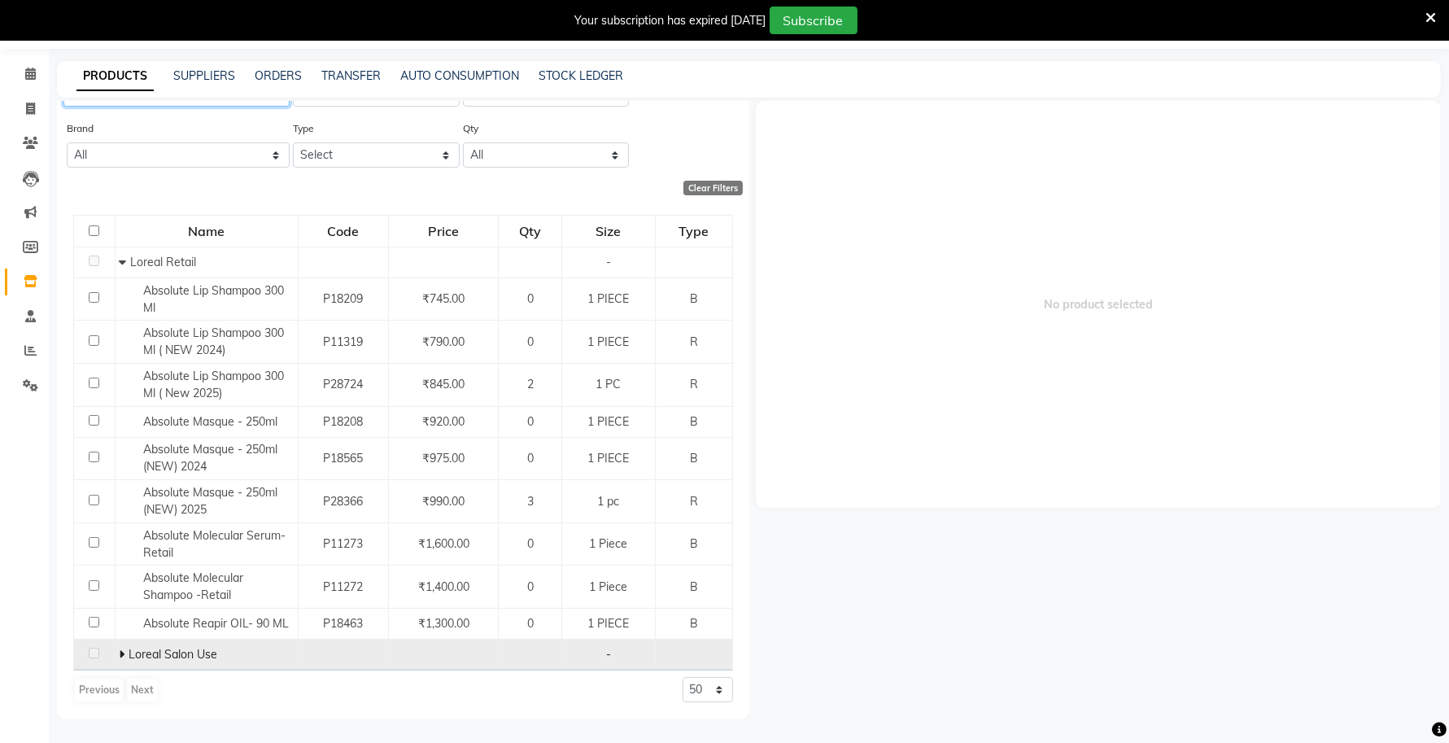
type input "absolute"
click at [124, 652] on span at bounding box center [124, 654] width 10 height 15
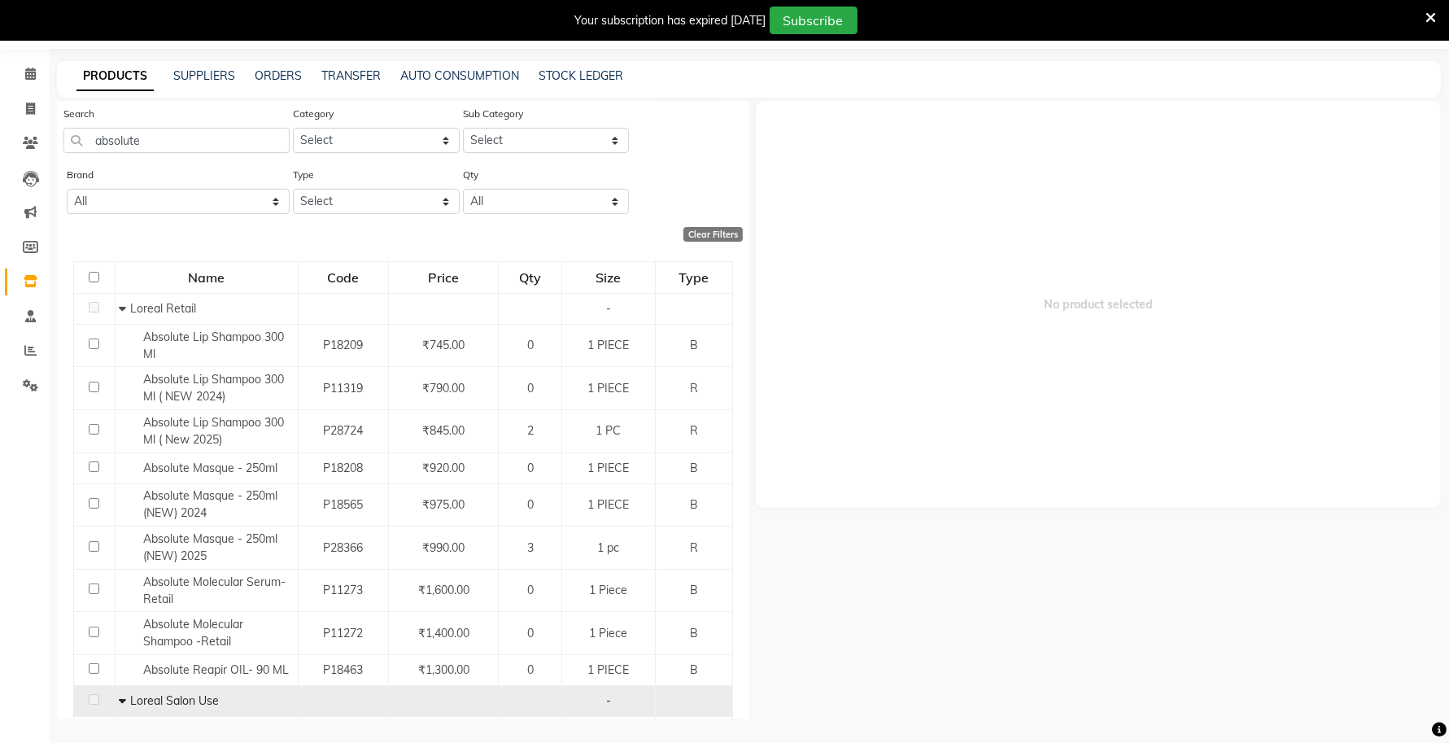
scroll to position [0, 0]
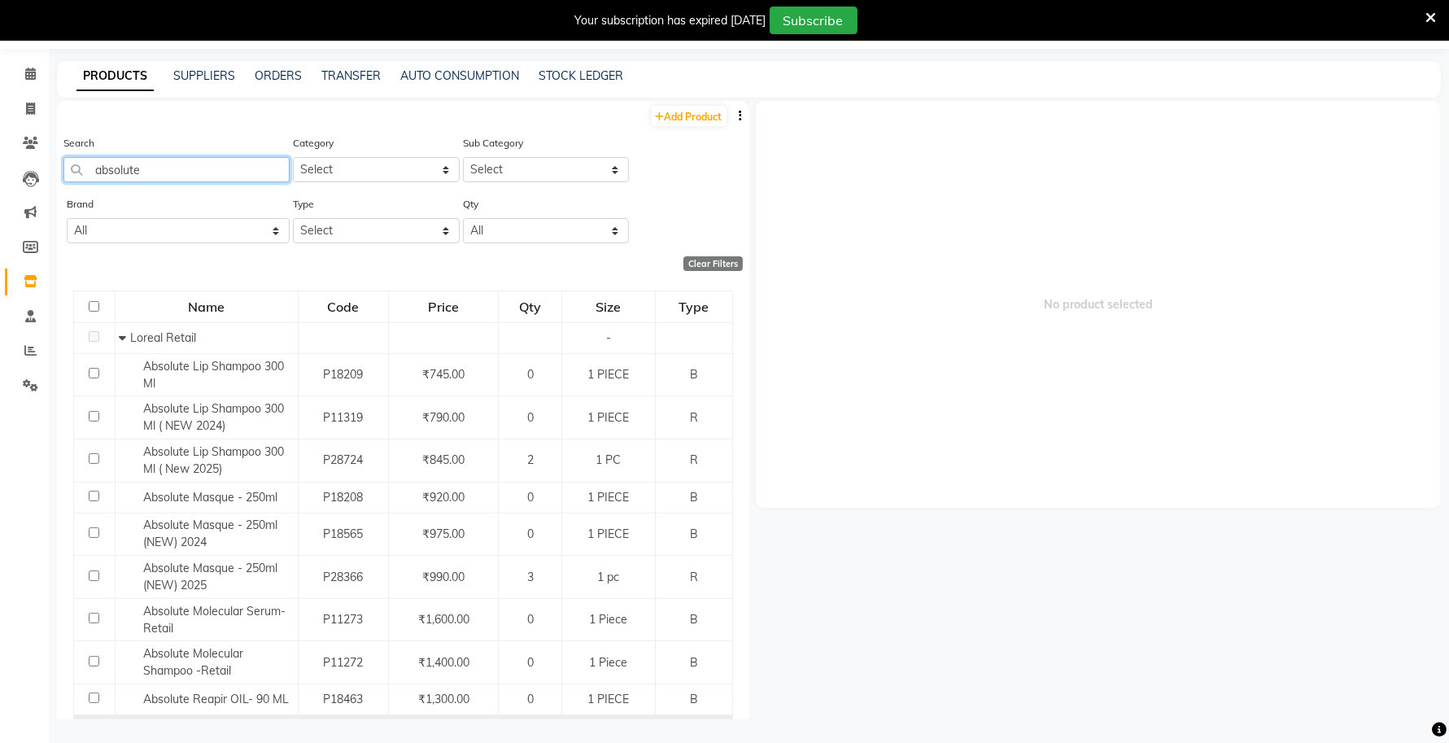
drag, startPoint x: 193, startPoint y: 169, endPoint x: 81, endPoint y: 179, distance: 111.9
click at [81, 179] on input "absolute" at bounding box center [176, 169] width 226 height 25
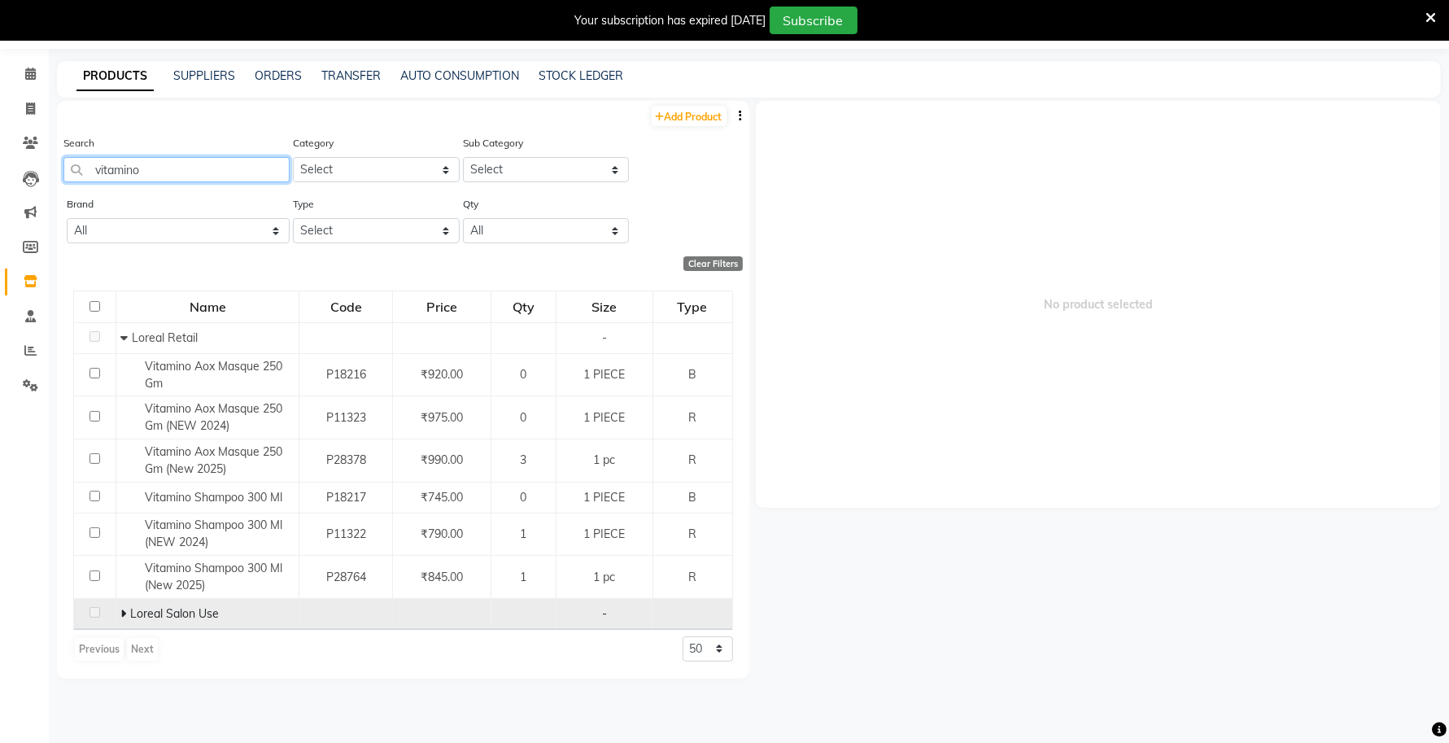
type input "vitamino"
click at [127, 614] on span at bounding box center [125, 613] width 10 height 15
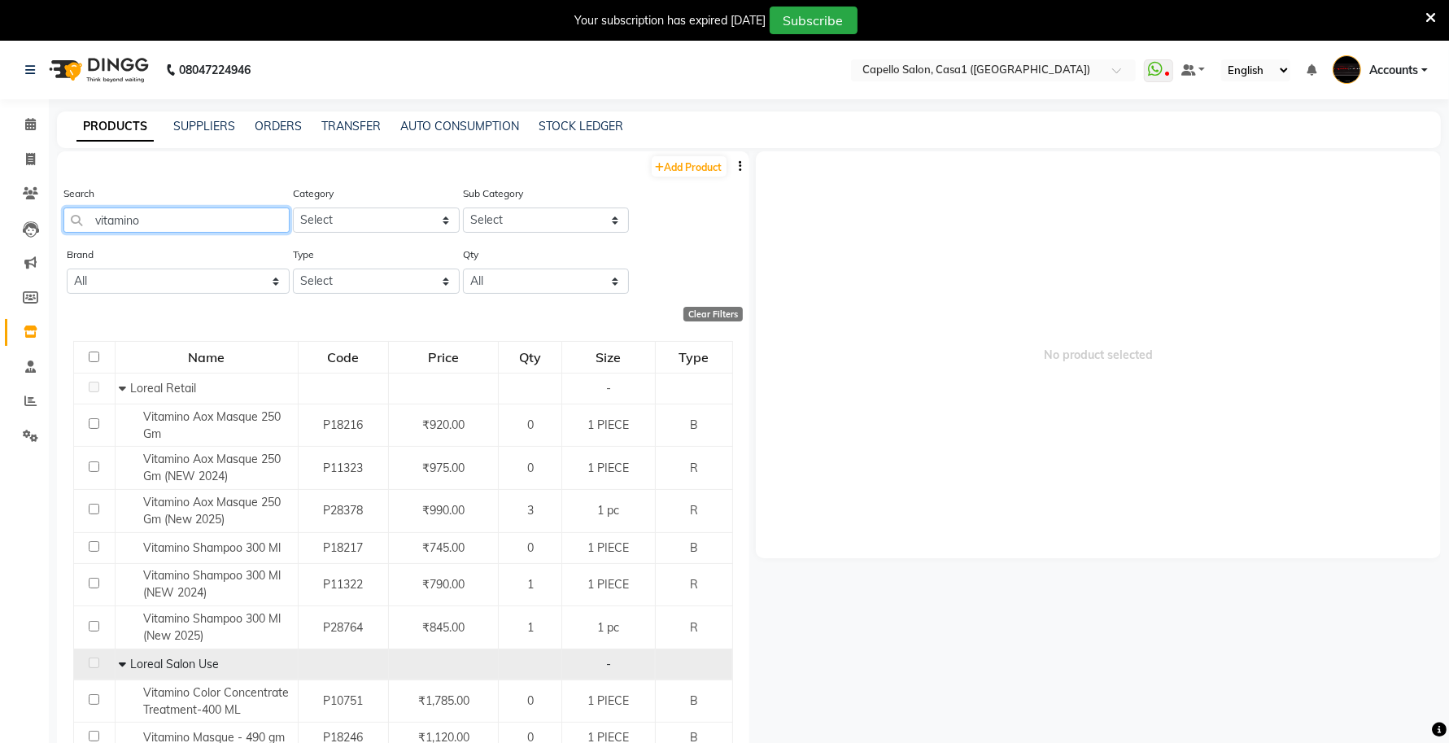
drag, startPoint x: 169, startPoint y: 213, endPoint x: 46, endPoint y: 229, distance: 124.6
click at [46, 229] on app-home "08047224946 Select Location × [GEOGRAPHIC_DATA], Casa1 (Eternity Mall) WhatsApp…" at bounding box center [724, 417] width 1449 height 753
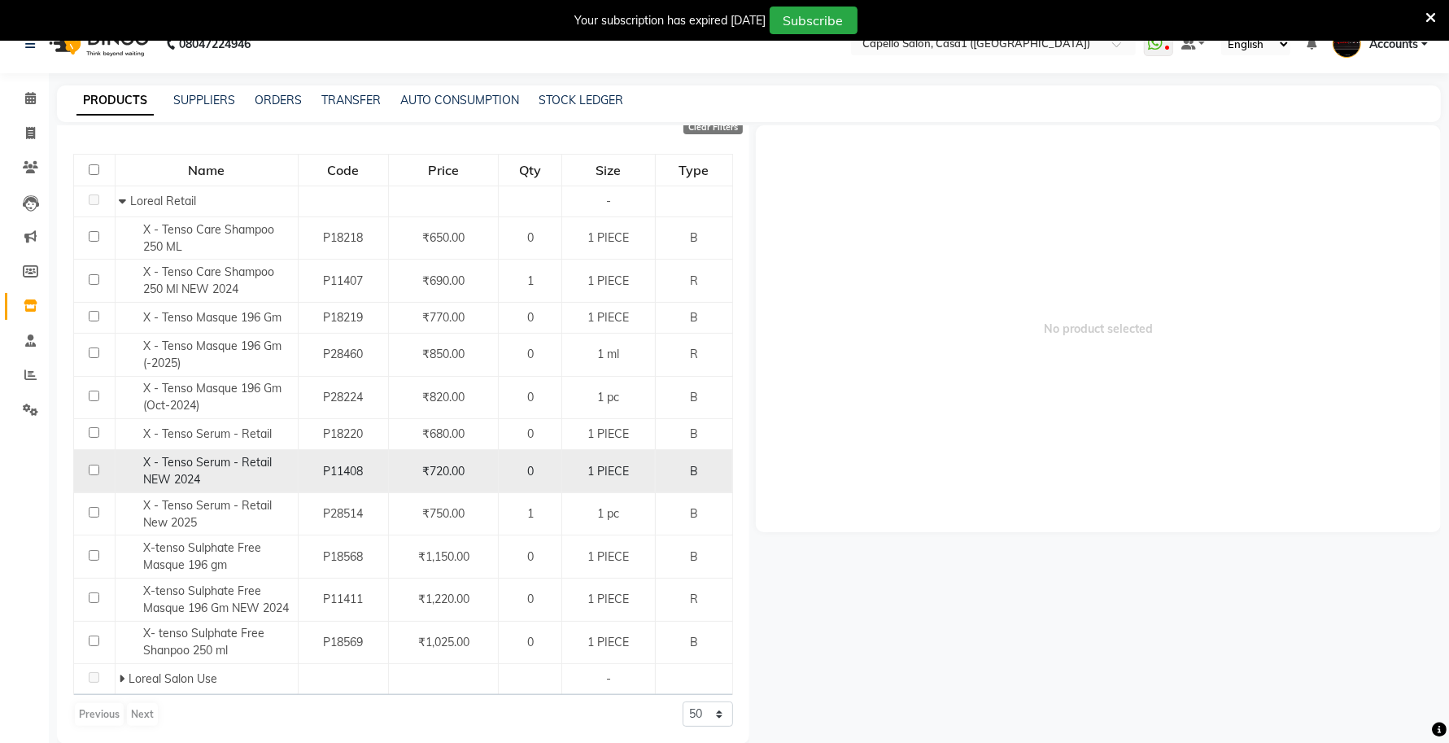
scroll to position [50, 0]
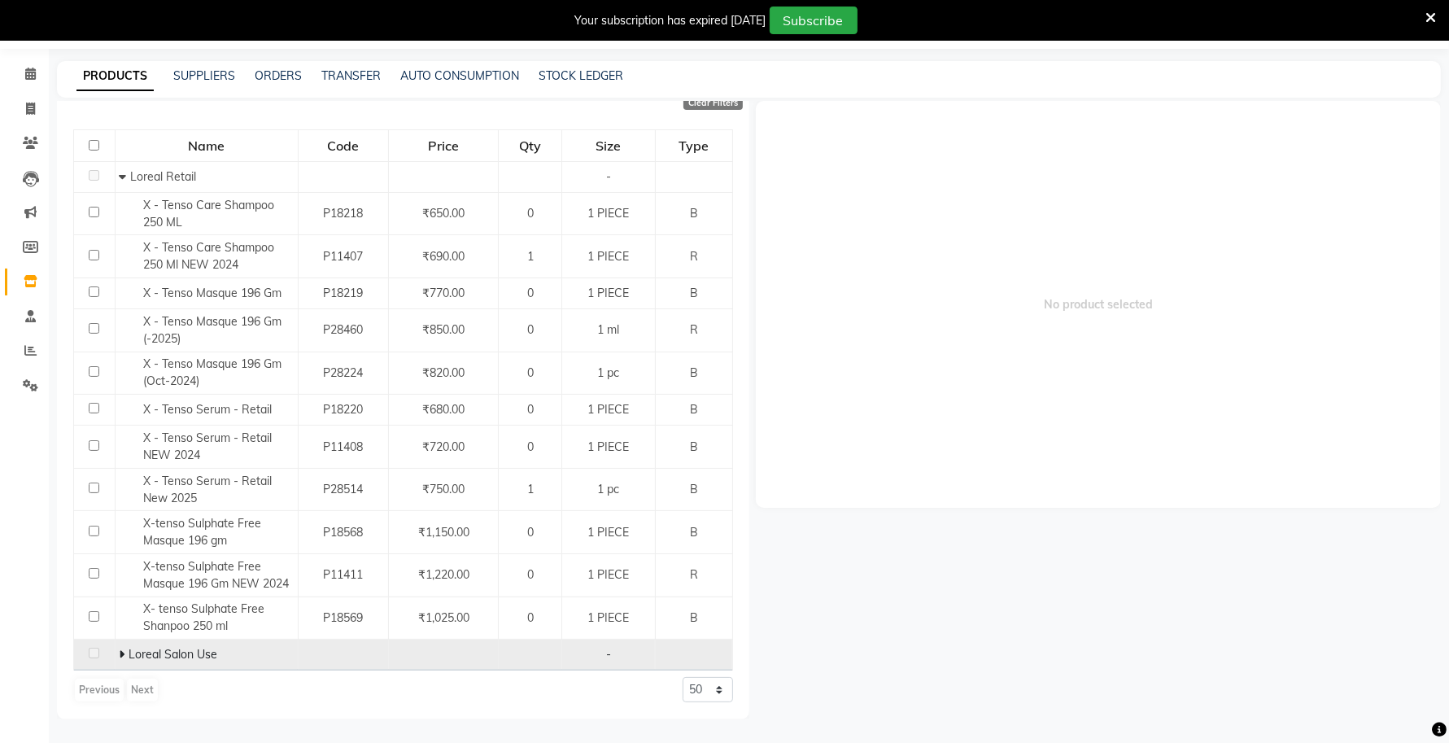
type input "tenso"
click at [123, 655] on icon at bounding box center [122, 653] width 6 height 11
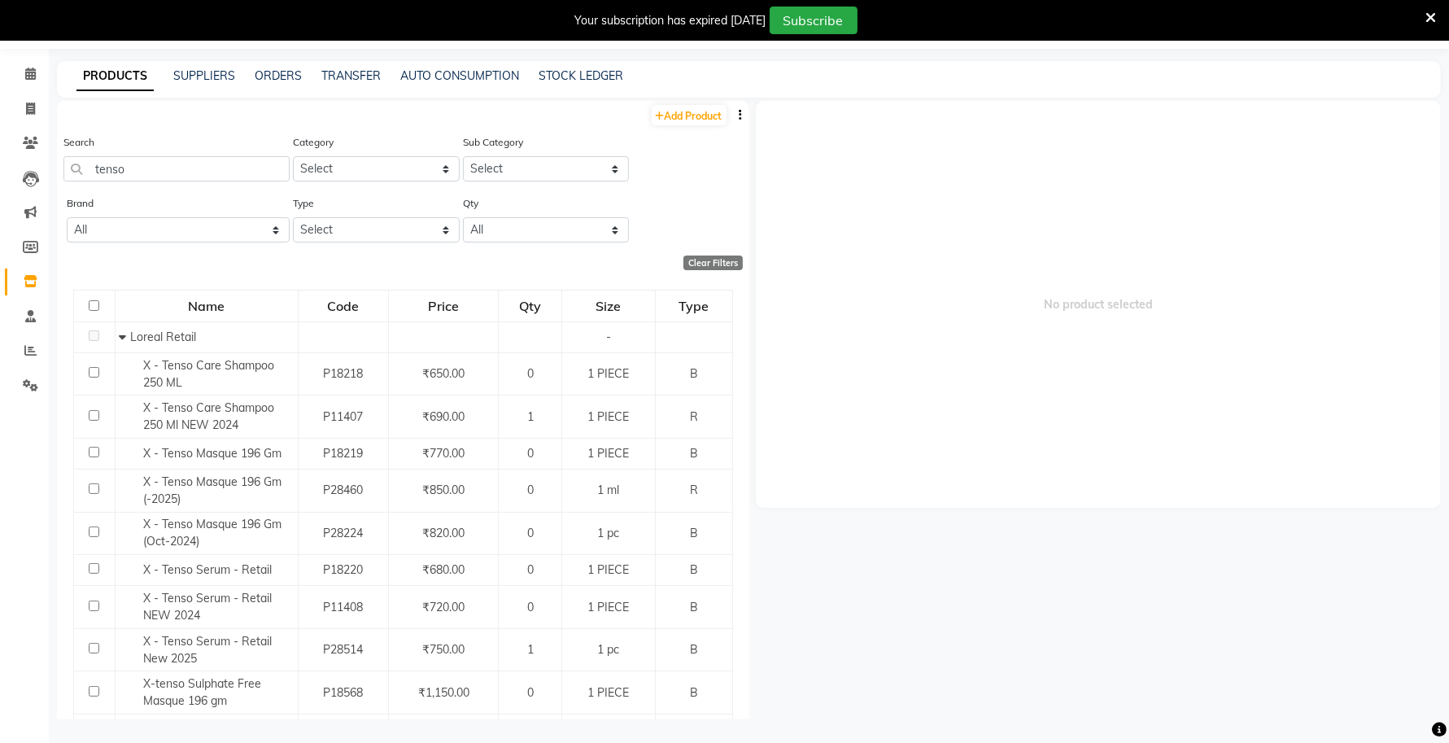
scroll to position [0, 0]
drag, startPoint x: 163, startPoint y: 169, endPoint x: 82, endPoint y: 175, distance: 80.7
click at [82, 175] on input "tenso" at bounding box center [176, 169] width 226 height 25
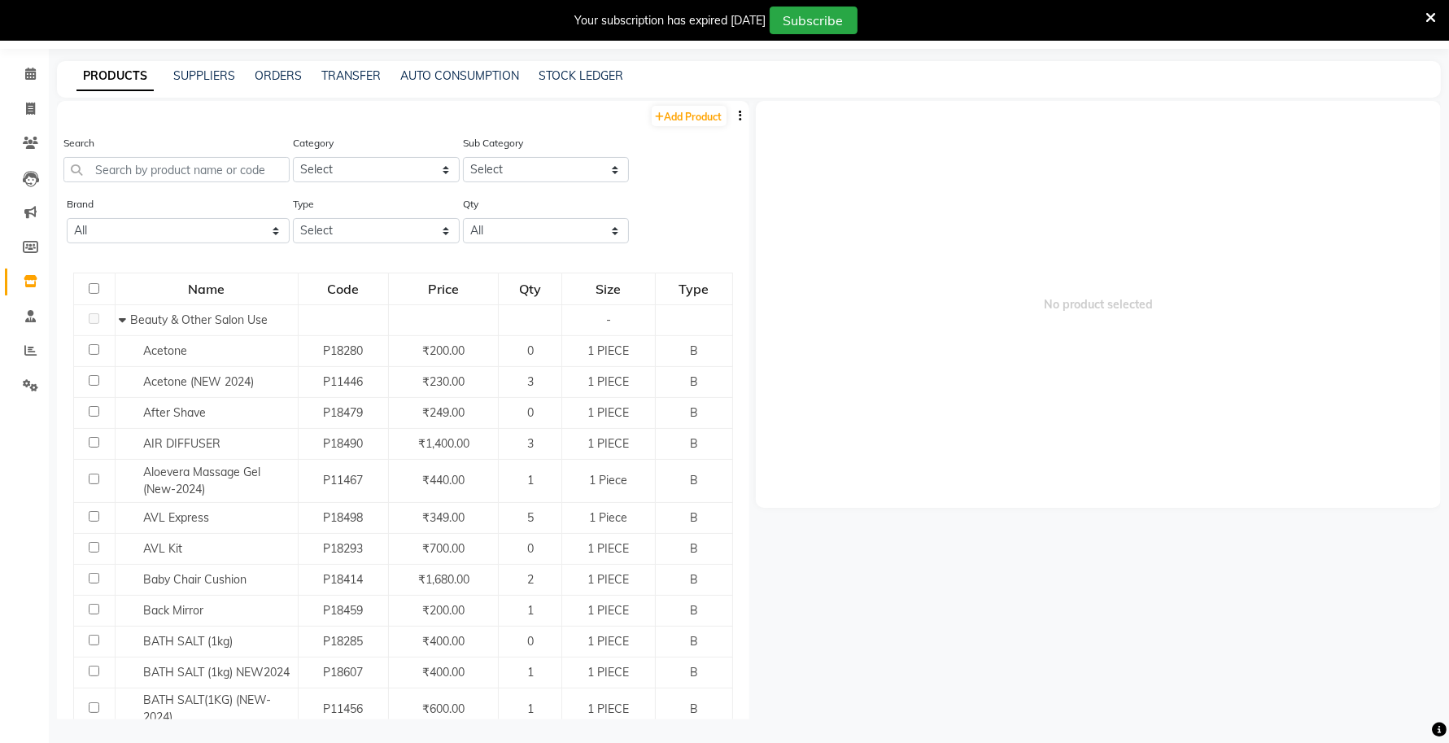
click at [1433, 15] on icon at bounding box center [1430, 18] width 11 height 15
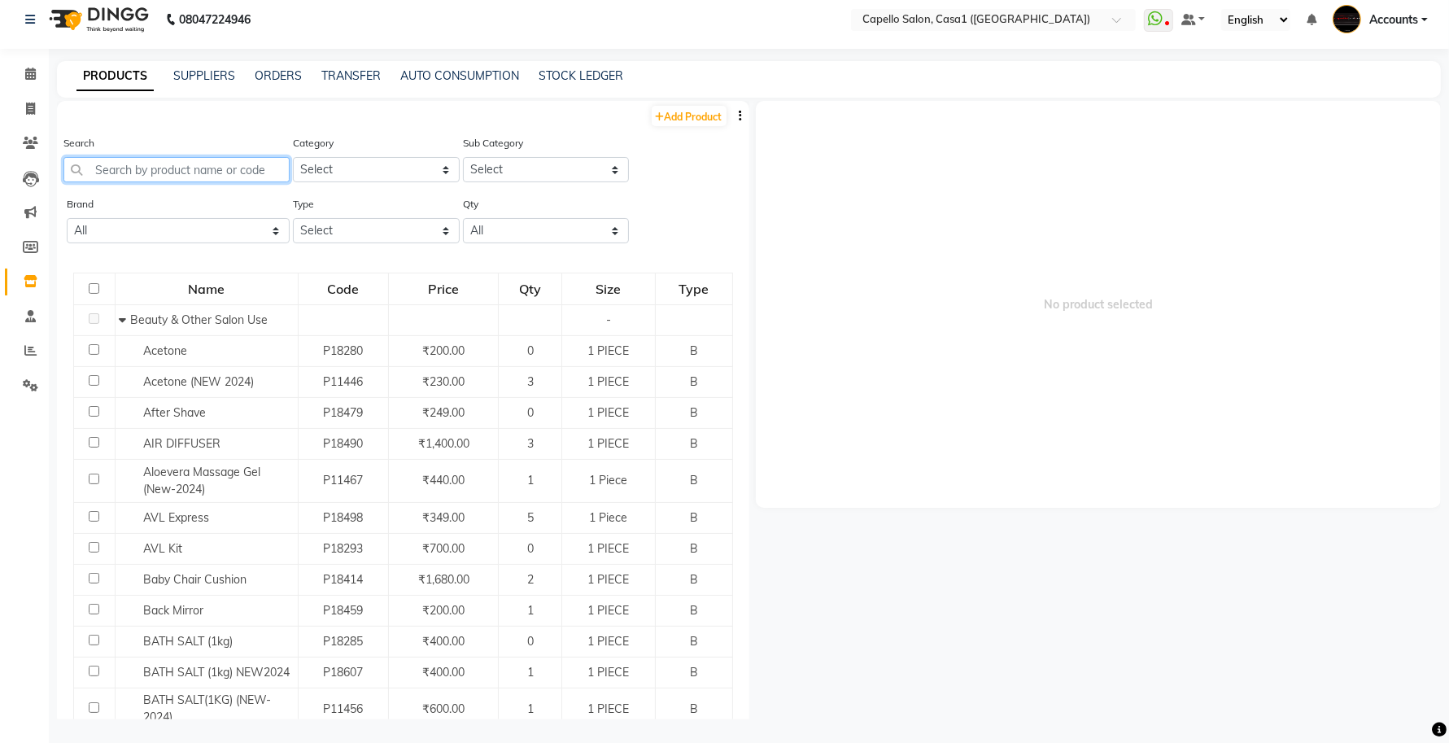
click at [201, 172] on input "text" at bounding box center [176, 169] width 226 height 25
click at [232, 171] on input "text" at bounding box center [176, 169] width 226 height 25
click at [192, 172] on input "text" at bounding box center [176, 169] width 226 height 25
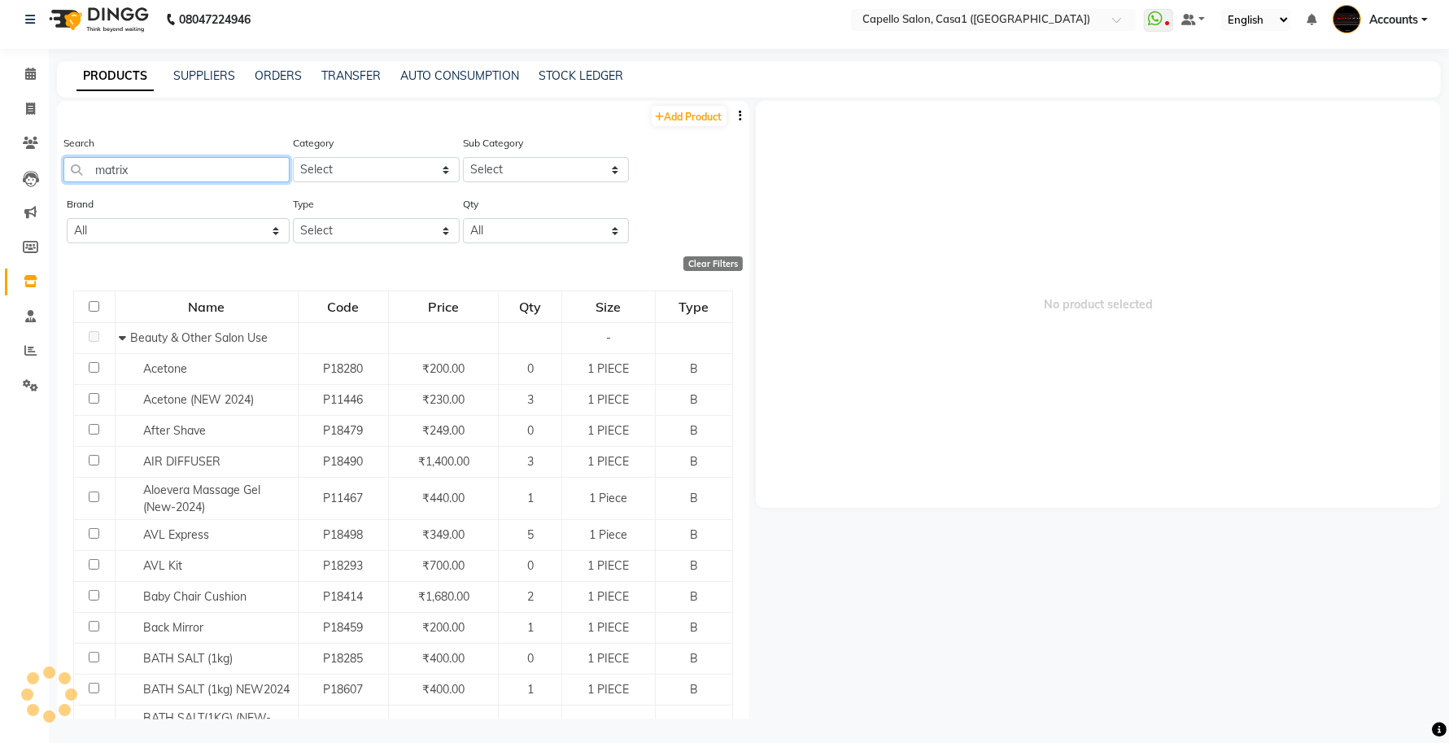
type input "matrix"
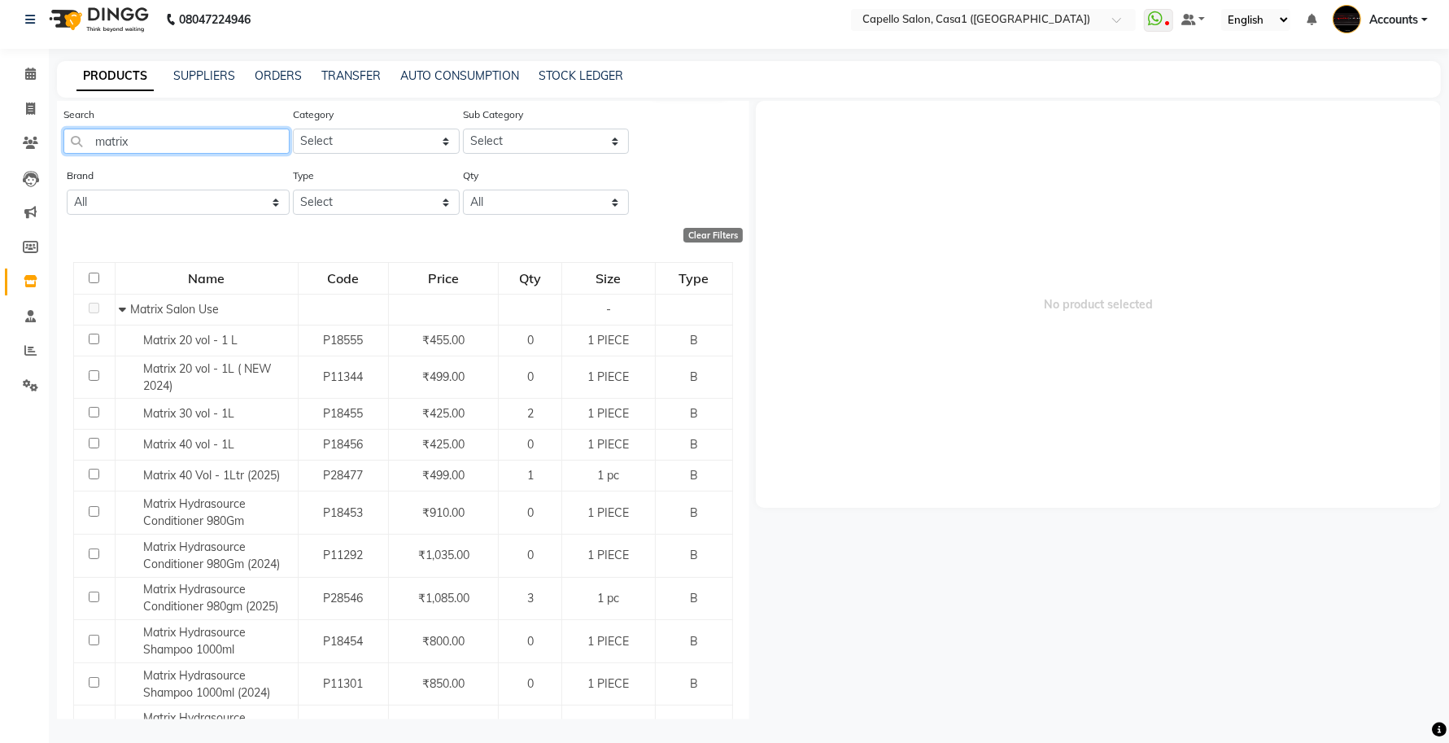
scroll to position [0, 0]
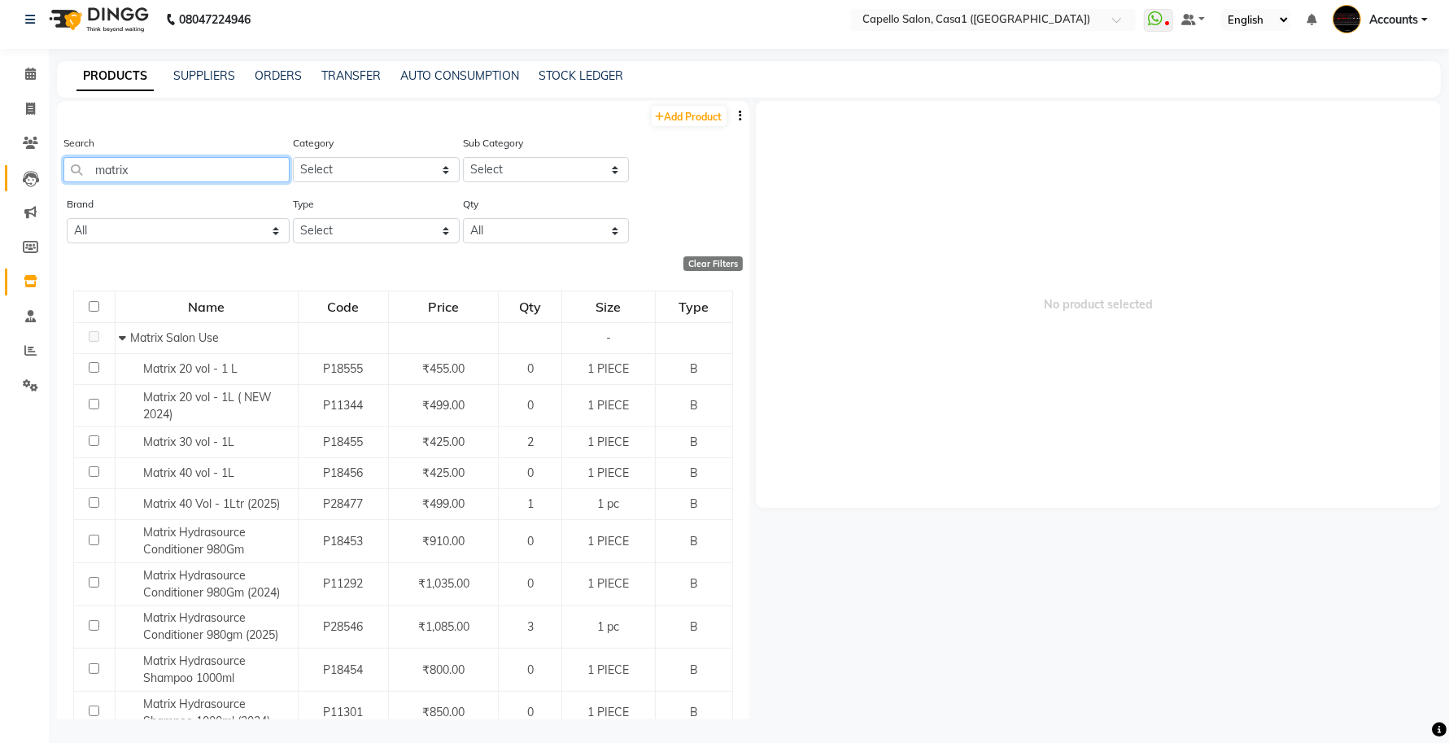
drag, startPoint x: 161, startPoint y: 167, endPoint x: 23, endPoint y: 169, distance: 138.3
click at [23, 169] on app-home "08047224946 Select Location × [GEOGRAPHIC_DATA], Casa1 (Eternity Mall) WhatsApp…" at bounding box center [724, 366] width 1449 height 753
